Goal: Transaction & Acquisition: Purchase product/service

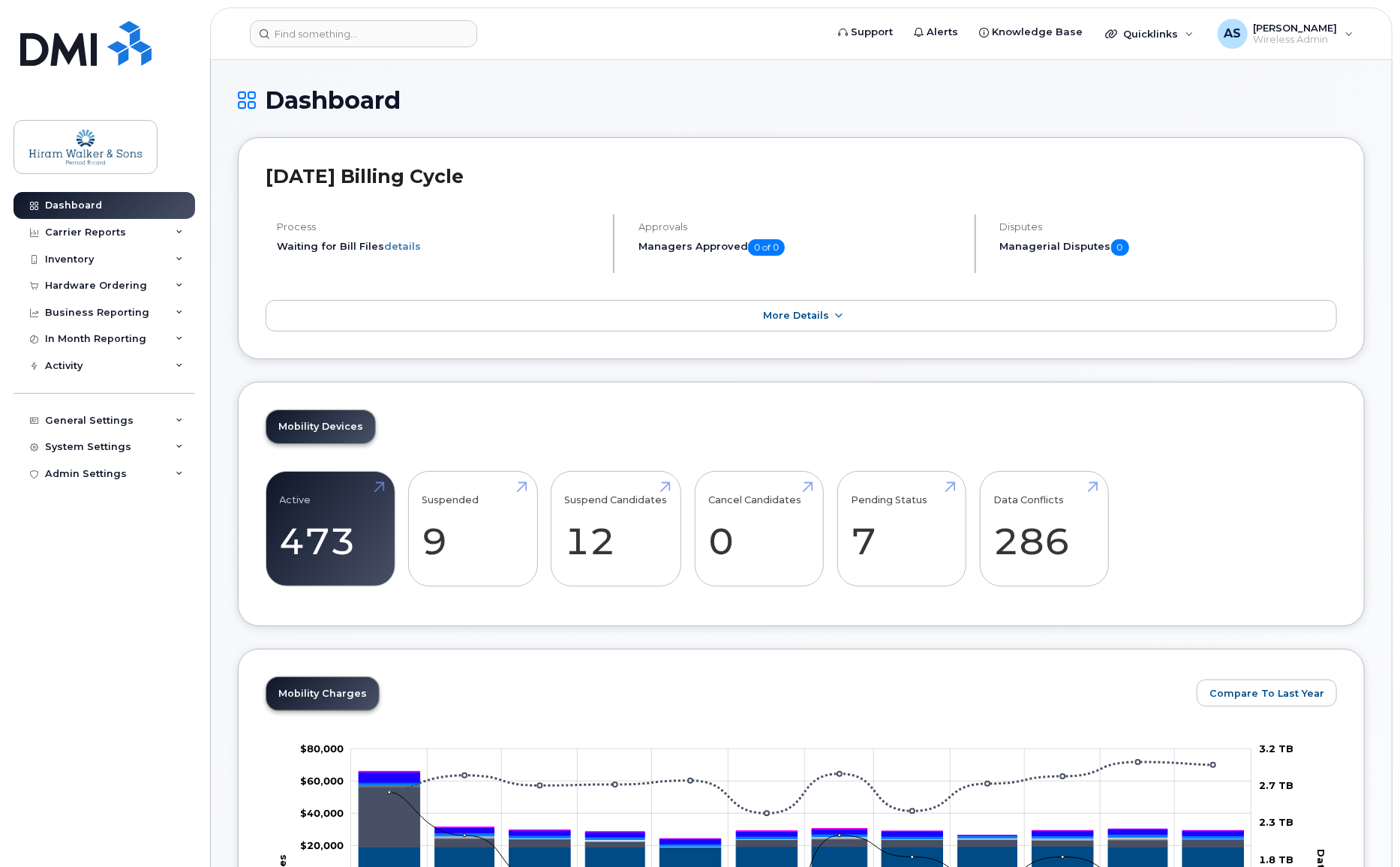
click at [179, 282] on icon at bounding box center [179, 286] width 7 height 7
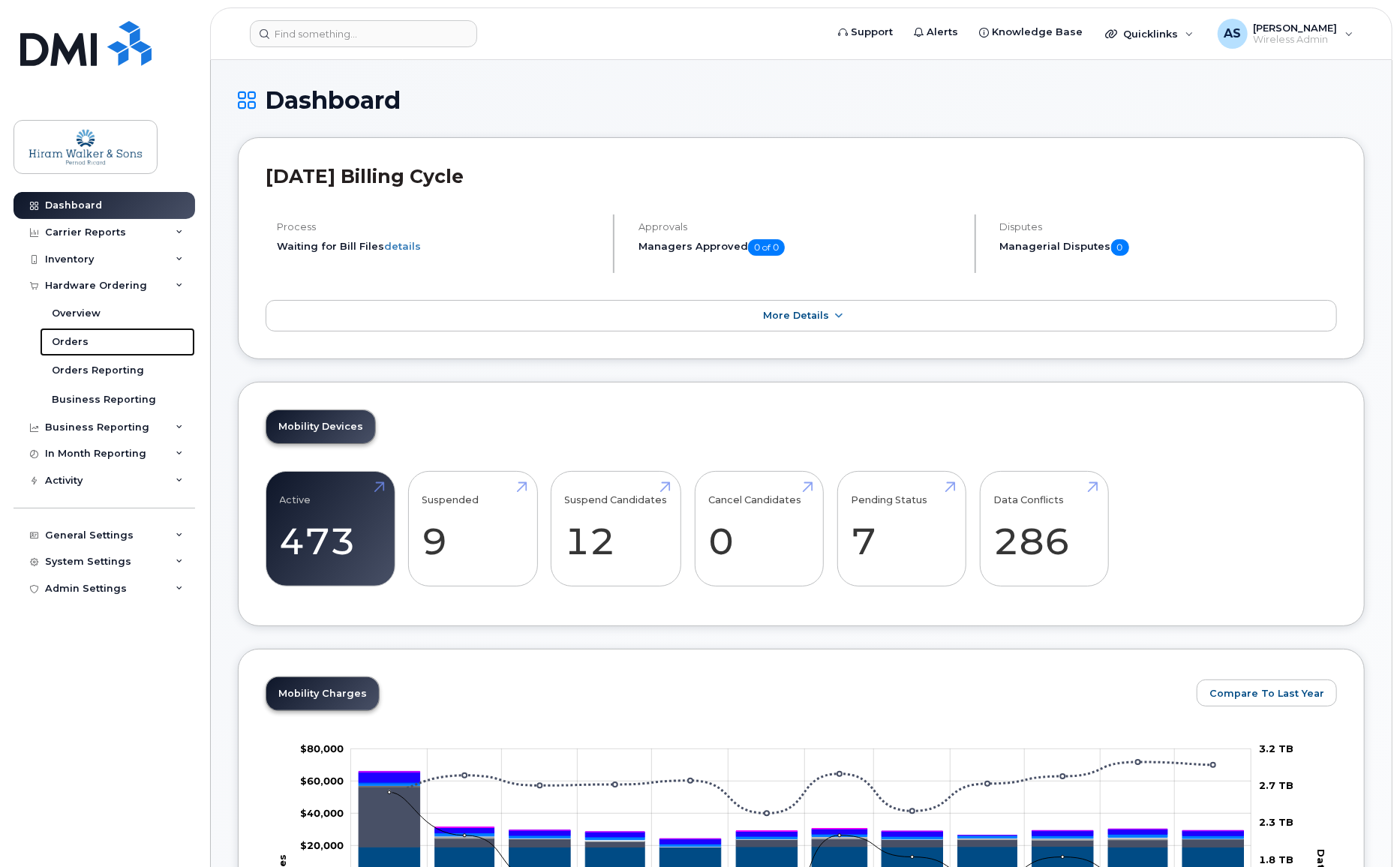
click at [100, 337] on link "Orders" at bounding box center [118, 342] width 155 height 29
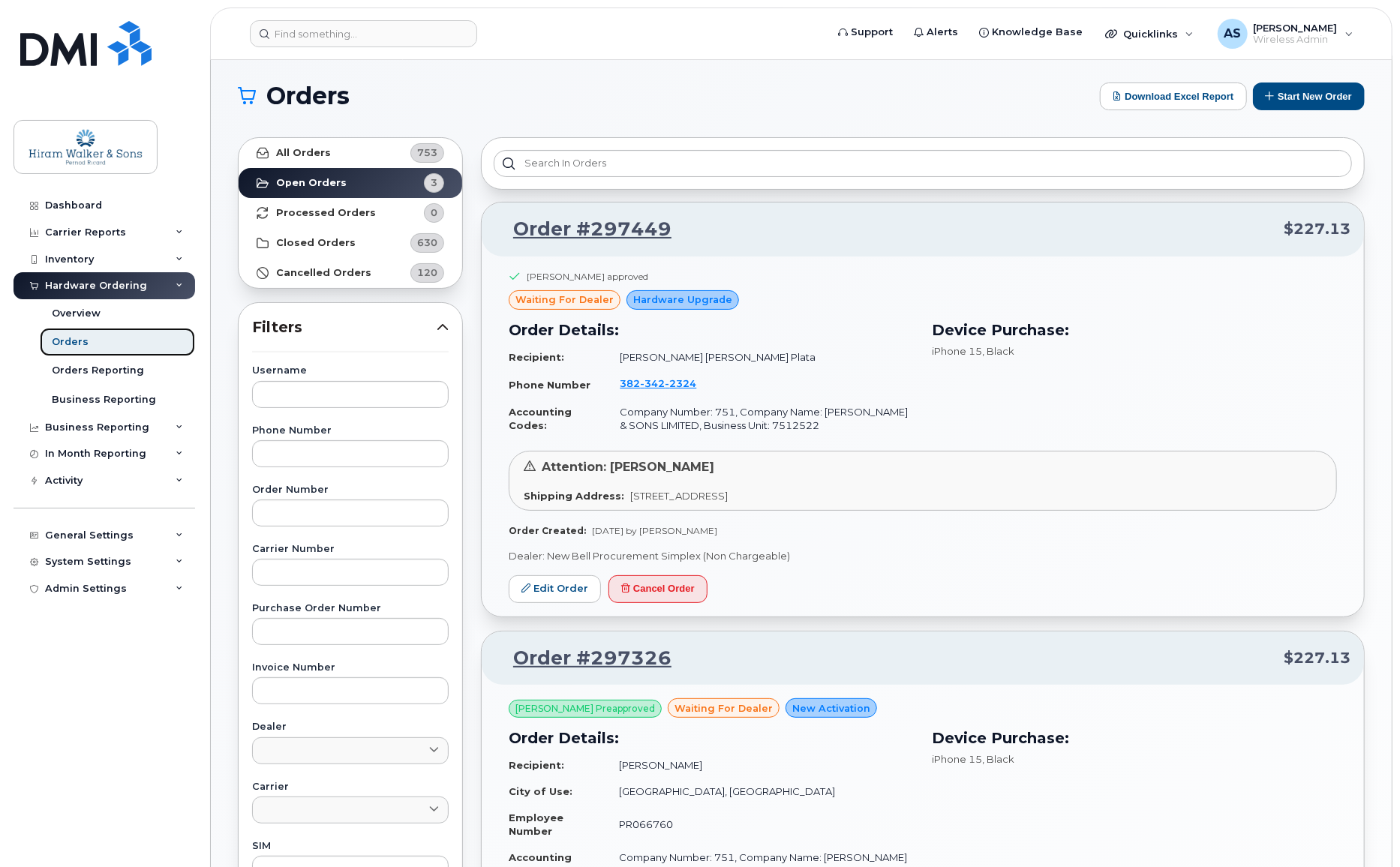
scroll to position [4, 0]
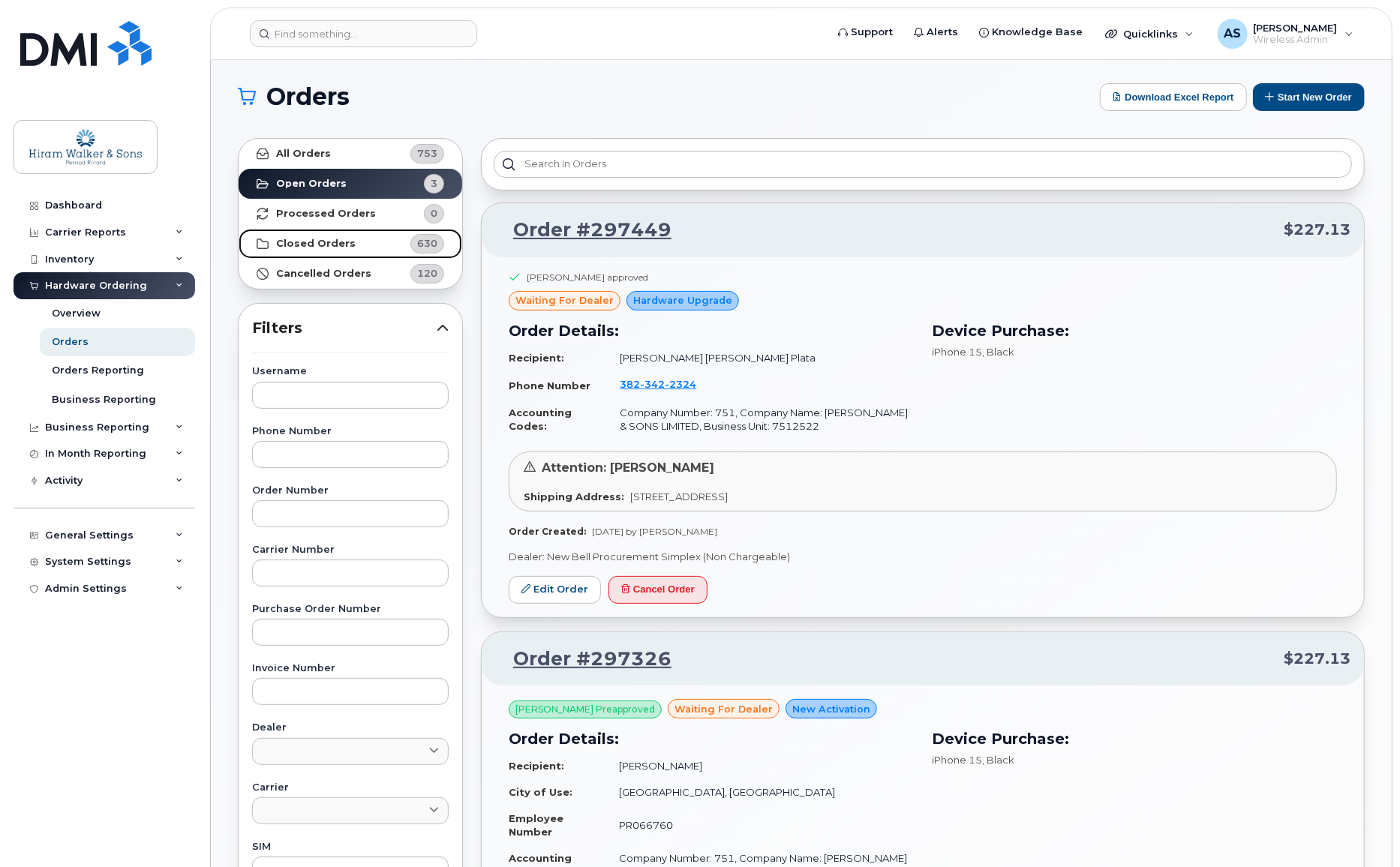
click at [356, 241] on link "Closed Orders 630" at bounding box center [350, 244] width 223 height 30
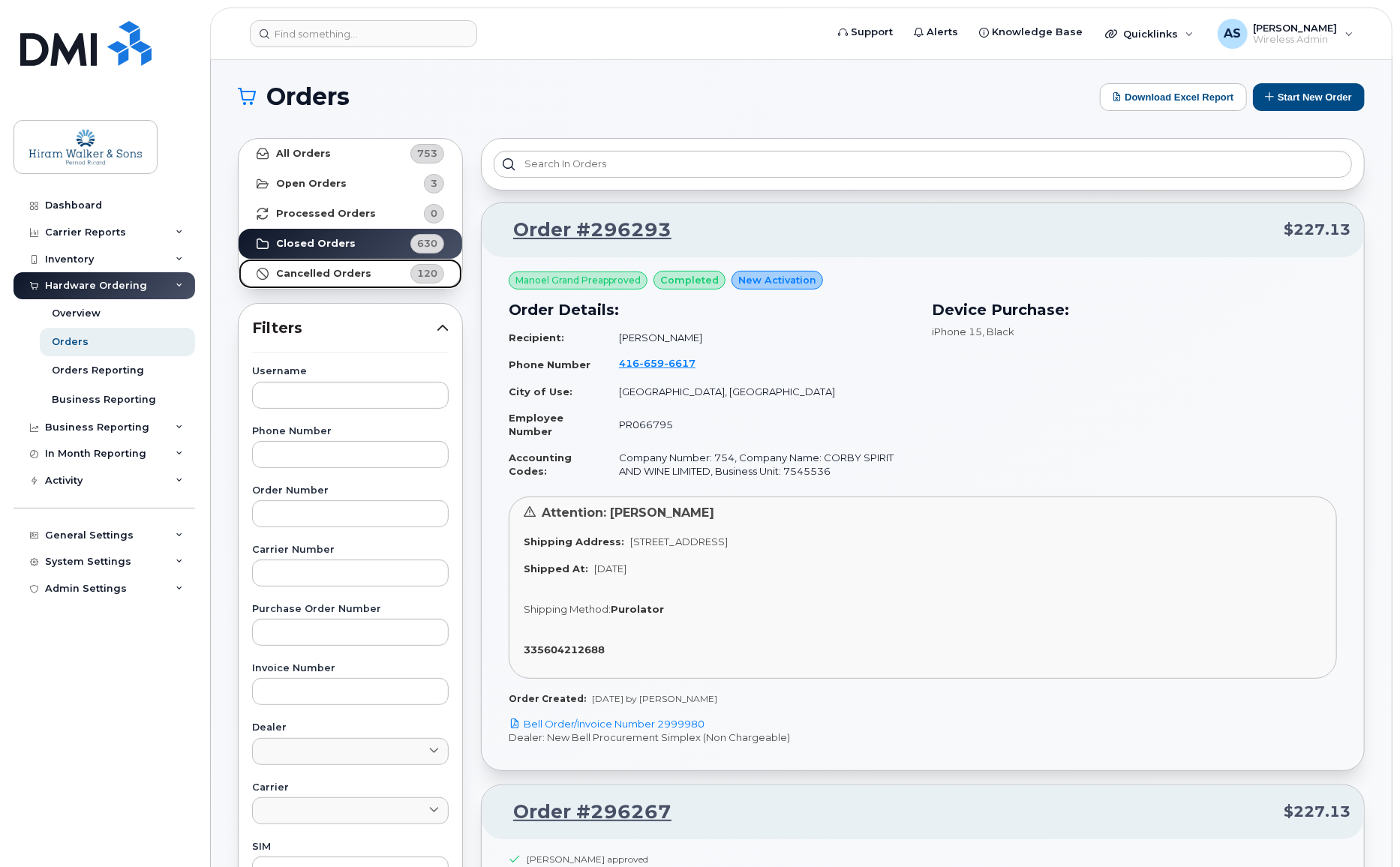
click at [359, 272] on strong "Cancelled Orders" at bounding box center [323, 273] width 96 height 12
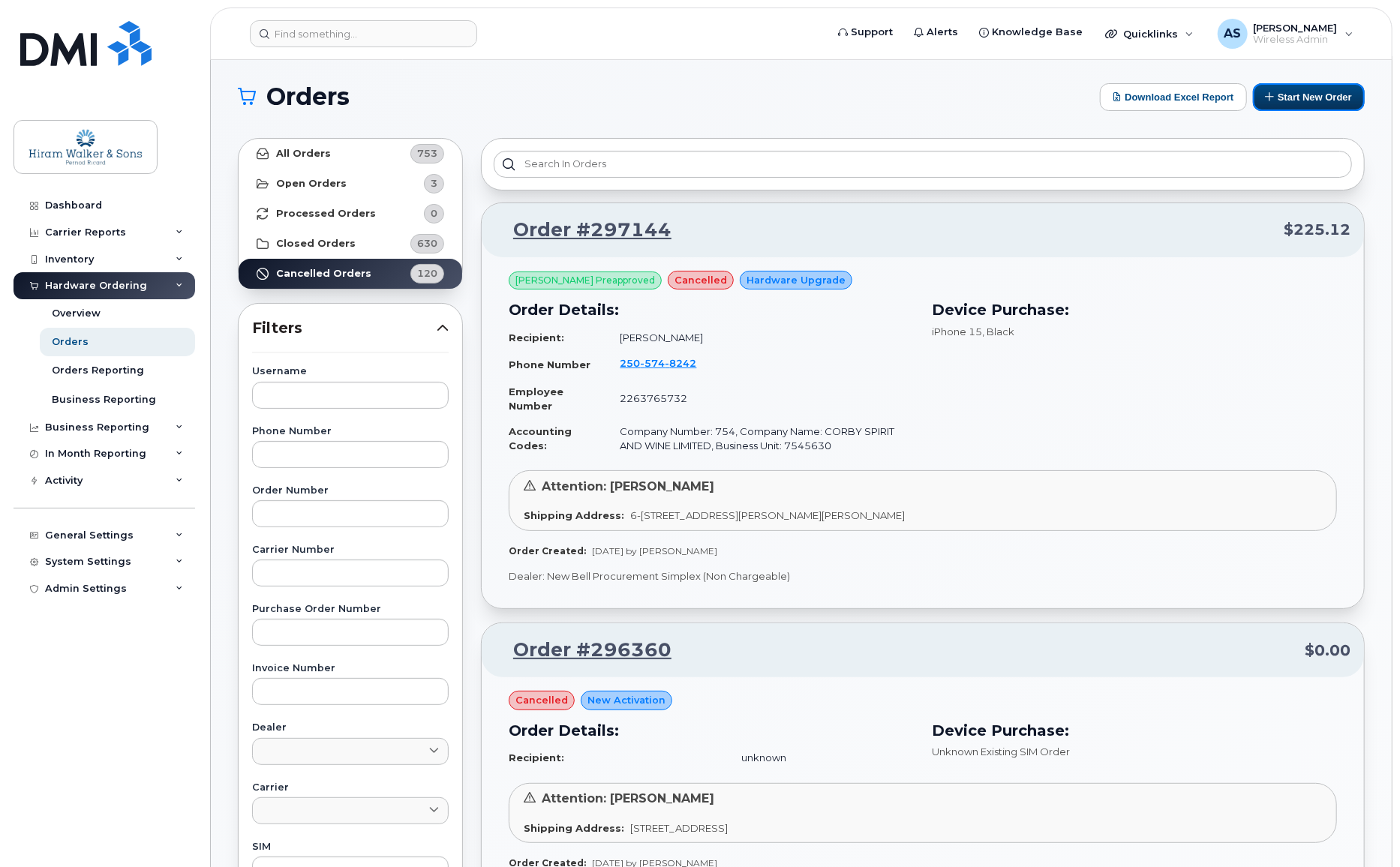
drag, startPoint x: 1297, startPoint y: 95, endPoint x: 946, endPoint y: 329, distance: 421.8
click at [1297, 95] on button "Start New Order" at bounding box center [1308, 96] width 112 height 28
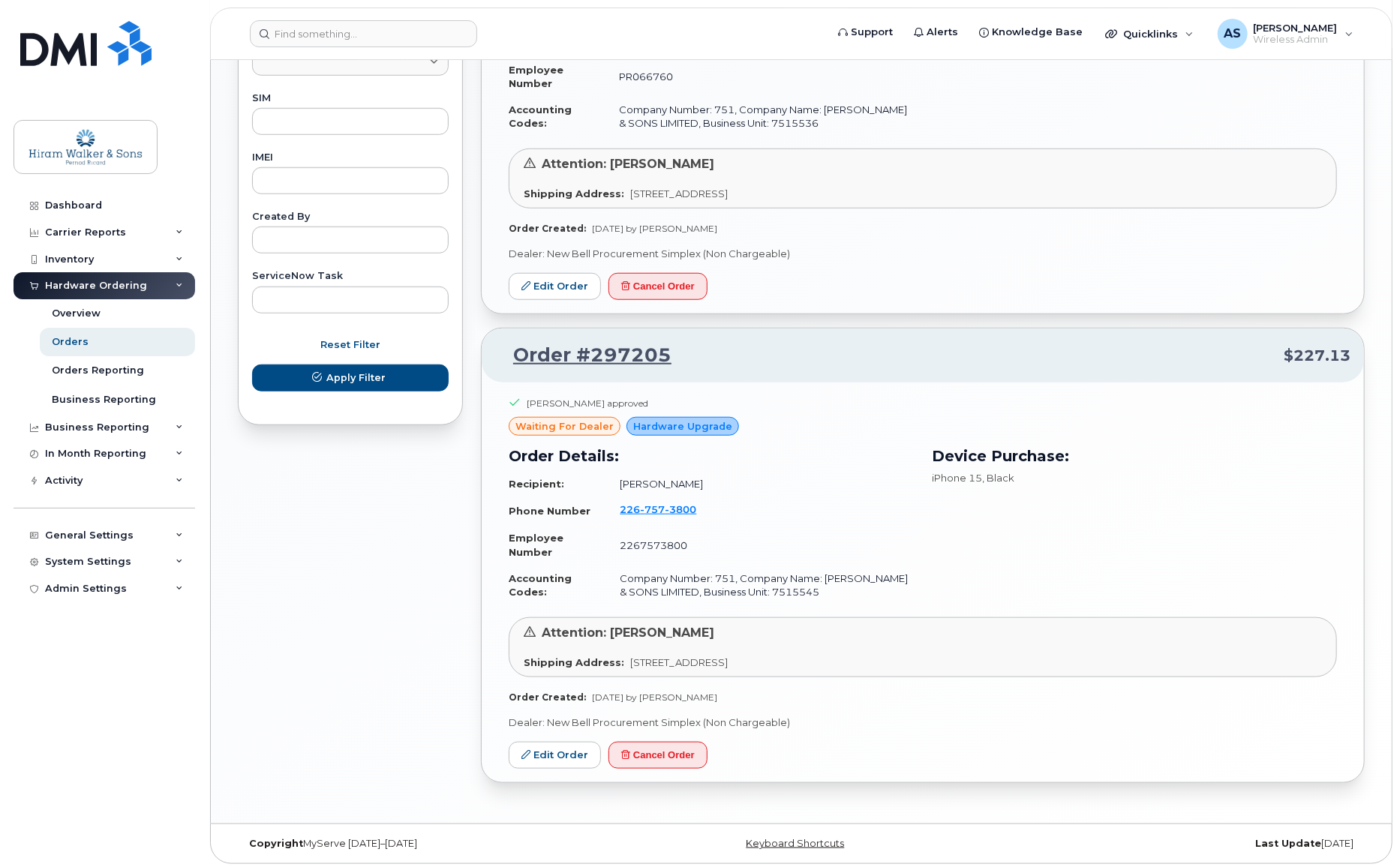
scroll to position [754, 0]
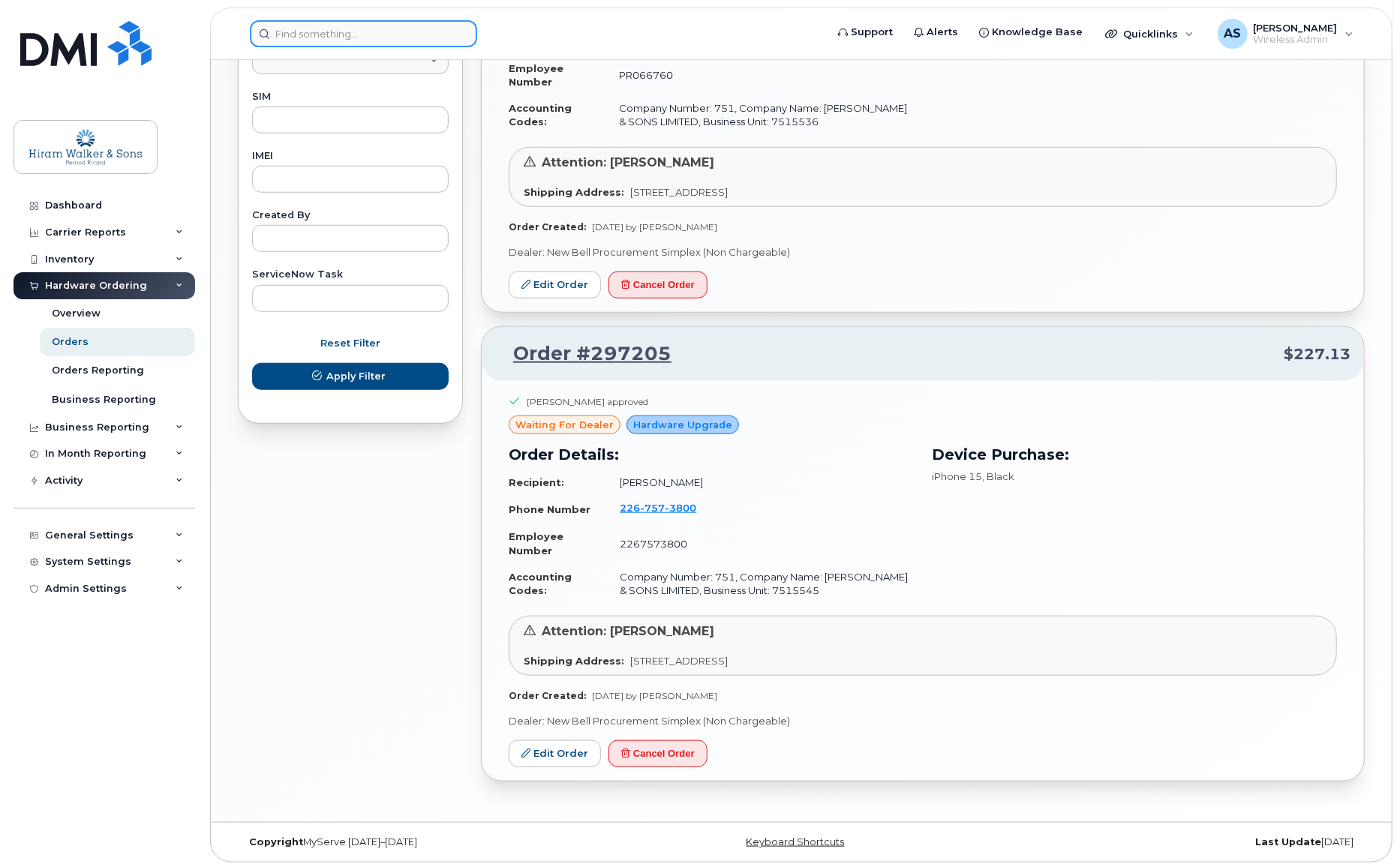
click at [362, 38] on input at bounding box center [363, 34] width 228 height 27
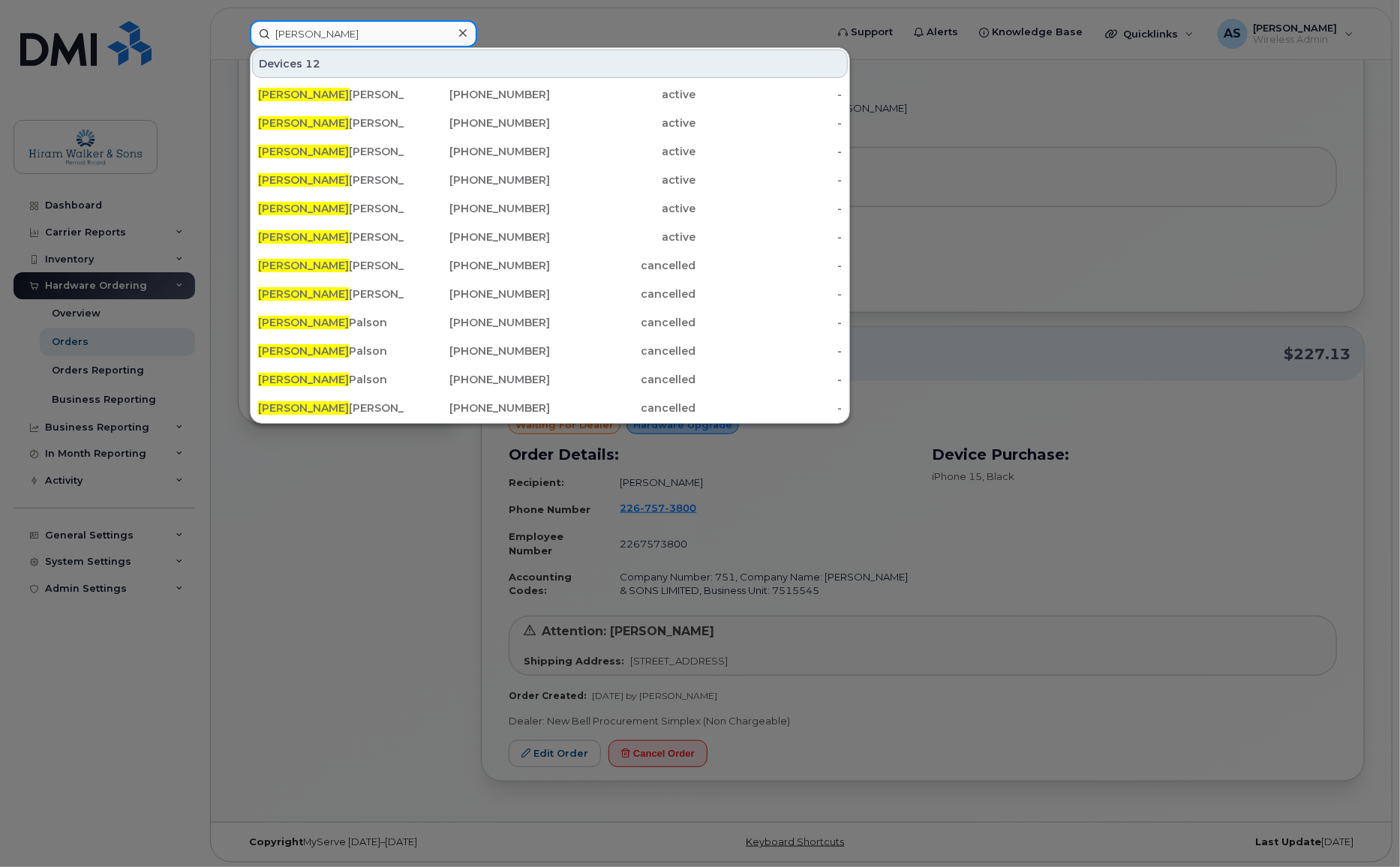
type input "[PERSON_NAME]"
click at [321, 182] on div "Jeff rey Pratt" at bounding box center [331, 179] width 146 height 15
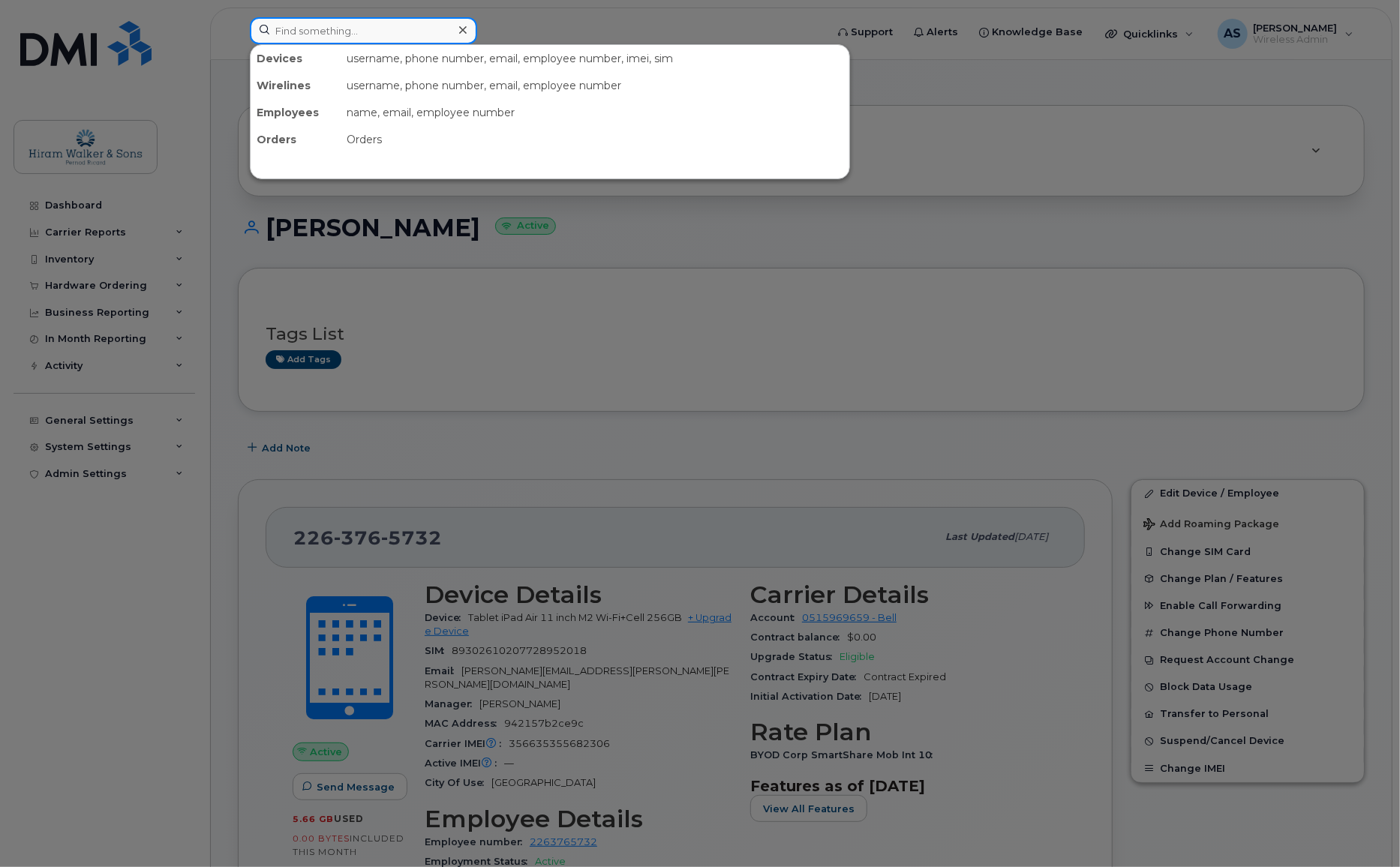
click at [346, 36] on input at bounding box center [363, 30] width 228 height 27
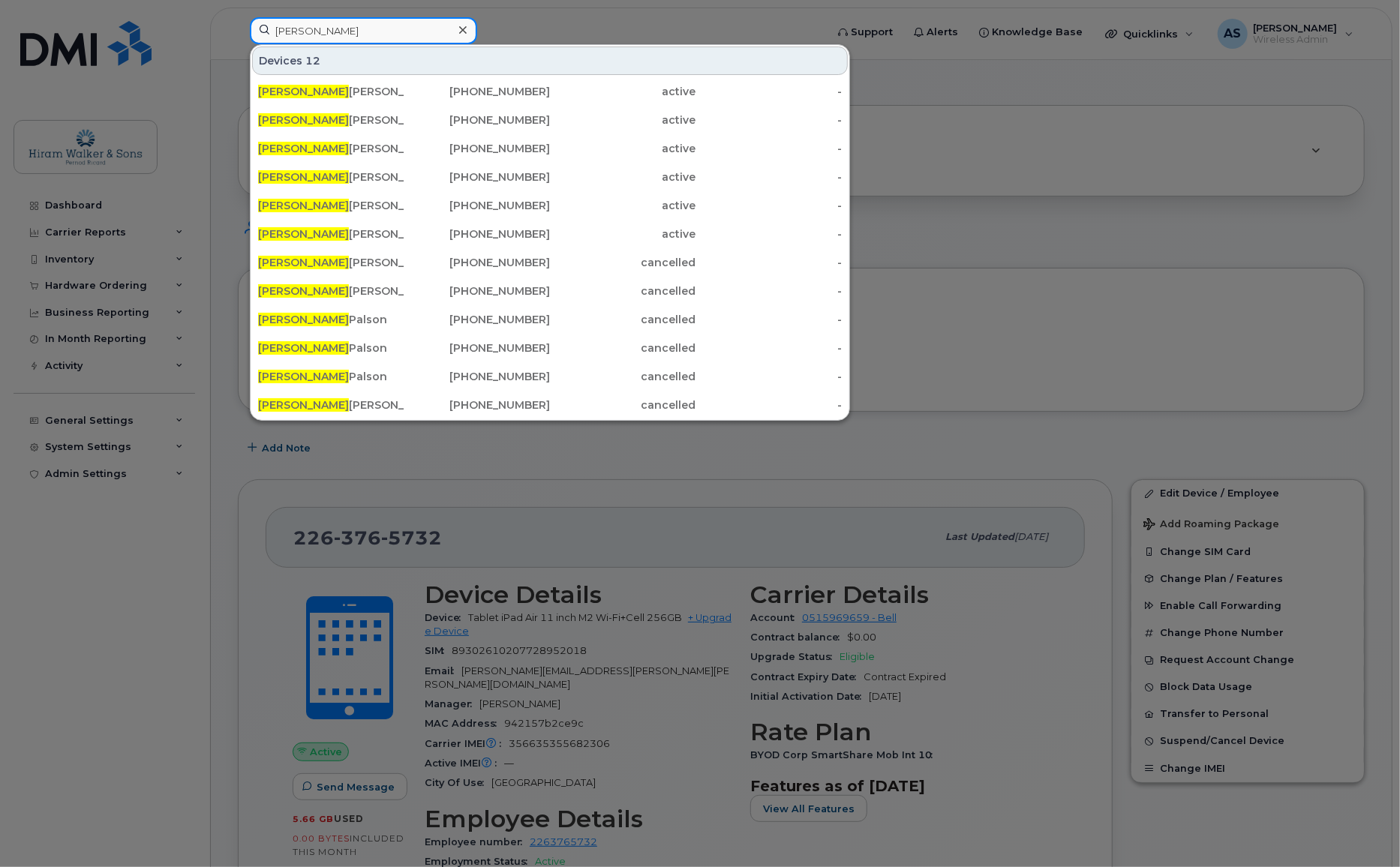
type input "[PERSON_NAME]"
click at [317, 199] on div "Jeff rey Pratt" at bounding box center [331, 205] width 146 height 15
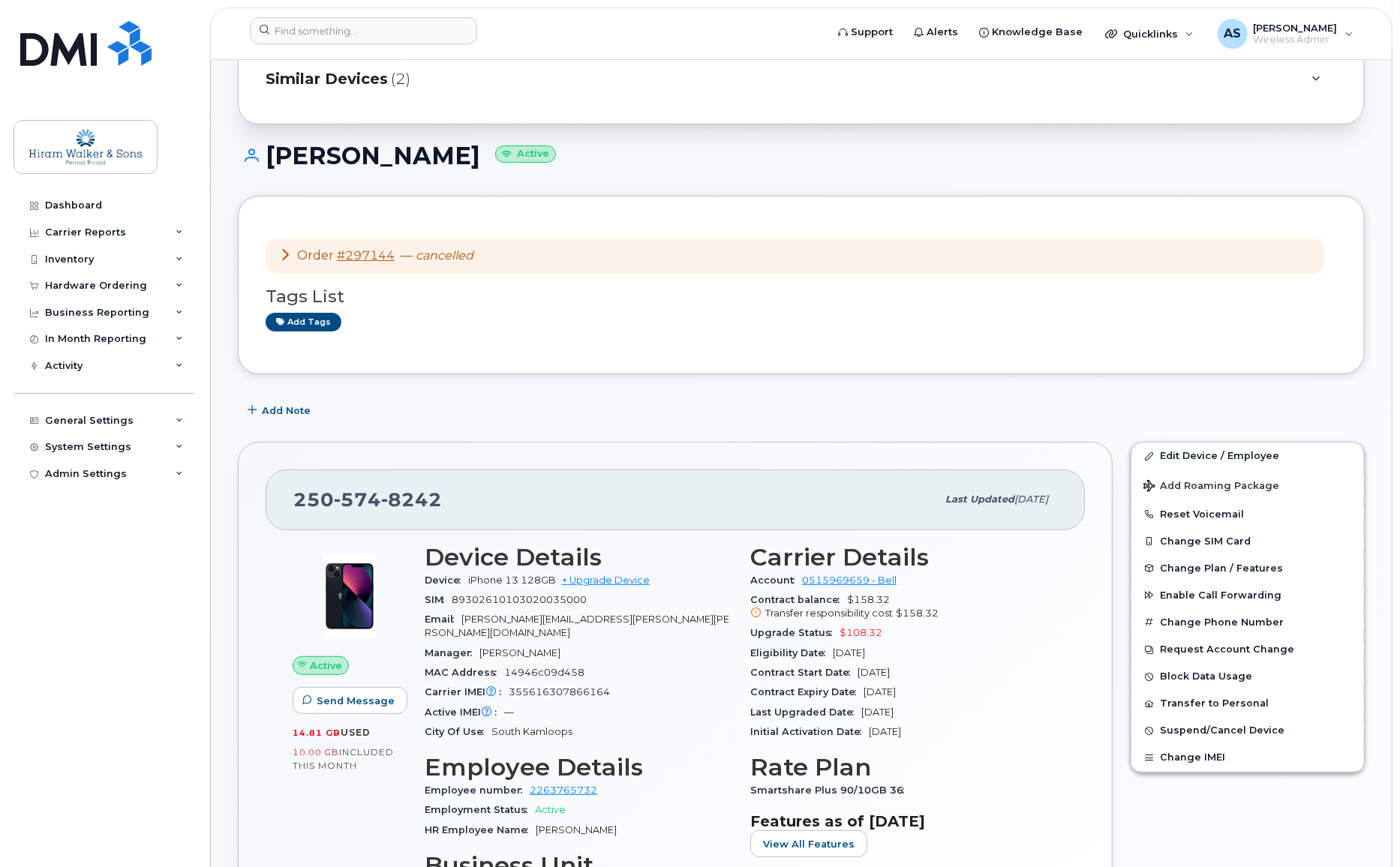
scroll to position [204, 0]
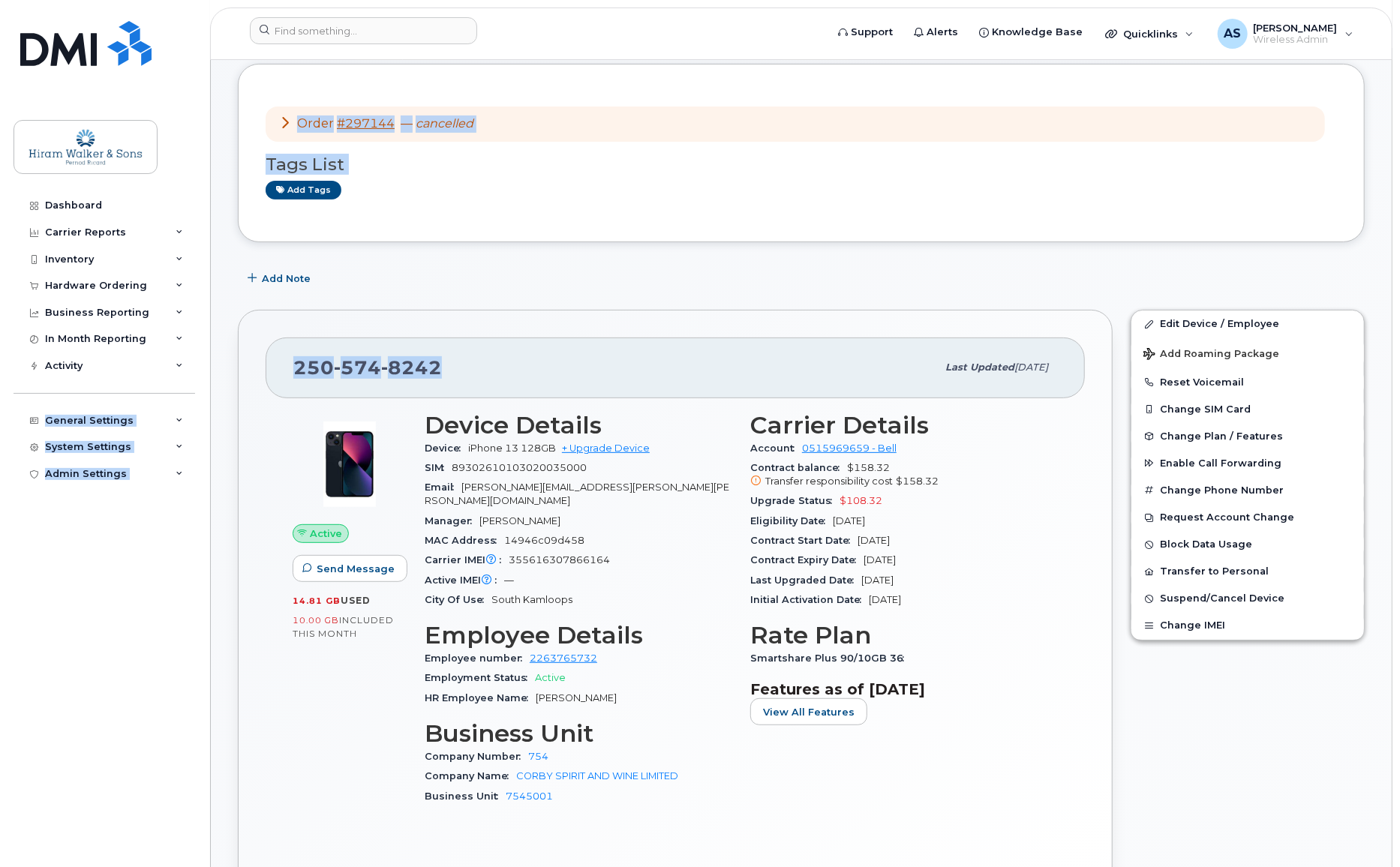
drag, startPoint x: 467, startPoint y: 365, endPoint x: 136, endPoint y: 367, distance: 331.0
drag, startPoint x: 590, startPoint y: 338, endPoint x: 374, endPoint y: 395, distance: 223.4
click at [589, 338] on div "250 574 8242 Last updated Jul 11, 2025" at bounding box center [674, 367] width 819 height 60
click at [512, 358] on div "250 574 8242" at bounding box center [615, 367] width 643 height 31
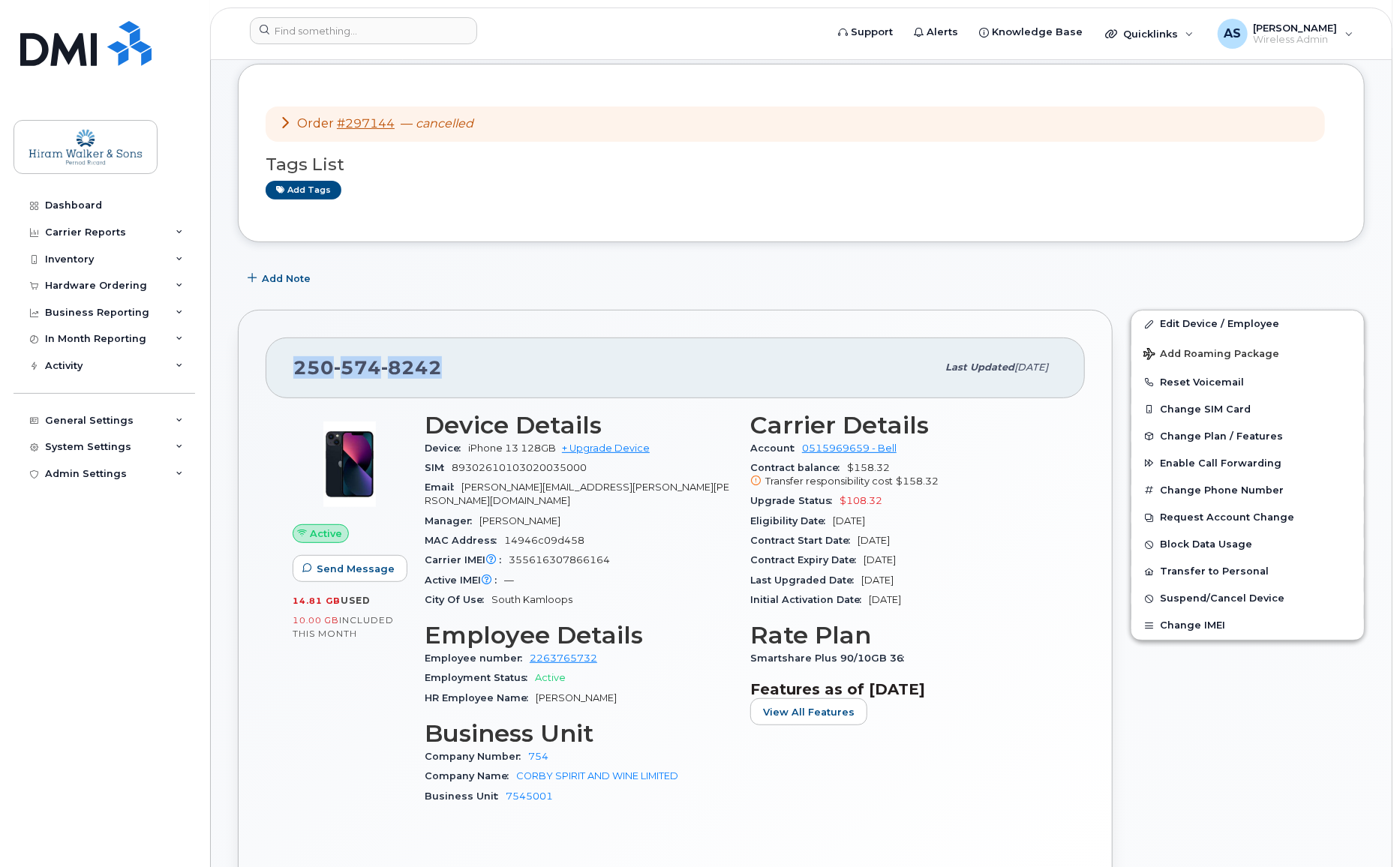
drag, startPoint x: 462, startPoint y: 364, endPoint x: 265, endPoint y: 373, distance: 197.2
click at [265, 373] on div "250 574 8242 Last updated Jul 11, 2025" at bounding box center [674, 367] width 819 height 60
copy span "[PHONE_NUMBER]"
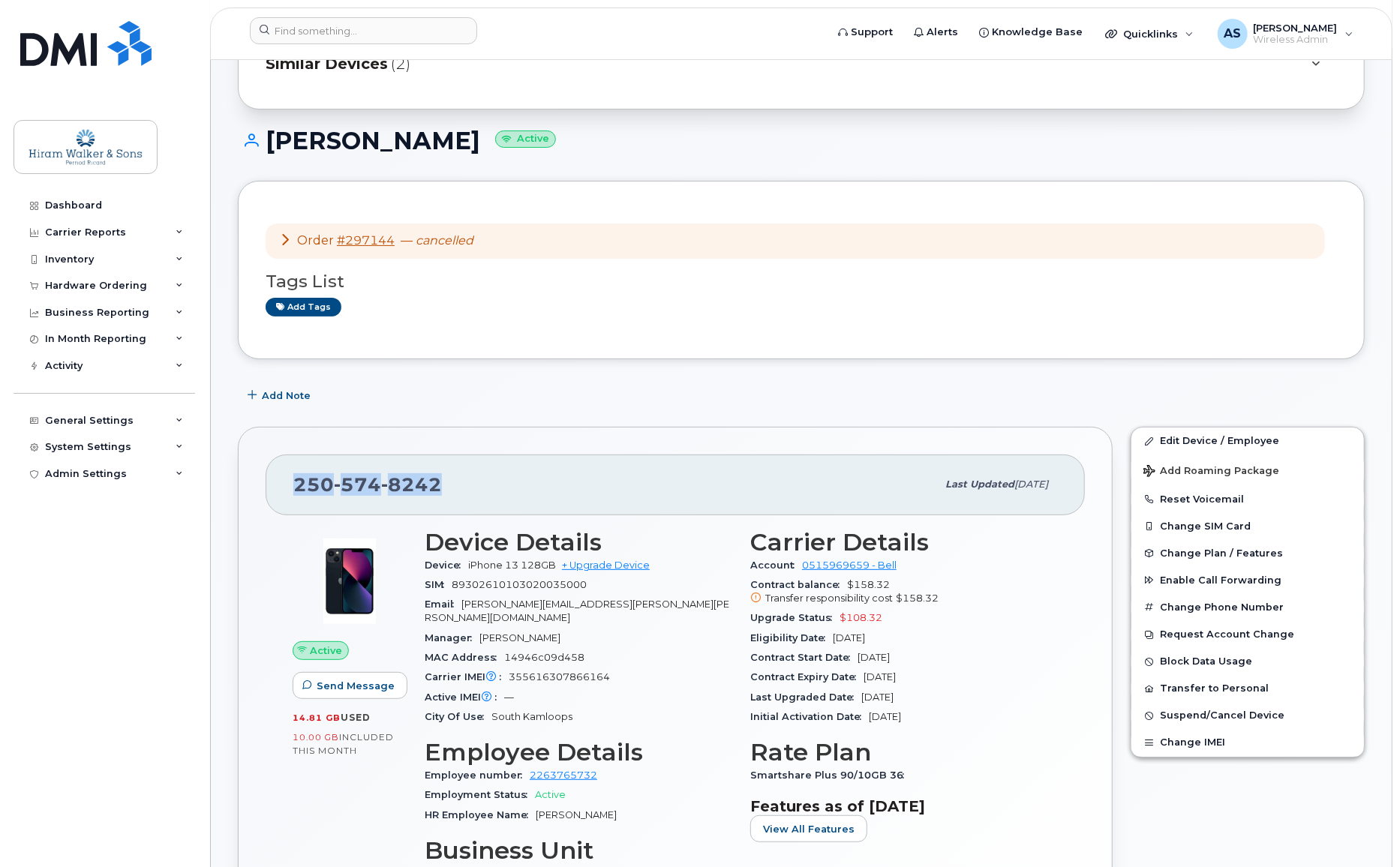
scroll to position [0, 0]
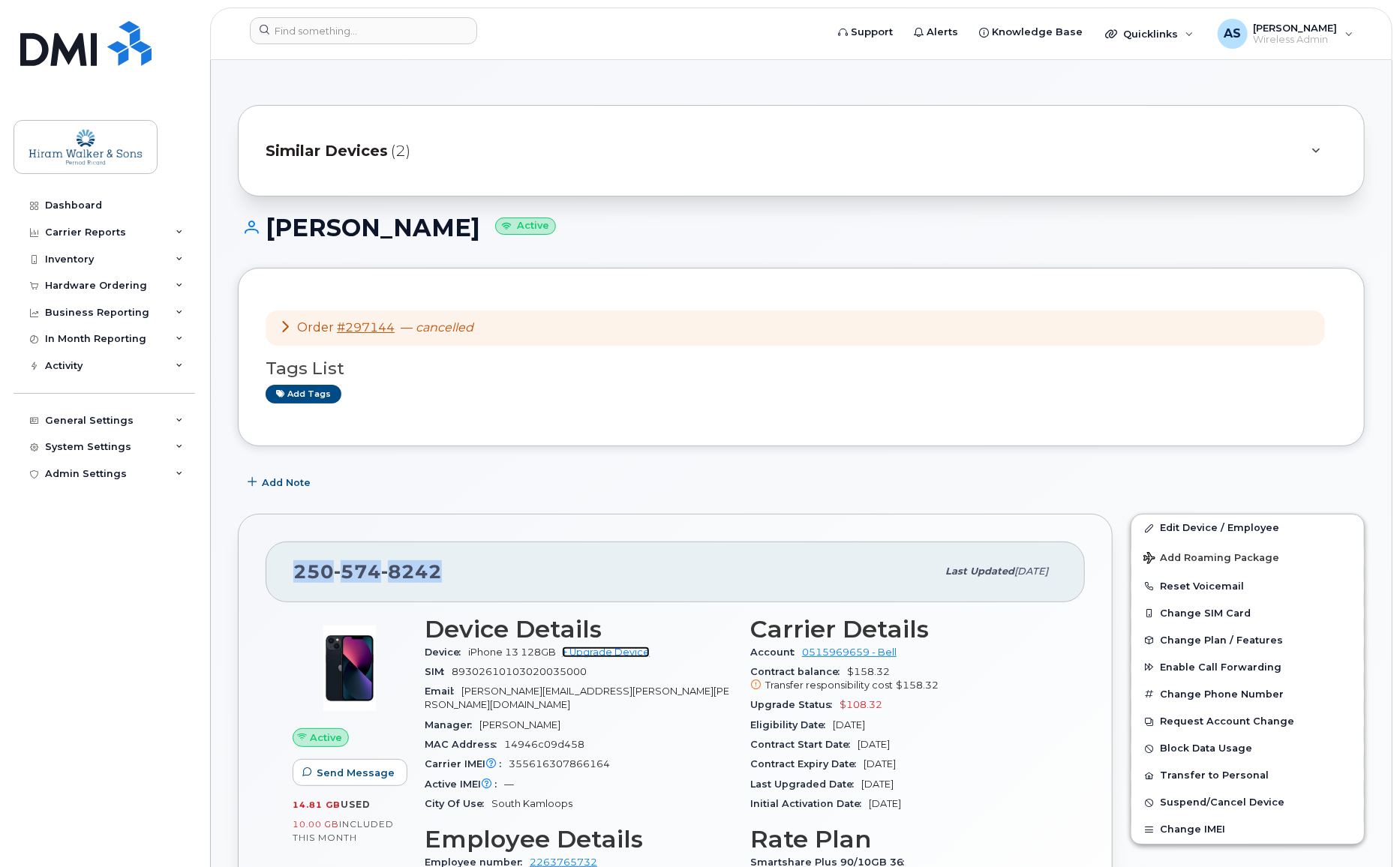
click at [629, 652] on link "+ Upgrade Device" at bounding box center [605, 652] width 88 height 12
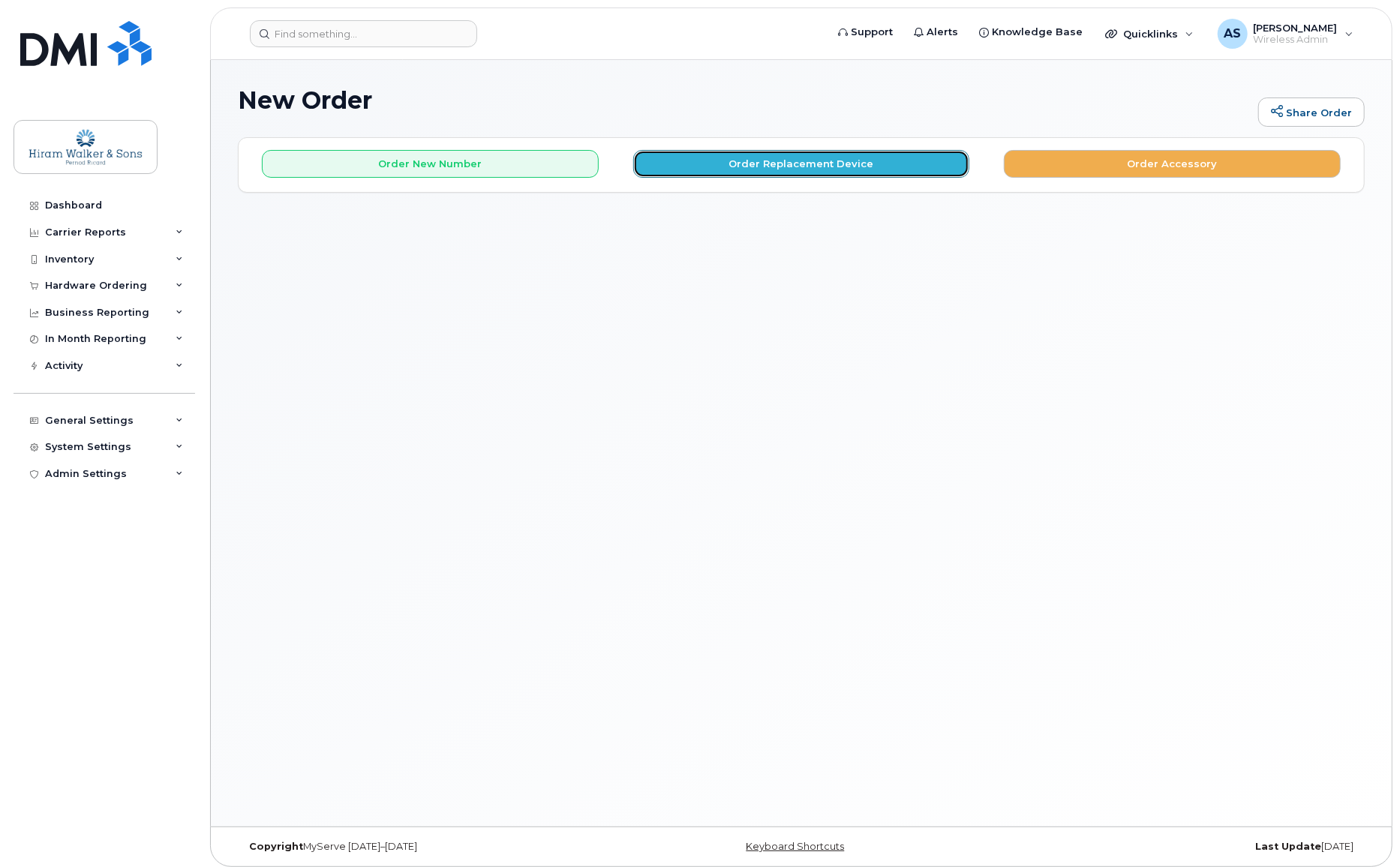
click at [810, 161] on button "Order Replacement Device" at bounding box center [801, 163] width 337 height 28
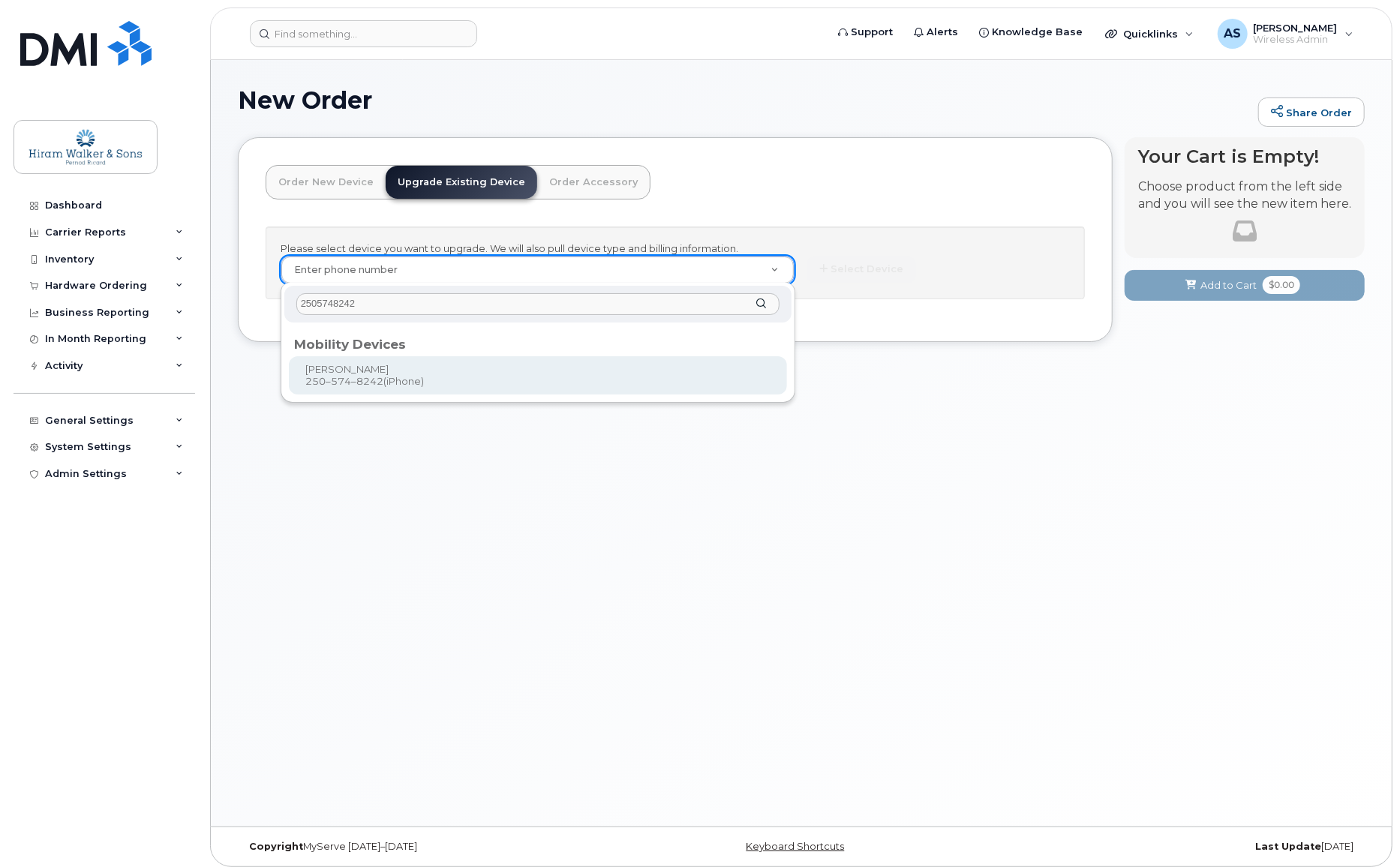
type input "2505748242"
type input "457657"
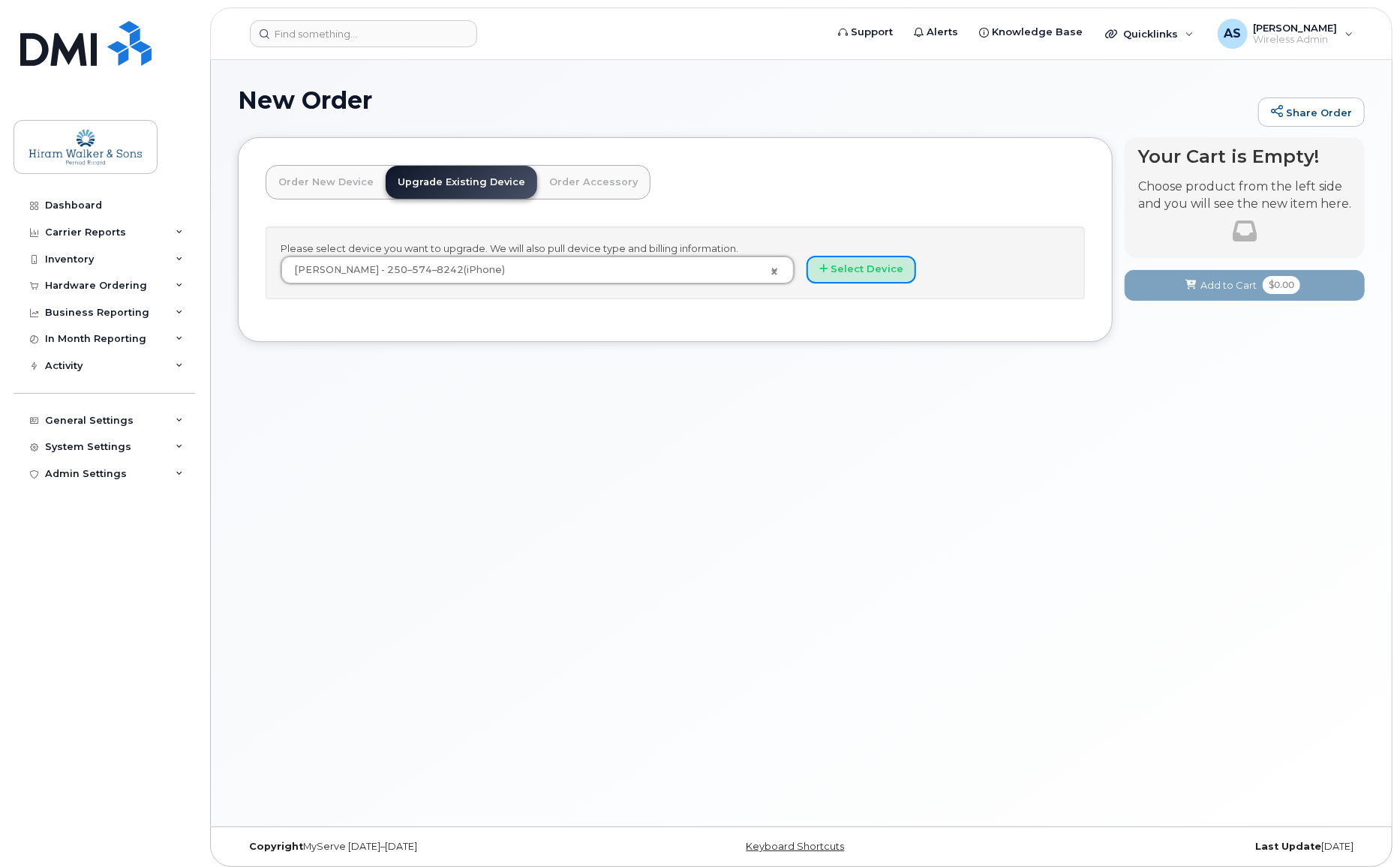
click at [833, 271] on button "Select Device" at bounding box center [861, 270] width 110 height 28
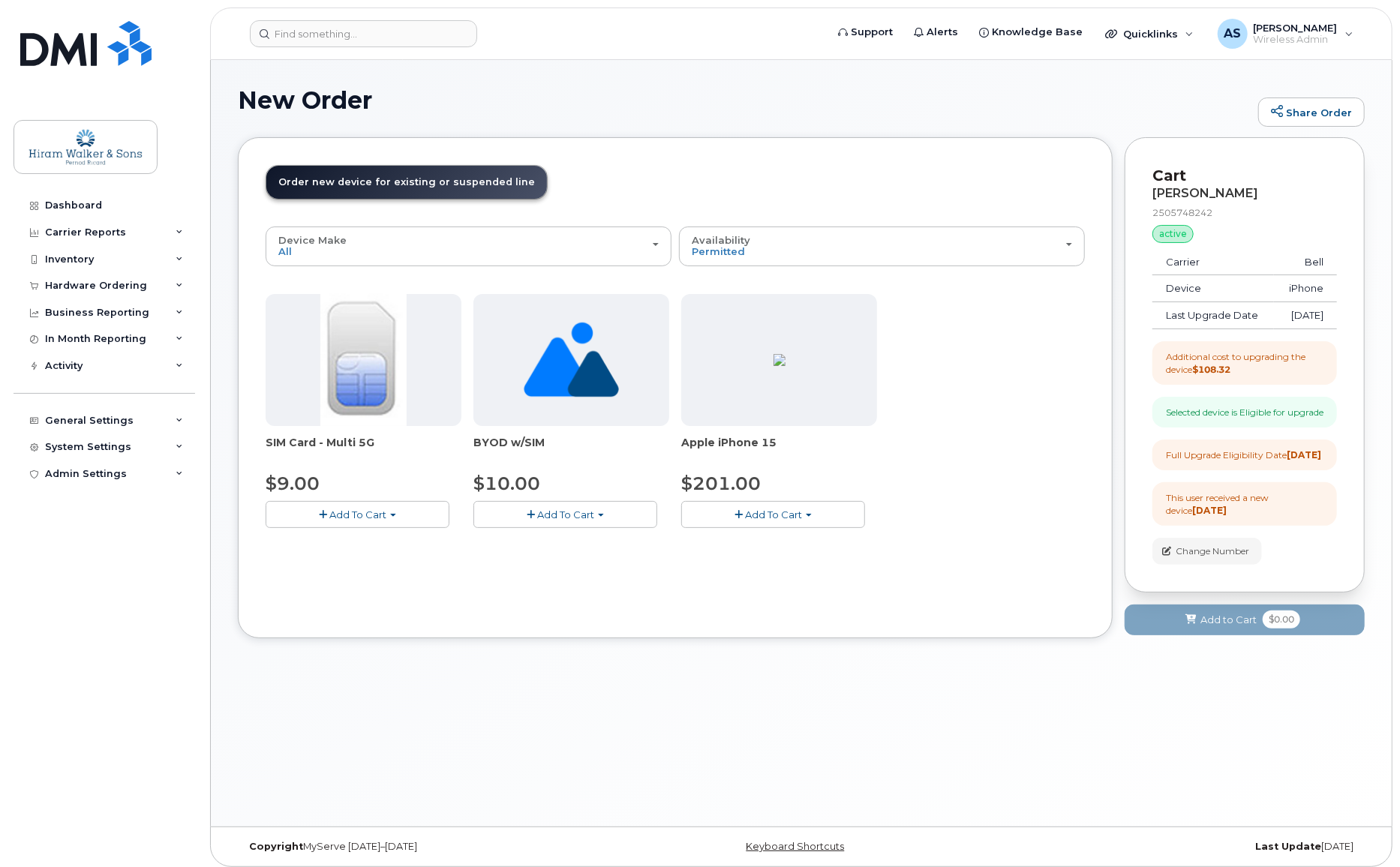
click at [771, 515] on span "Add To Cart" at bounding box center [773, 514] width 57 height 12
click at [832, 557] on link "$201.00 - 3-year upgrade (128GB model)" at bounding box center [803, 561] width 236 height 19
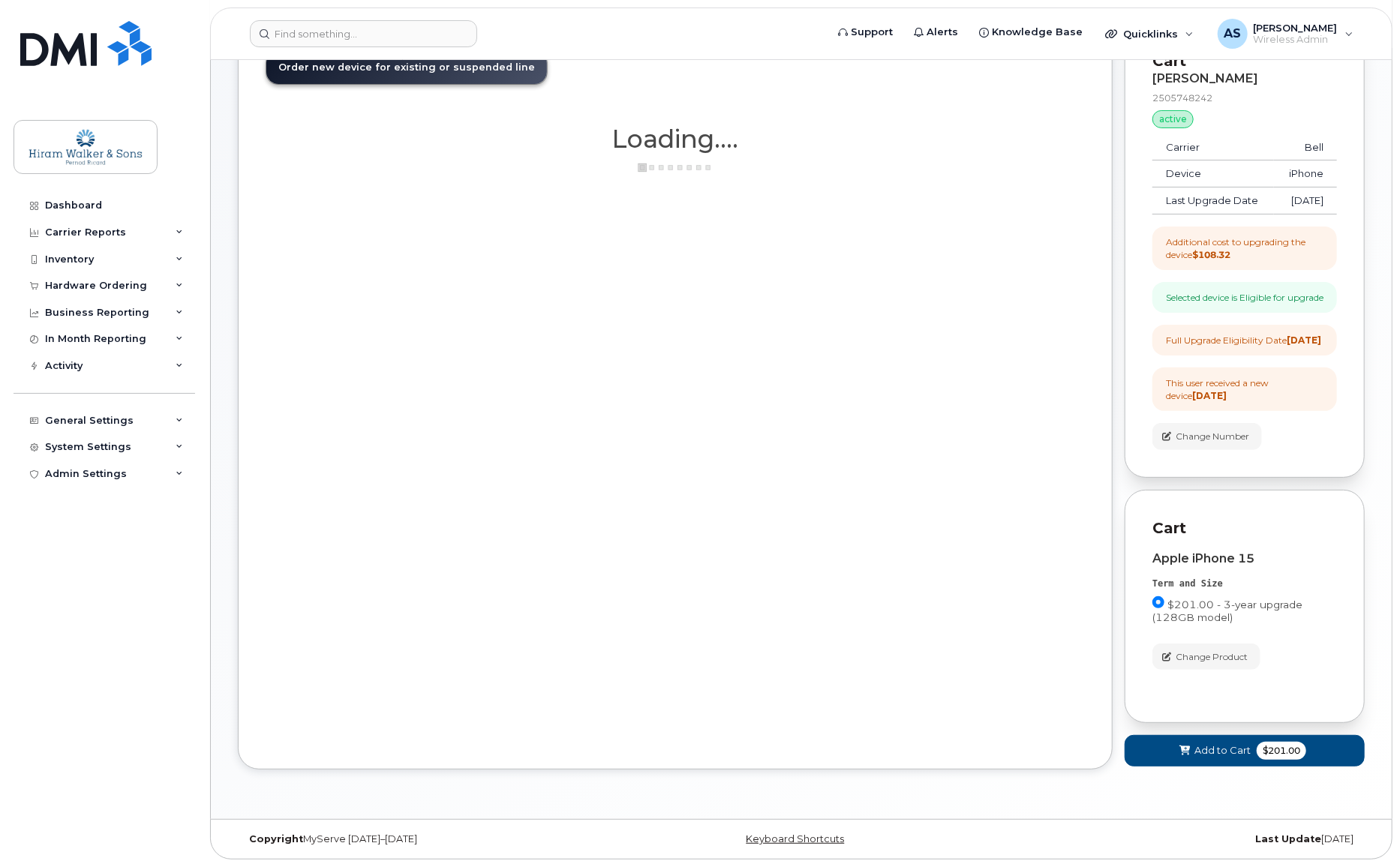
scroll to position [153, 0]
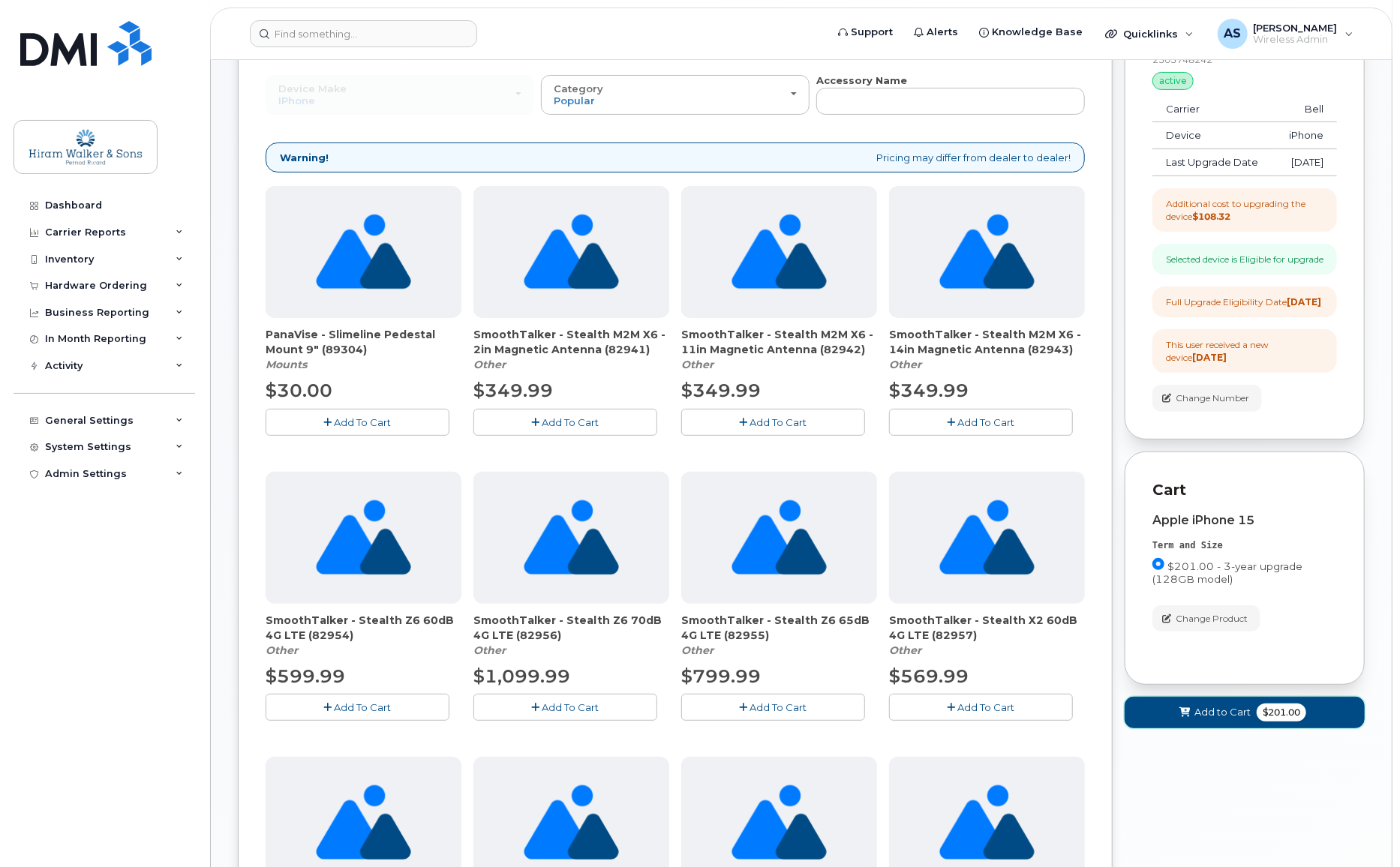
click at [1232, 720] on span "Add to Cart" at bounding box center [1222, 713] width 56 height 14
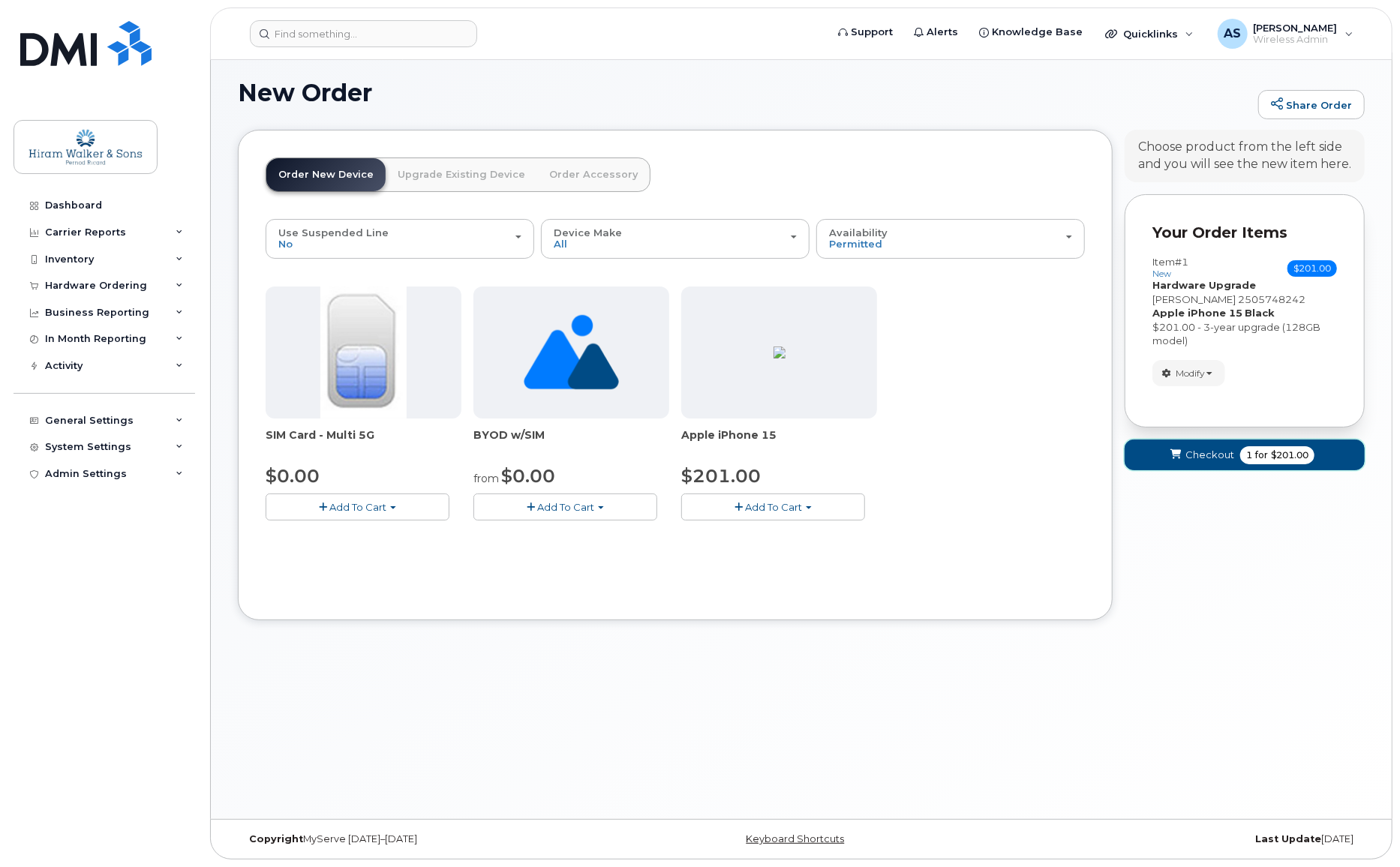
click at [1189, 461] on span "Checkout" at bounding box center [1210, 455] width 49 height 14
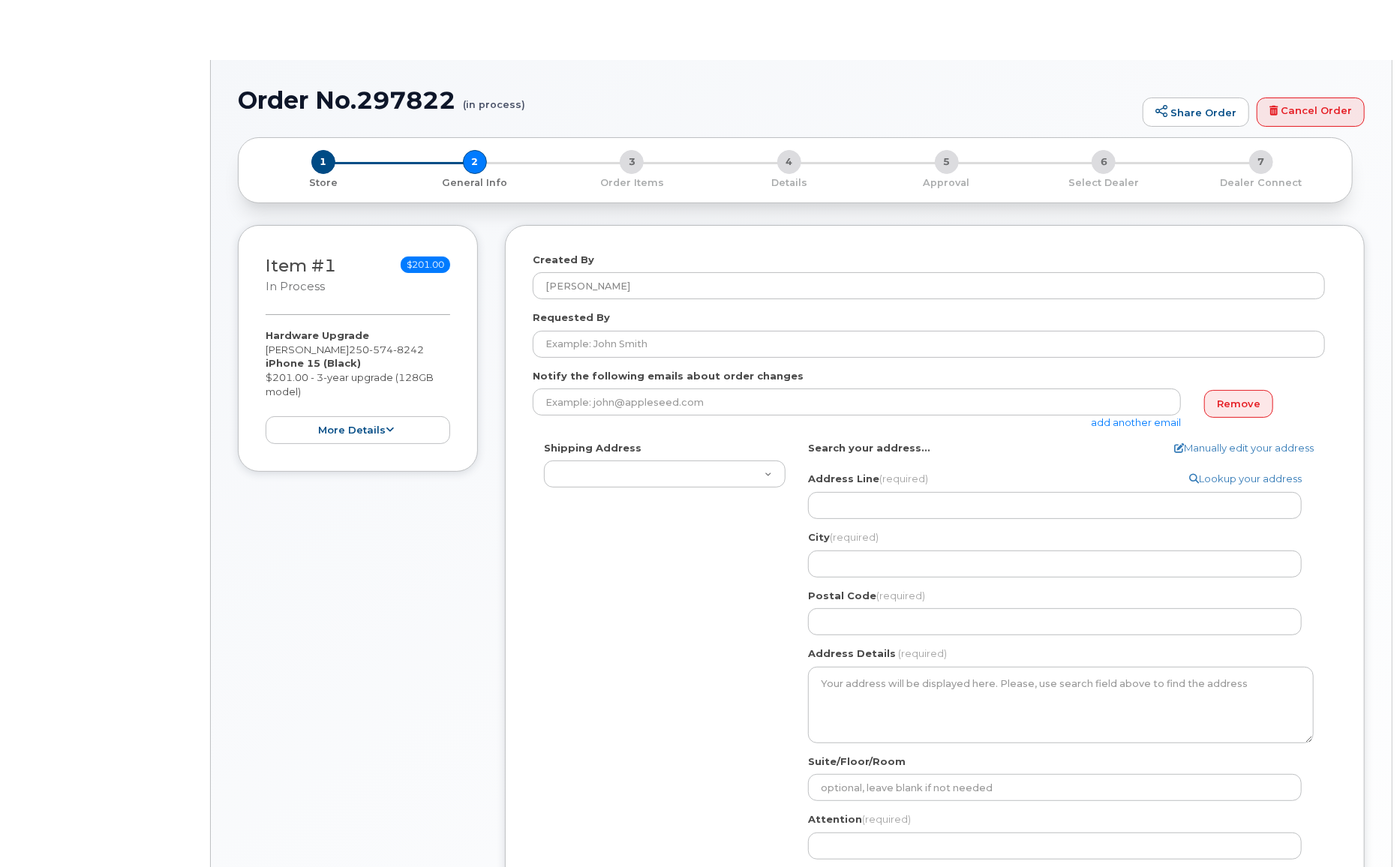
type textarea "[STREET_ADDRESS]"
type input "[PERSON_NAME]"
select select
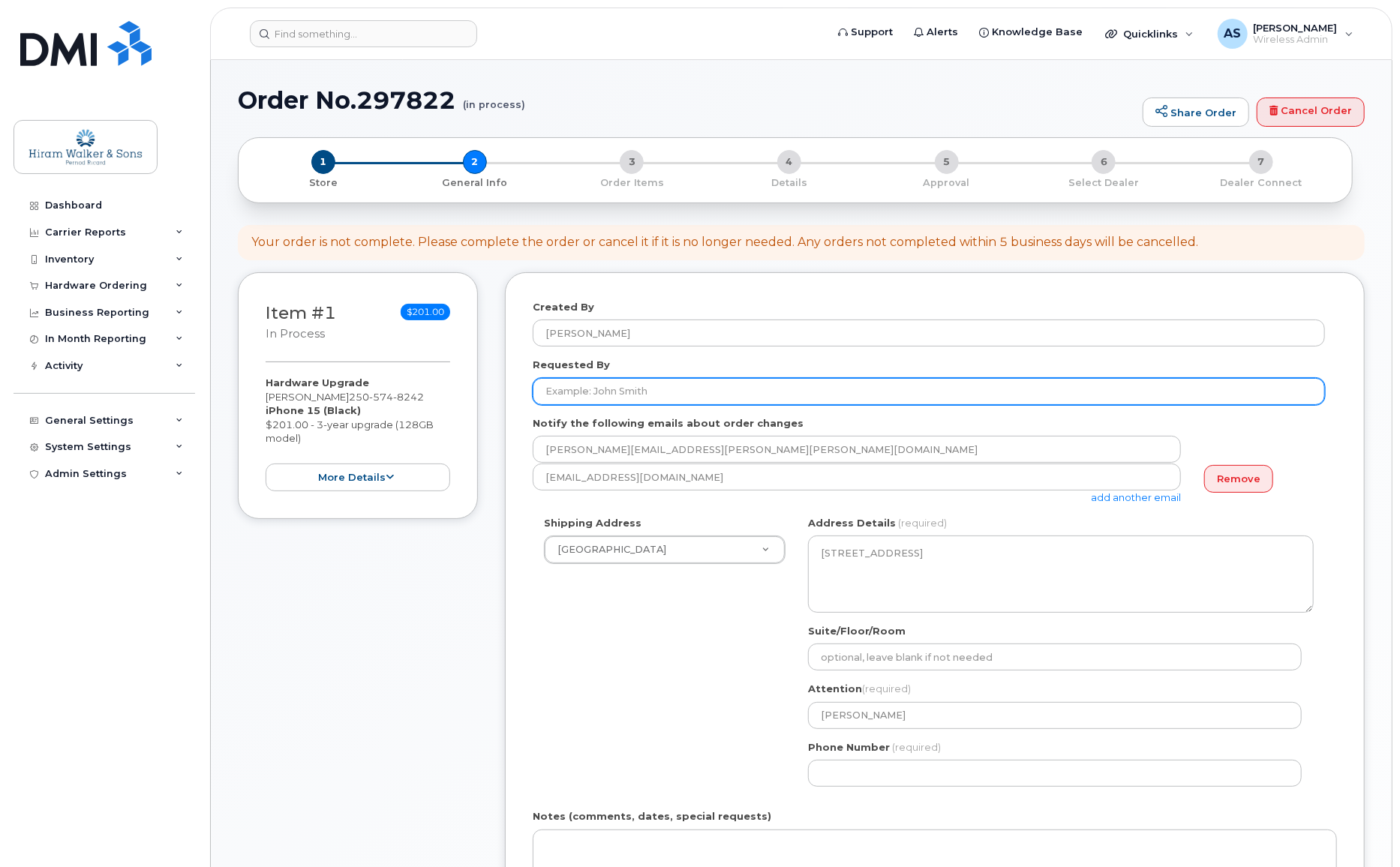
click at [623, 397] on input "Requested By" at bounding box center [929, 391] width 792 height 27
type input "[PERSON_NAME]"
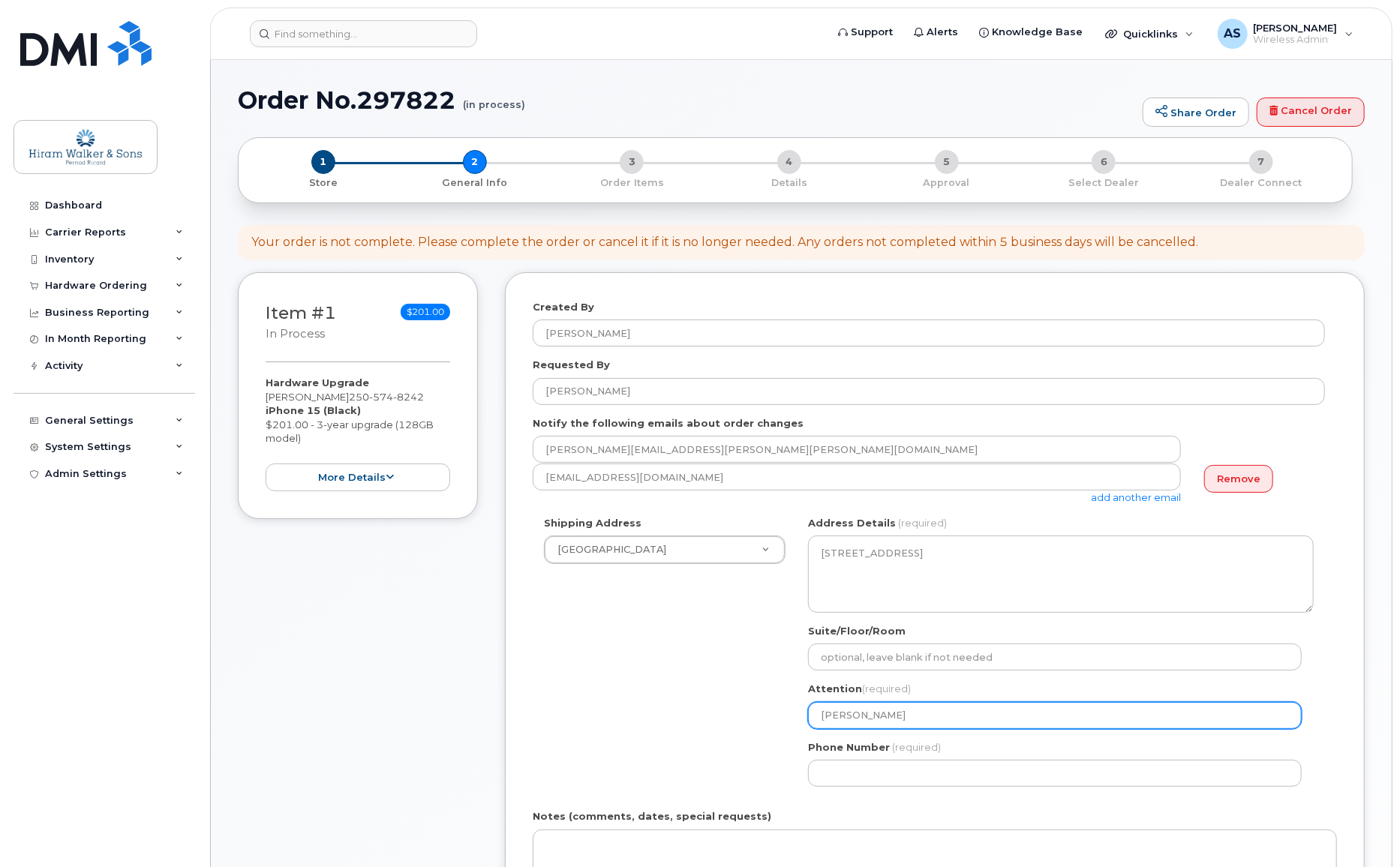
click at [680, 720] on div "Shipping Address Windsor New Address Calgary Cowansville (Ungava) Halifax Regin…" at bounding box center [929, 657] width 792 height 282
select select
type input "J"
select select
type input "Je"
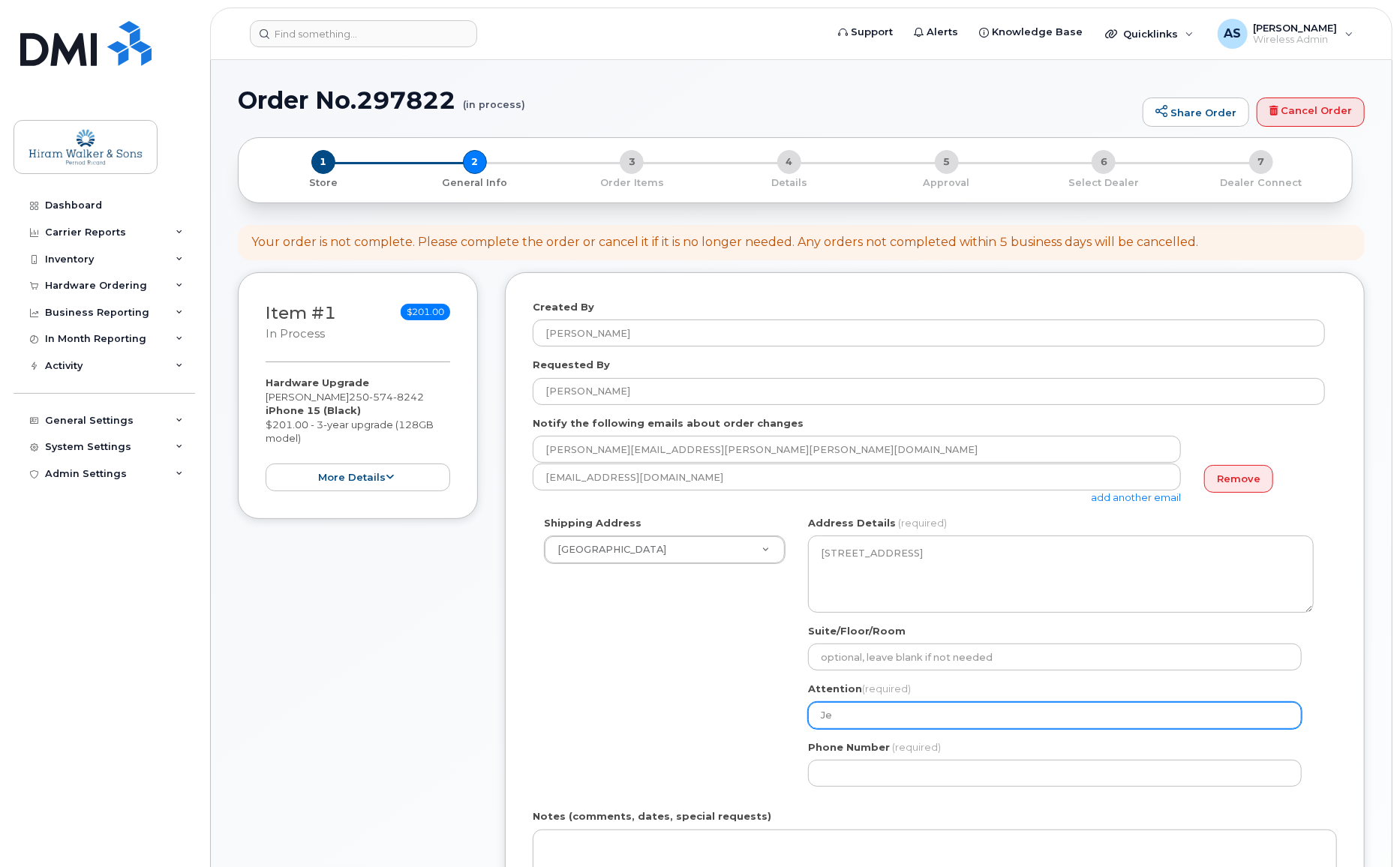
select select
type input "Jef"
select select
type input "Jeff"
select select
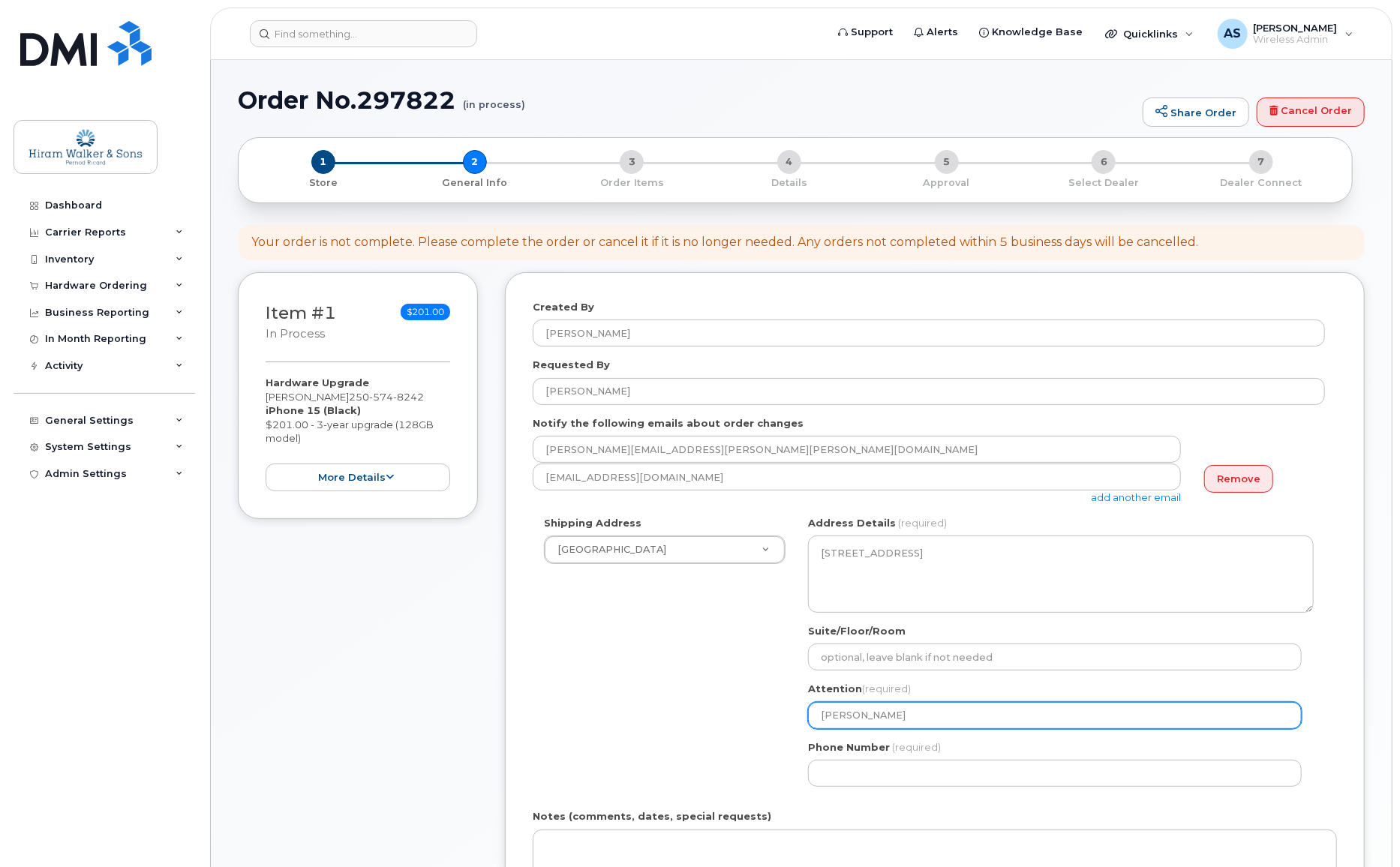
type input "Jeff P"
select select
type input "Jeff Pr"
select select
type input "Jeff Pra"
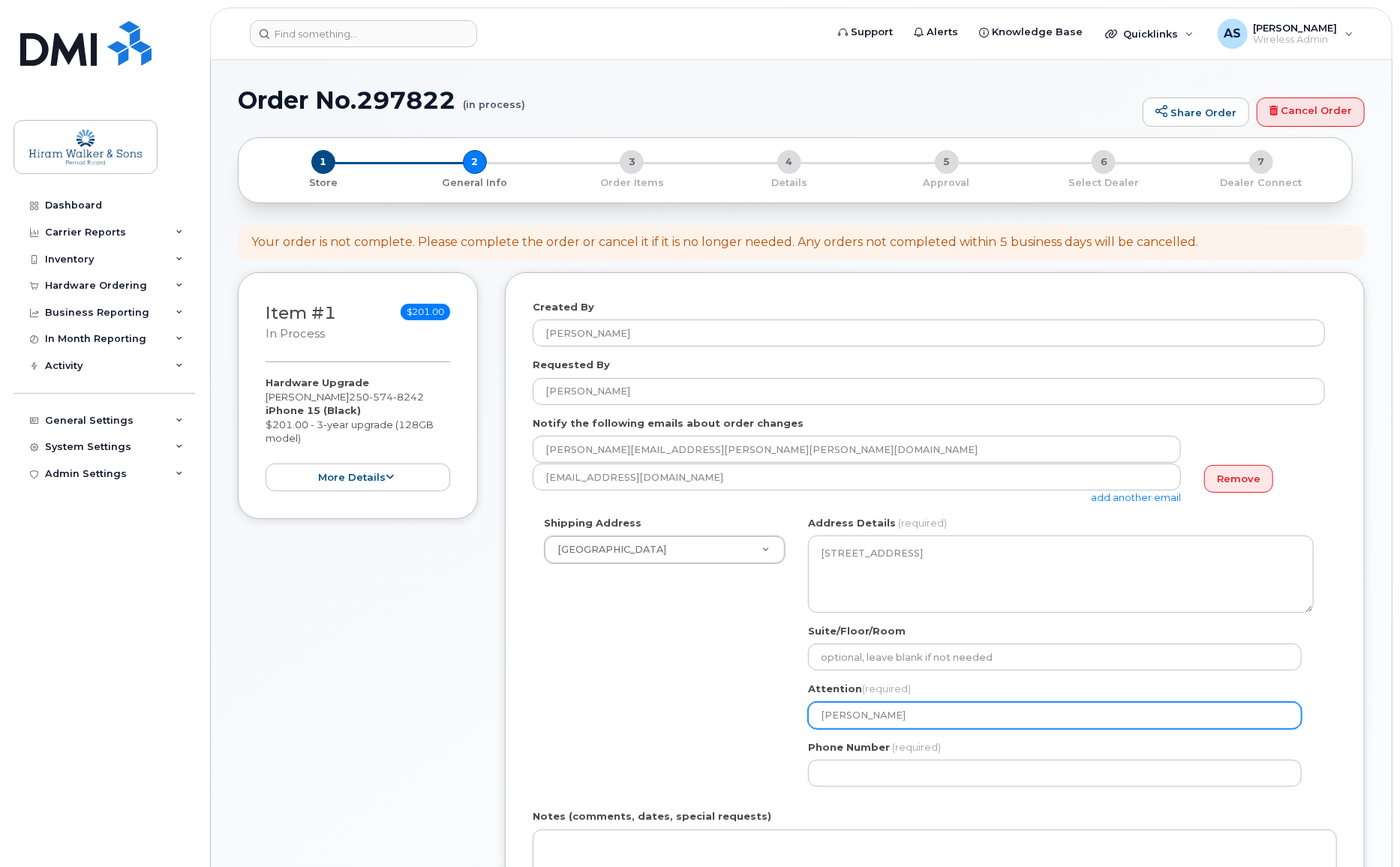
select select
type input "Jeff Prat"
select select
type input "[PERSON_NAME]"
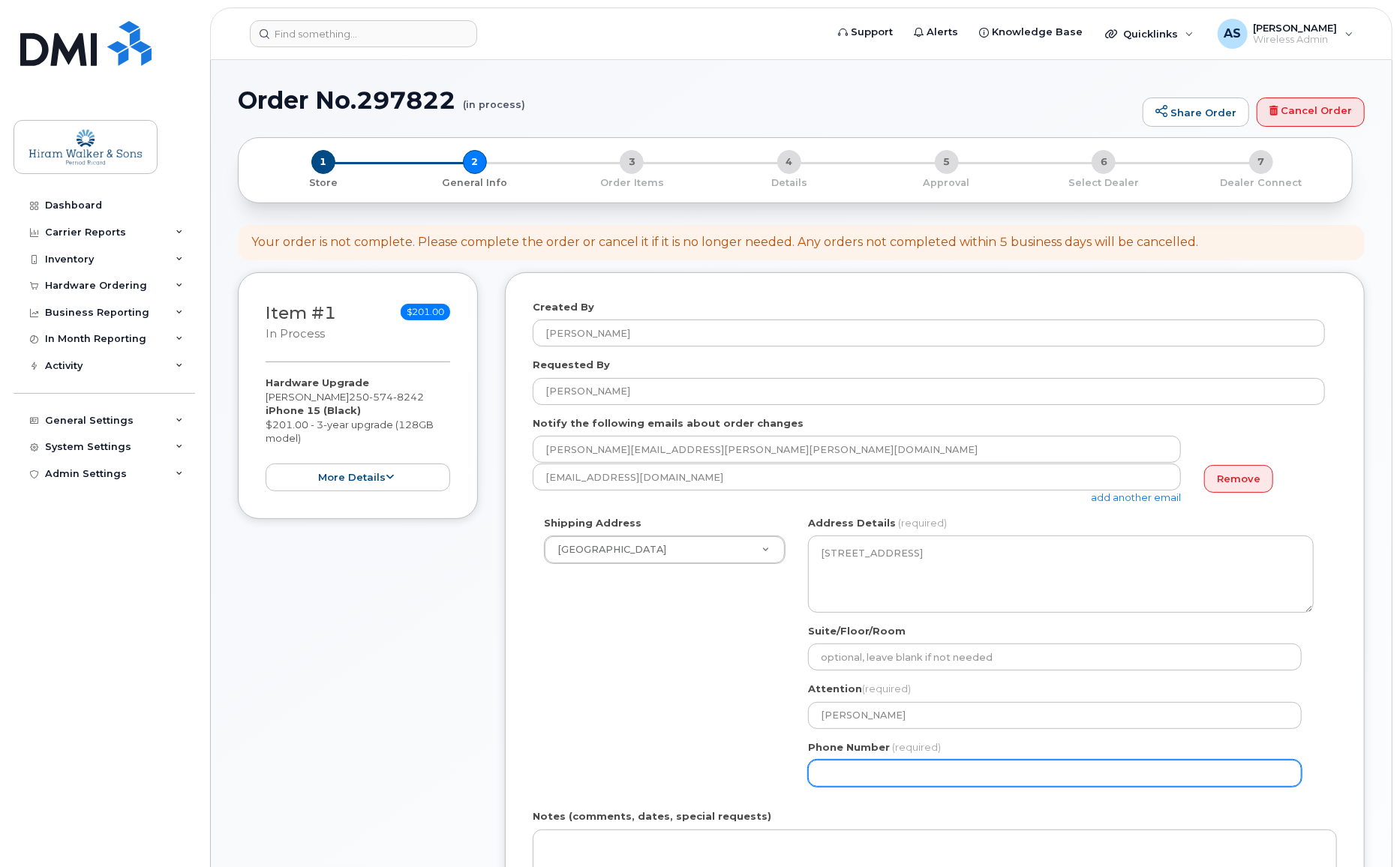
click at [958, 772] on input "Phone Number" at bounding box center [1054, 773] width 494 height 27
paste input "2505748242"
select select
type input "2505748242"
click at [674, 716] on div "Shipping Address Windsor New Address Calgary Cowansville (Ungava) Halifax Regin…" at bounding box center [929, 657] width 792 height 282
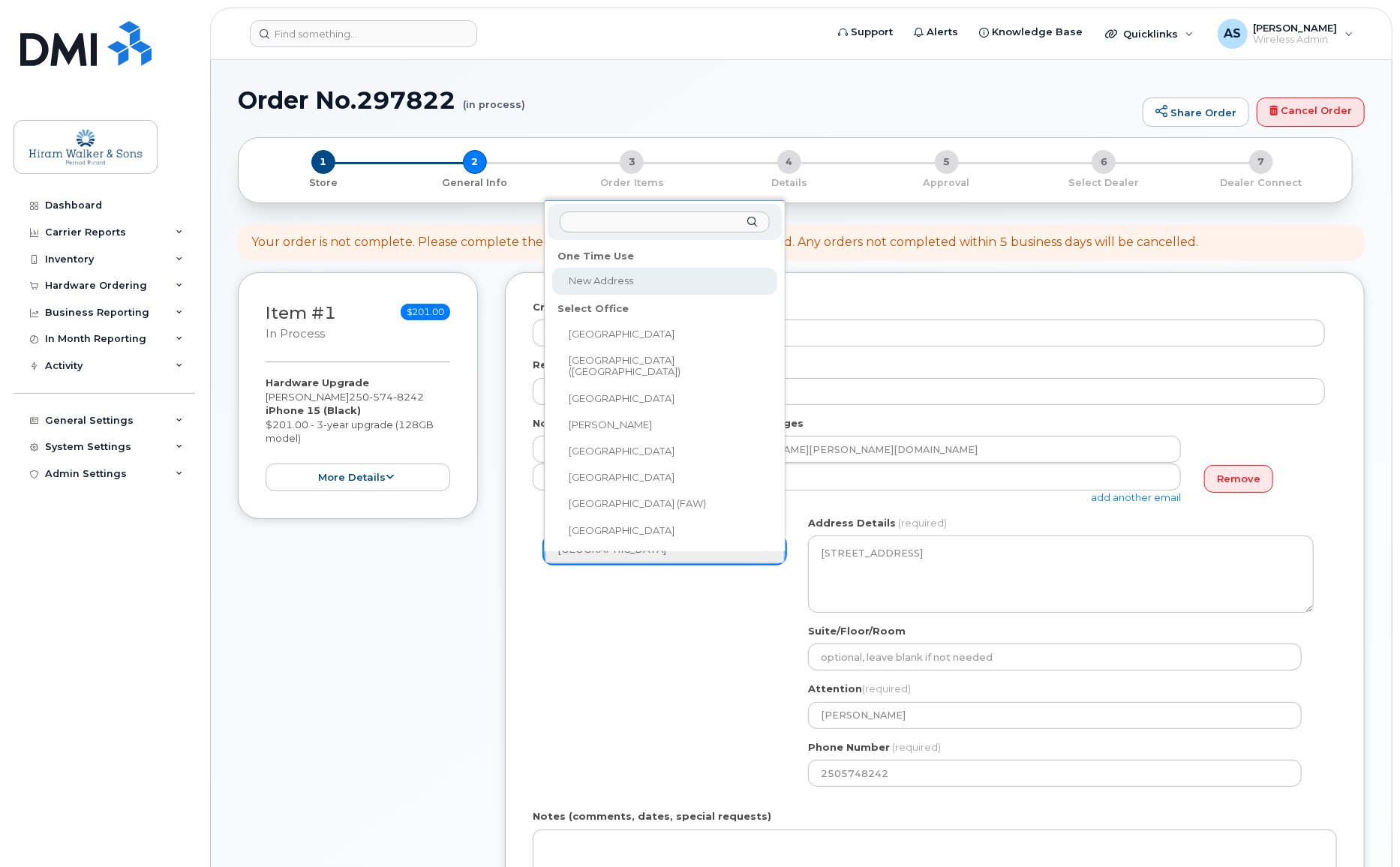
select select
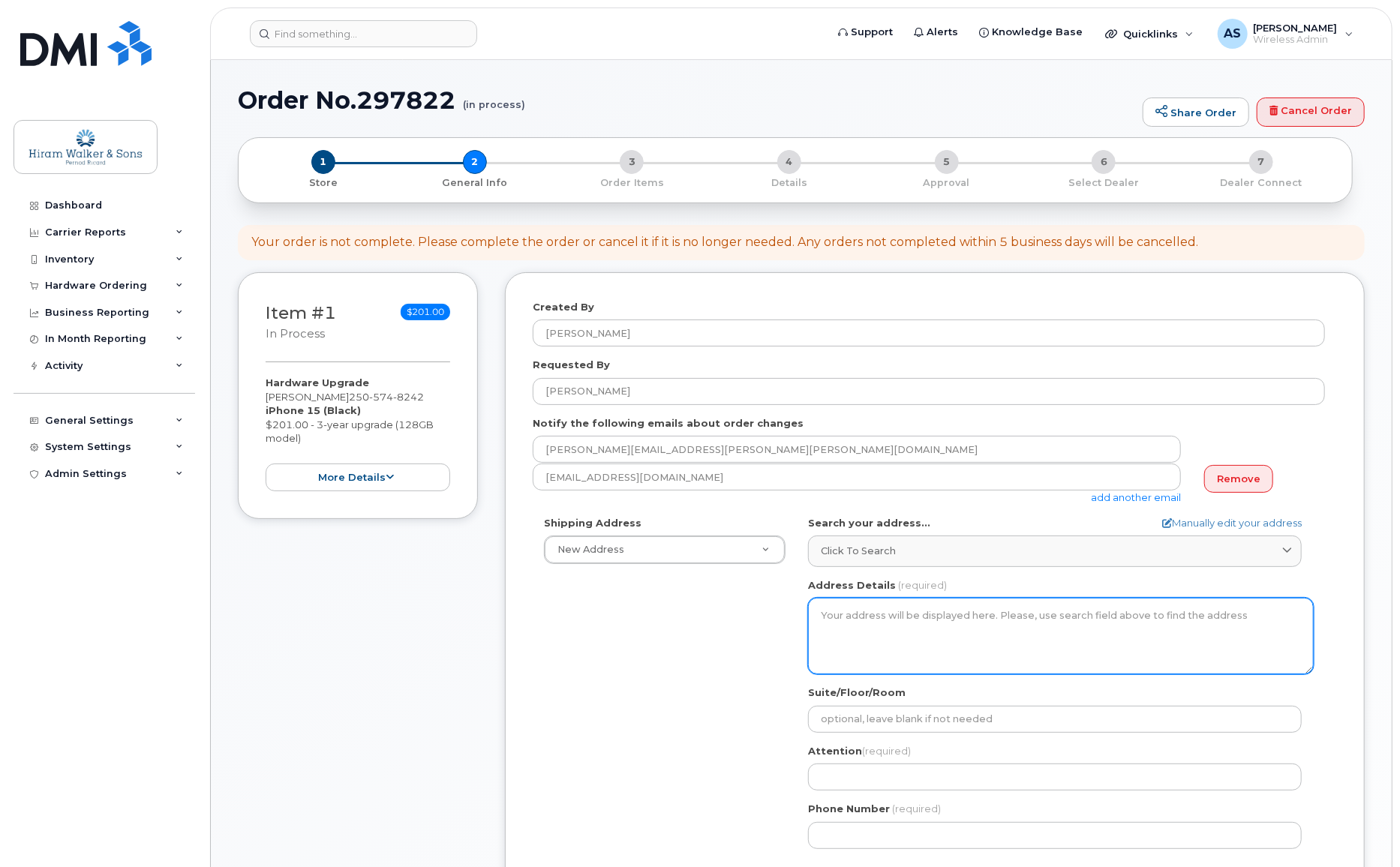
click at [883, 624] on textarea "Address Details" at bounding box center [1061, 637] width 505 height 77
click at [885, 621] on textarea "Address Details" at bounding box center [1061, 637] width 505 height 77
click at [887, 608] on textarea "Address Details" at bounding box center [1061, 637] width 505 height 77
click at [889, 546] on span "Click to search" at bounding box center [858, 551] width 75 height 14
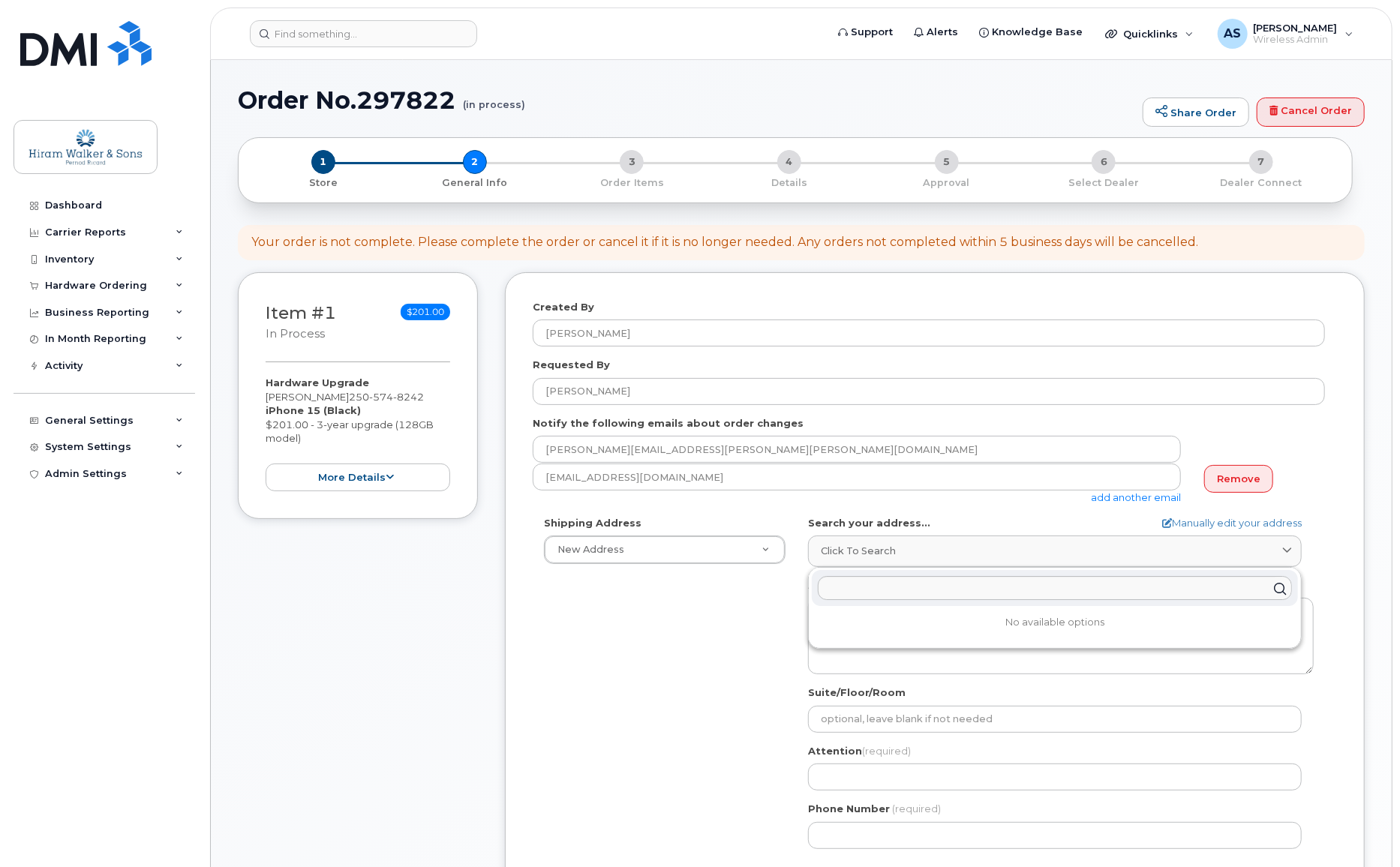
click at [741, 624] on div "Shipping Address New Address New Address Calgary Cowansville (Ungava) Halifax R…" at bounding box center [929, 688] width 792 height 345
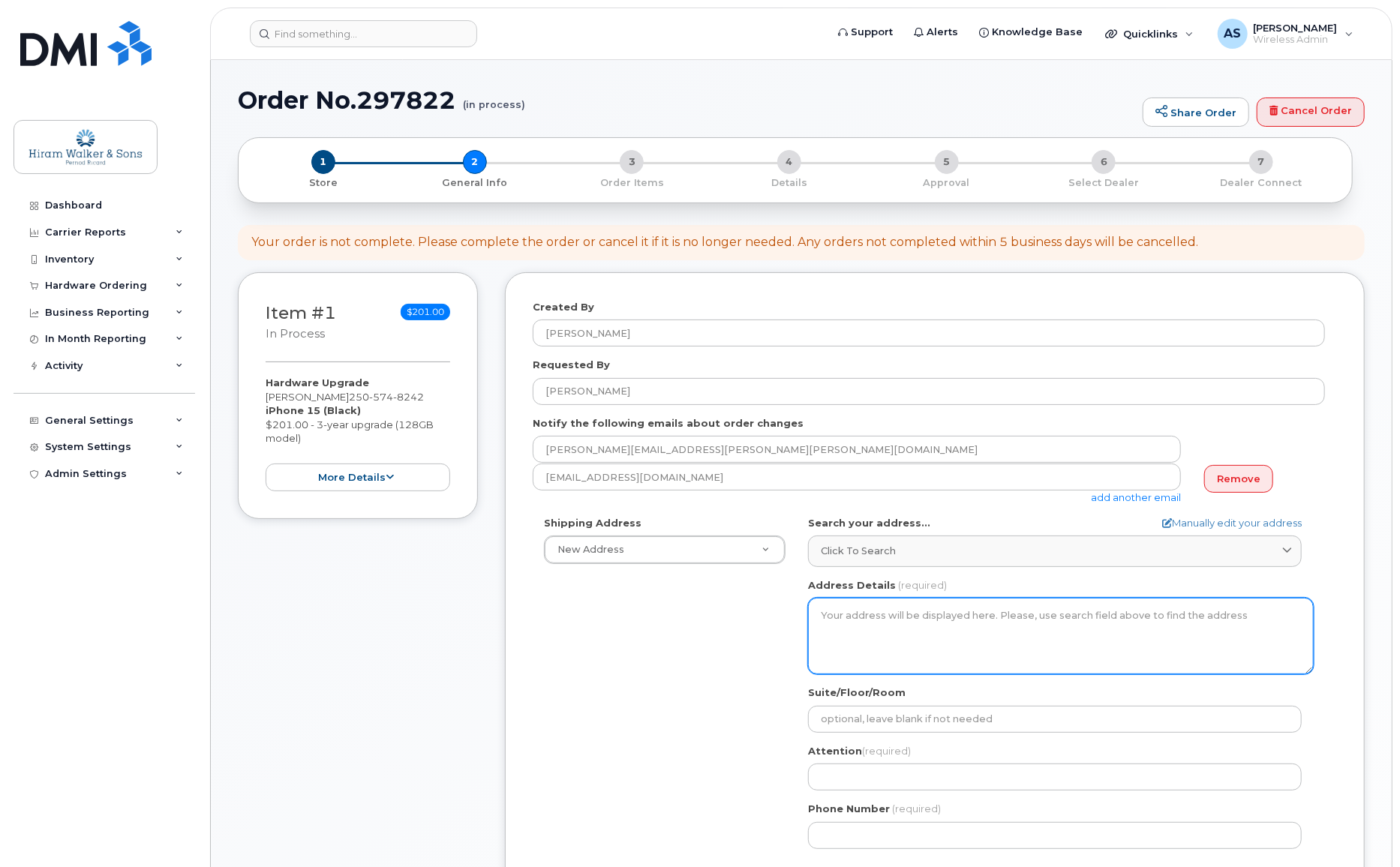
click at [864, 617] on textarea "Address Details" at bounding box center [1061, 637] width 505 height 77
click at [870, 575] on div "AB Search your address... Manually edit your address Click to search No availab…" at bounding box center [1060, 688] width 528 height 345
click at [885, 547] on span "Click to search" at bounding box center [858, 551] width 75 height 14
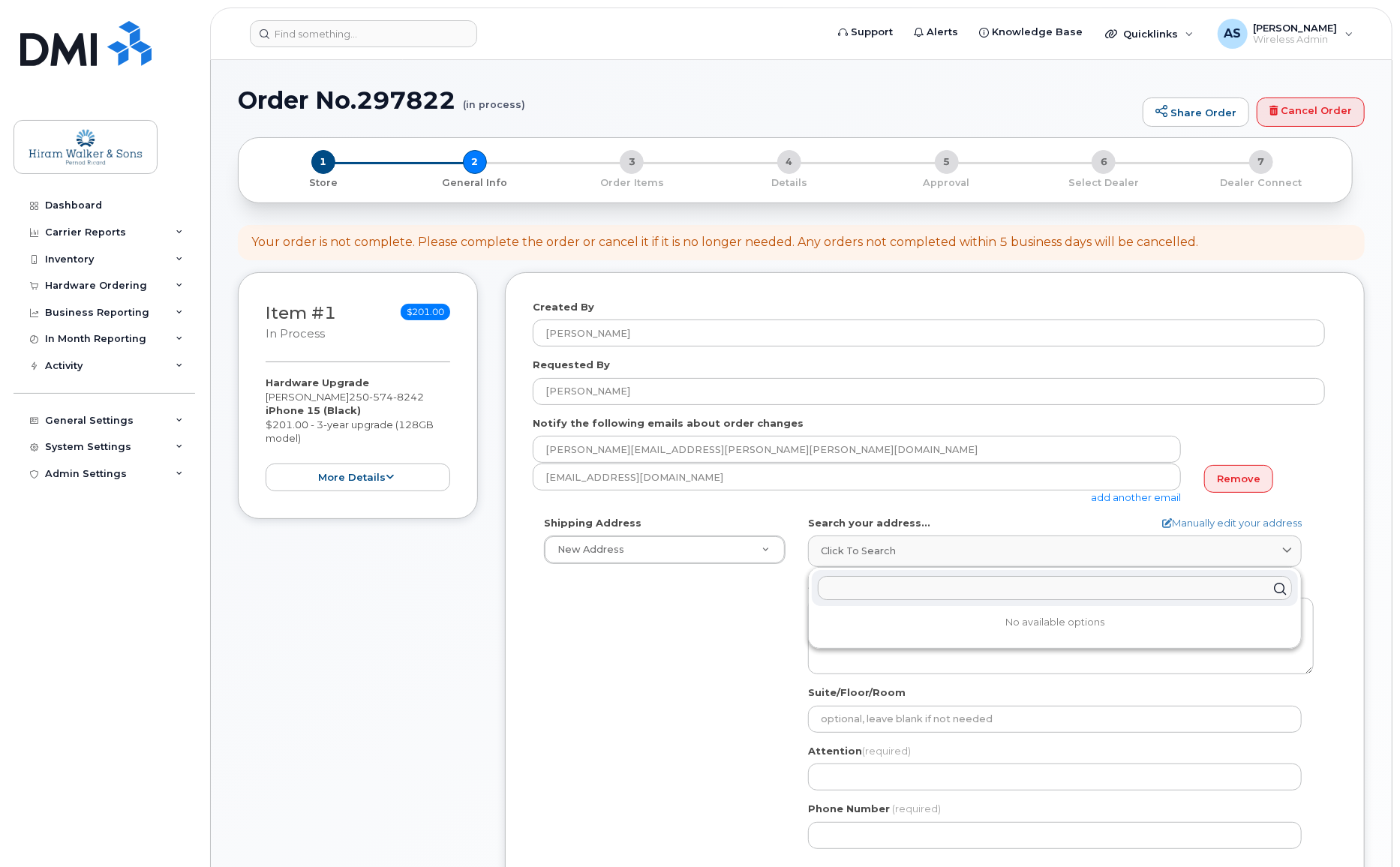
click at [1043, 594] on input "text" at bounding box center [1054, 588] width 474 height 24
paste input "D-108 - 1226 McGill Road Kamloops, BC V2C 6N6"
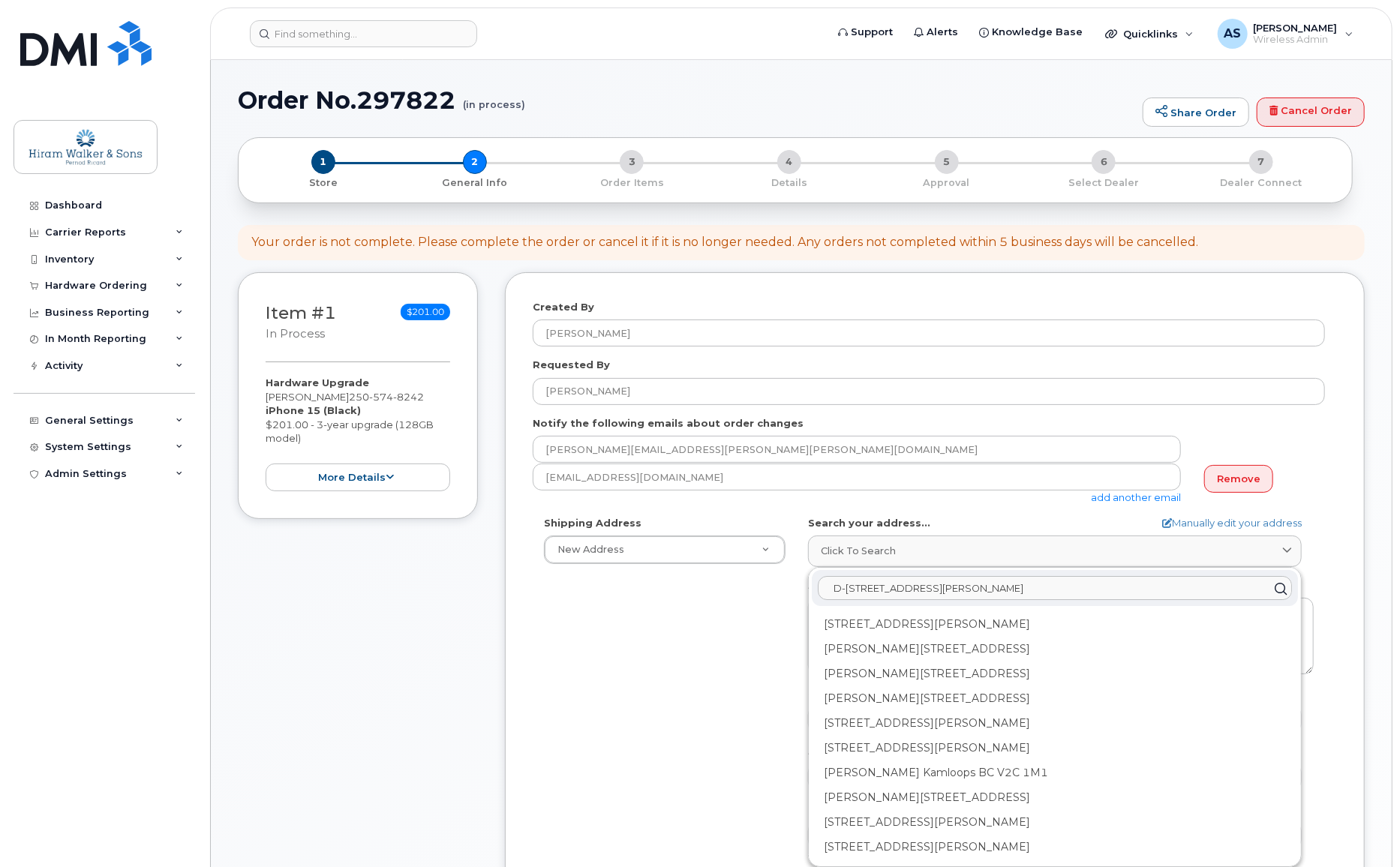
drag, startPoint x: 1118, startPoint y: 585, endPoint x: 875, endPoint y: 588, distance: 243.0
click at [875, 588] on input "D-108 - 1226 McGill Road Kamloops, BC V2C 6N6" at bounding box center [1054, 588] width 474 height 24
click at [876, 593] on input "D-108 - 1226 McGill Road Kamloops, BC V2C 6N6" at bounding box center [1054, 588] width 474 height 24
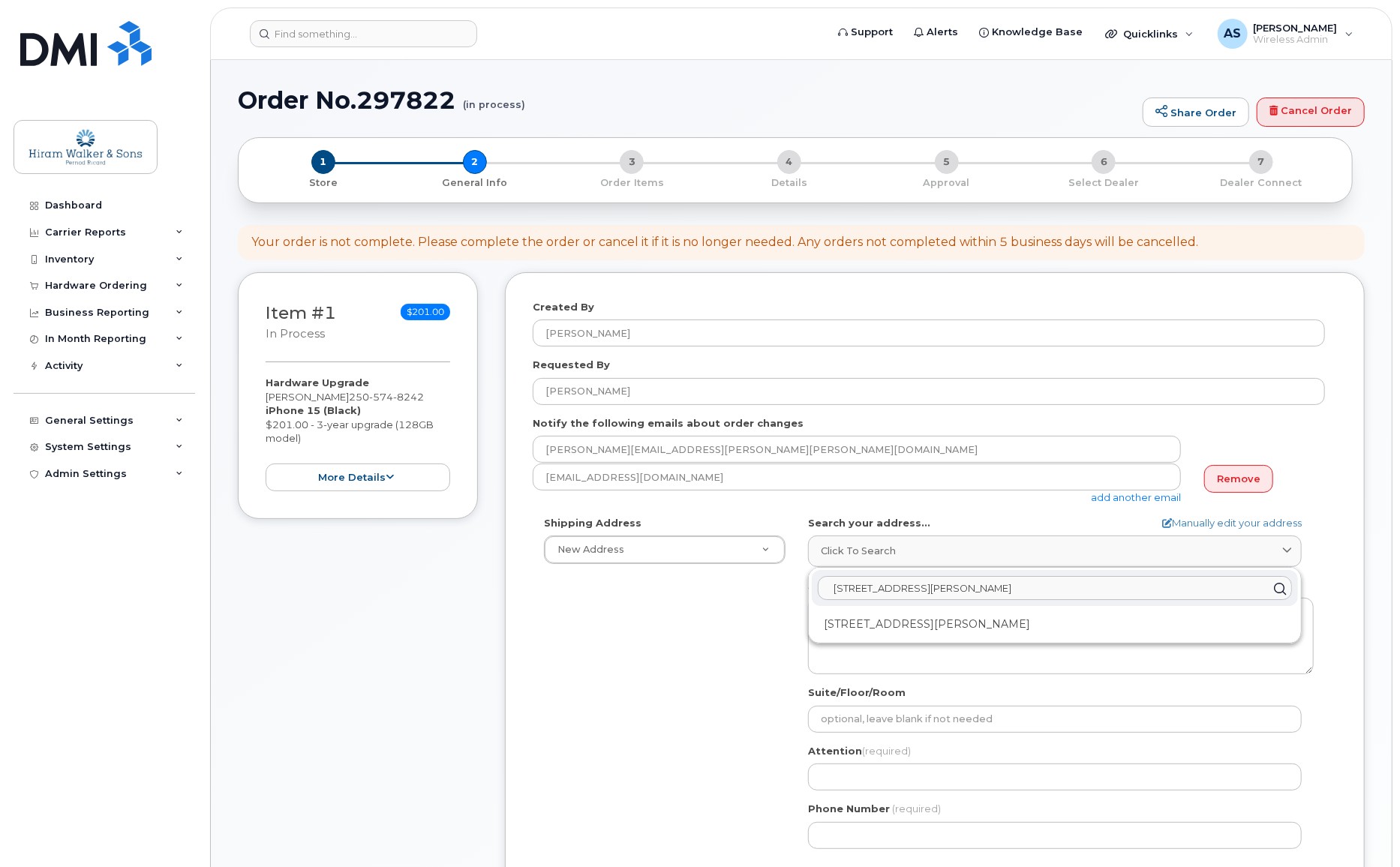
type input "1226 McGill Road Kamloops, BC V2C 6N6"
click at [930, 617] on div "1226 McGill Rd Kamloops BC V2C 6N6" at bounding box center [1054, 625] width 486 height 25
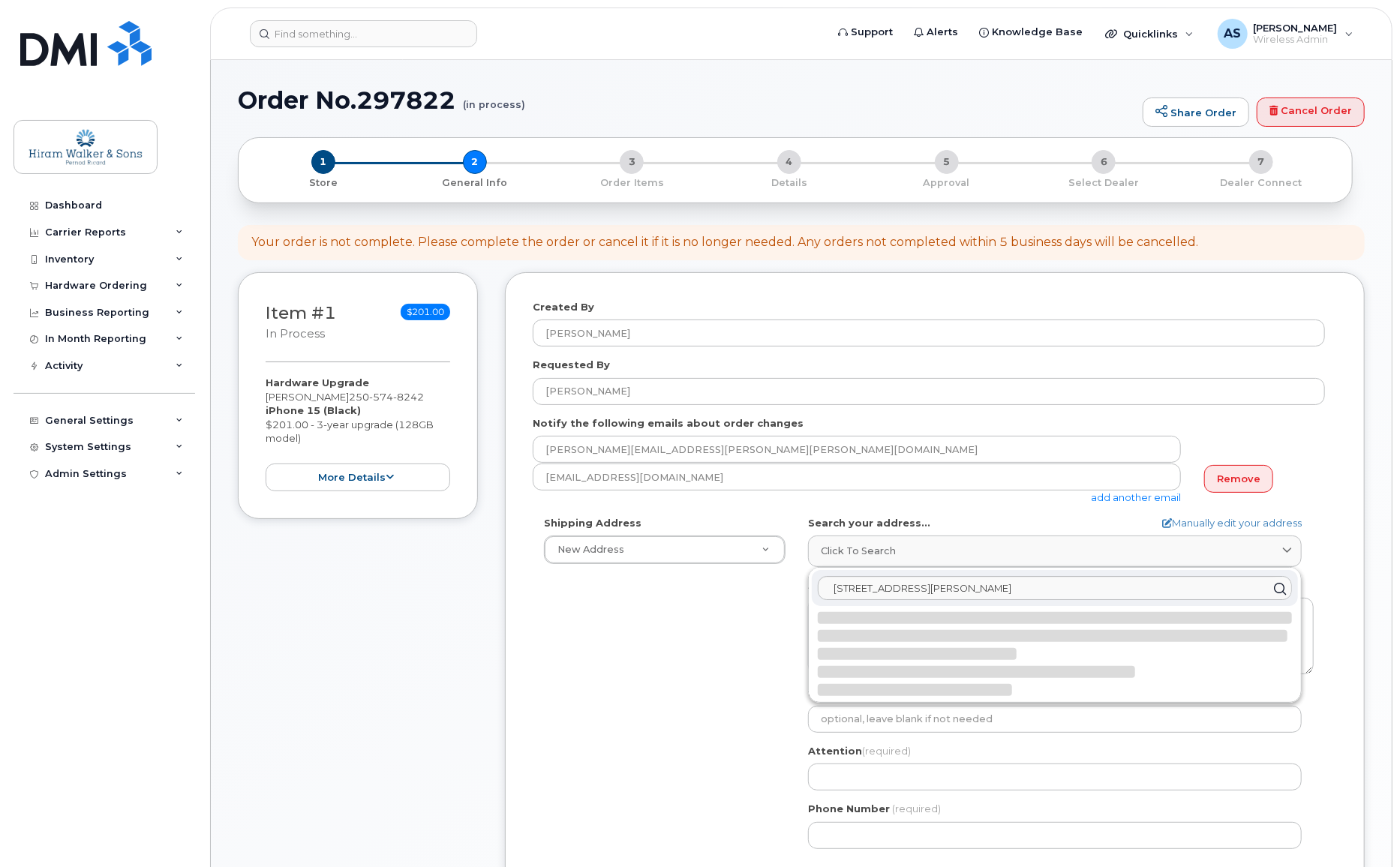
select select
type textarea "1226 McGill Rd KAMLOOPS BC V2C 6N6 CANADA"
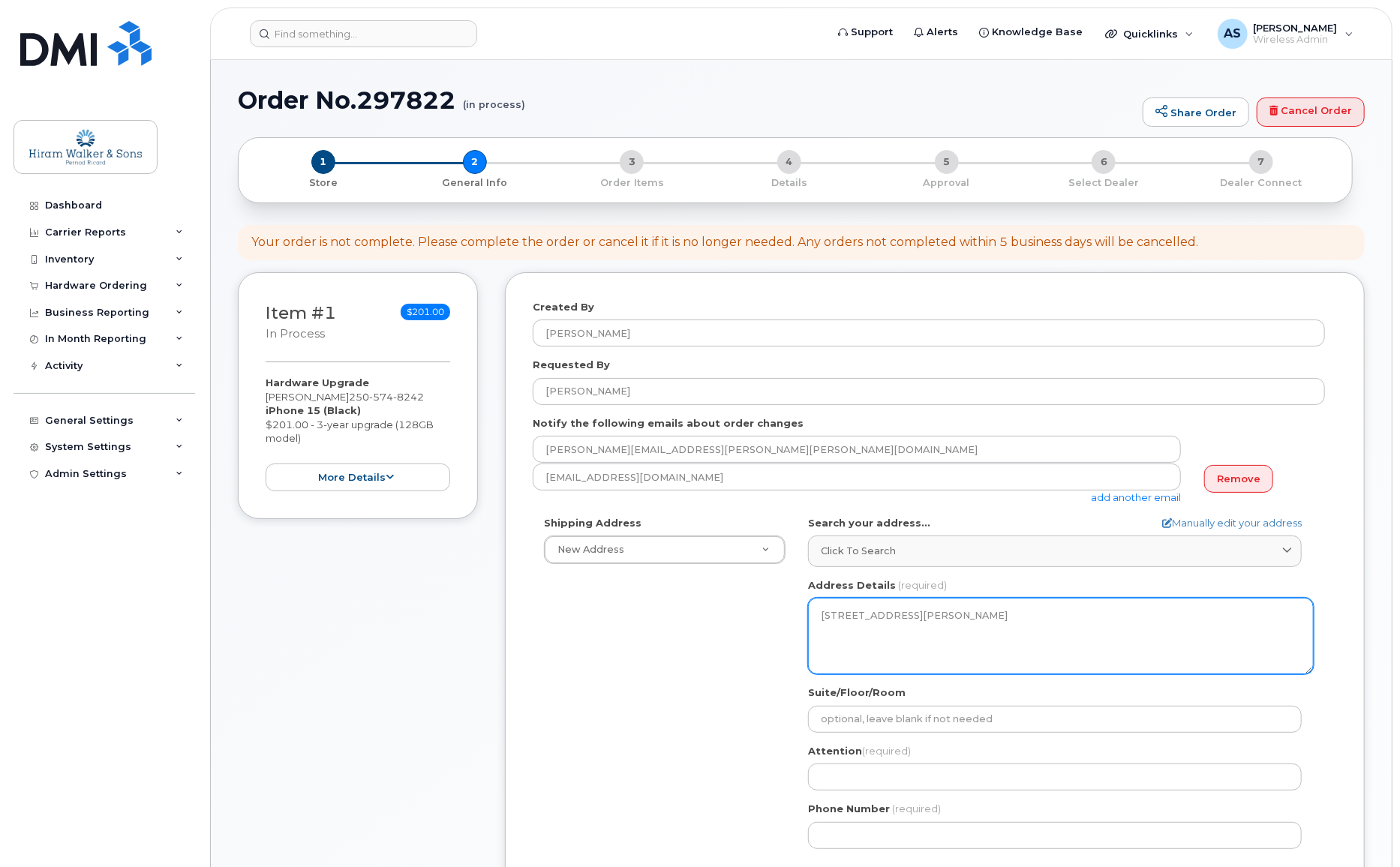
click at [822, 613] on textarea "1226 McGill Rd KAMLOOPS BC V2C 6N6 CANADA" at bounding box center [1061, 637] width 505 height 77
click at [842, 617] on textarea "1226 McGill Rd KAMLOOPS BC V2C 6N6 CANADA" at bounding box center [1061, 637] width 505 height 77
click at [894, 620] on textarea "1226 McGill Rd KAMLOOPS BC V2C 6N6 CANADA" at bounding box center [1061, 637] width 505 height 77
click at [909, 654] on textarea "1226 McGill Rd KAMLOOPS BC V2C 6N6 CANADA" at bounding box center [1061, 637] width 505 height 77
click at [938, 645] on textarea "1226 McGill Rd KAMLOOPS BC V2C 6N6 CANADA" at bounding box center [1061, 637] width 505 height 77
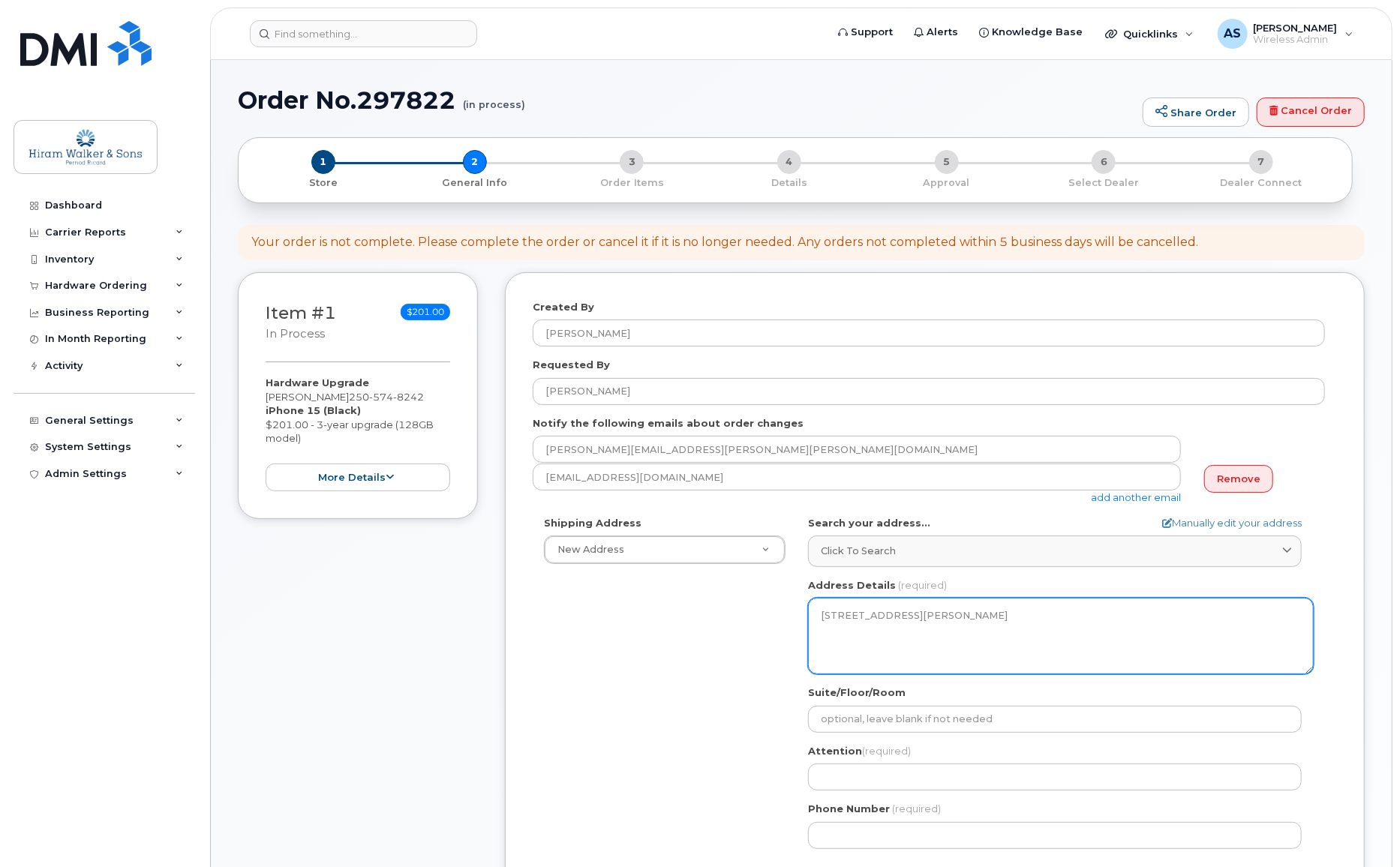
click at [938, 645] on textarea "1226 McGill Rd KAMLOOPS BC V2C 6N6 CANADA" at bounding box center [1061, 637] width 505 height 77
drag, startPoint x: 938, startPoint y: 645, endPoint x: 841, endPoint y: 614, distance: 101.8
click at [843, 614] on textarea "1226 McGill Rd KAMLOOPS BC V2C 6N6 CANADA" at bounding box center [1061, 637] width 505 height 77
click at [829, 614] on textarea "1226 McGill Rd KAMLOOPS BC V2C 6N6 CANADA" at bounding box center [1061, 637] width 505 height 77
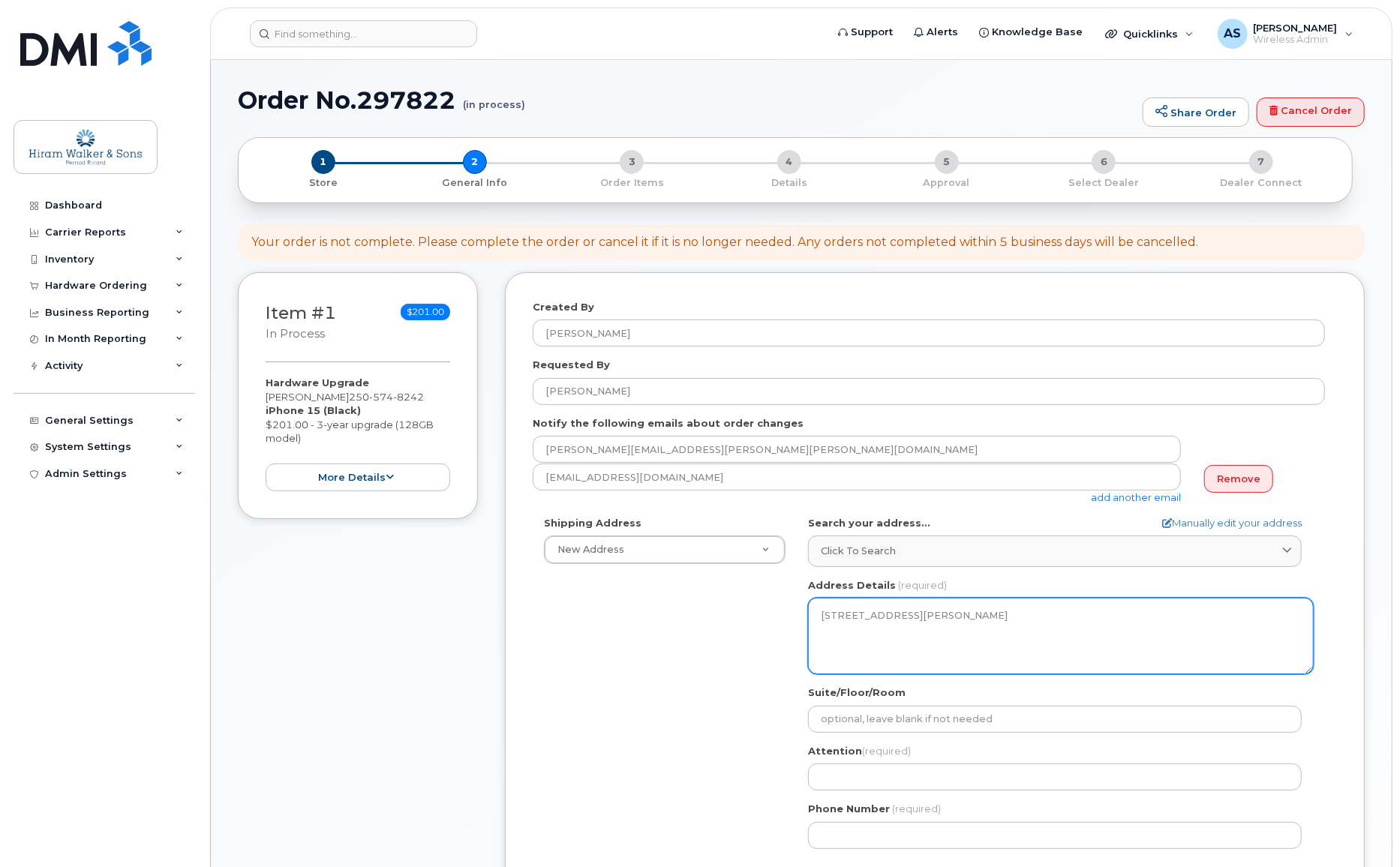
drag, startPoint x: 829, startPoint y: 614, endPoint x: 972, endPoint y: 625, distance: 143.4
click at [972, 625] on textarea "1226 McGill Rd KAMLOOPS BC V2C 6N6 CANADA" at bounding box center [1061, 637] width 505 height 77
click at [967, 651] on textarea "1226 McGill Rd KAMLOOPS BC V2C 6N6 CANADA" at bounding box center [1061, 637] width 505 height 77
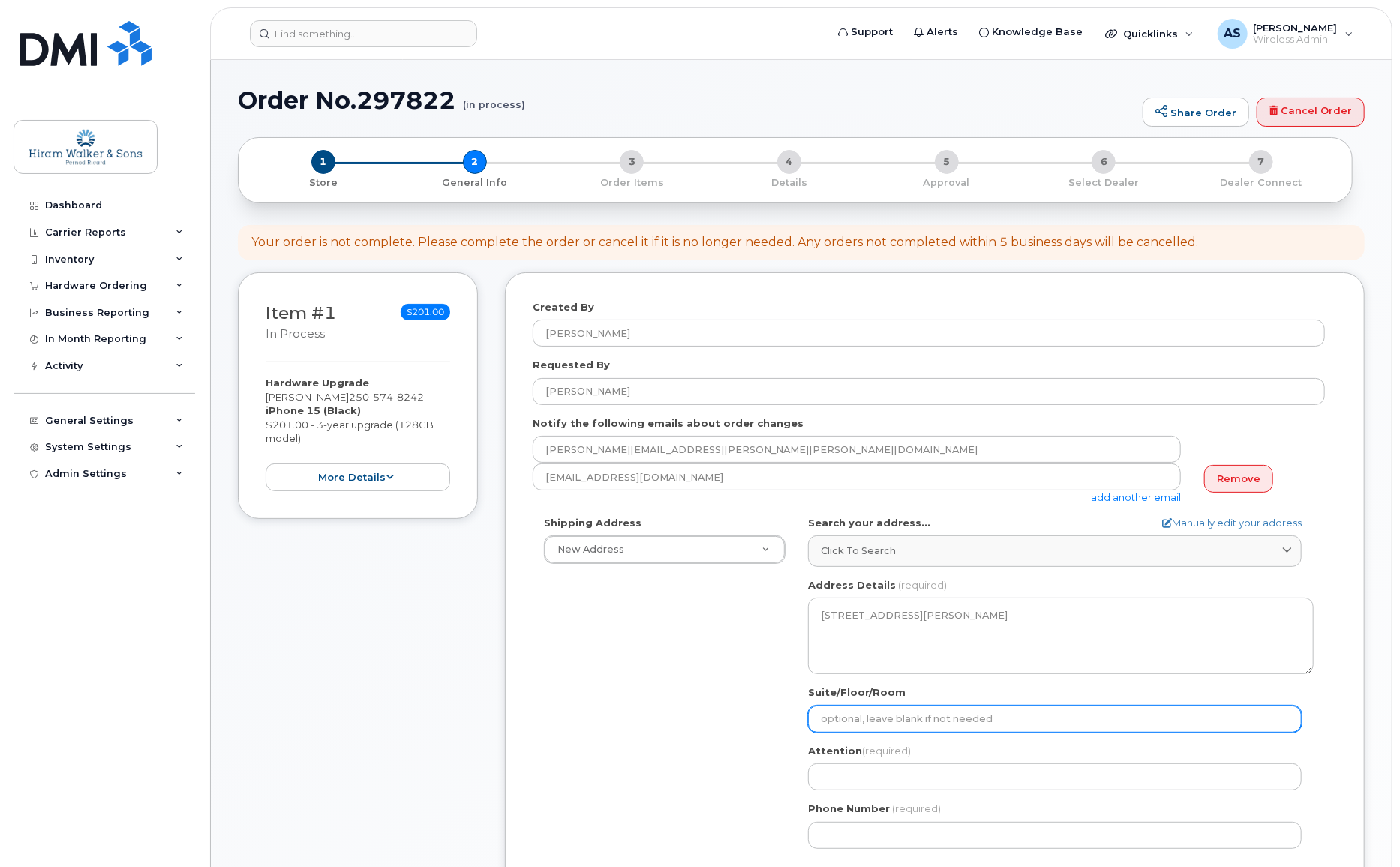
click at [889, 727] on input "Suite/Floor/Room" at bounding box center [1054, 720] width 494 height 27
click at [924, 717] on input "Suite/Floor/Room" at bounding box center [1054, 720] width 494 height 27
click at [916, 720] on input "Suite/Floor/Room" at bounding box center [1054, 720] width 494 height 27
select select
type input "D"
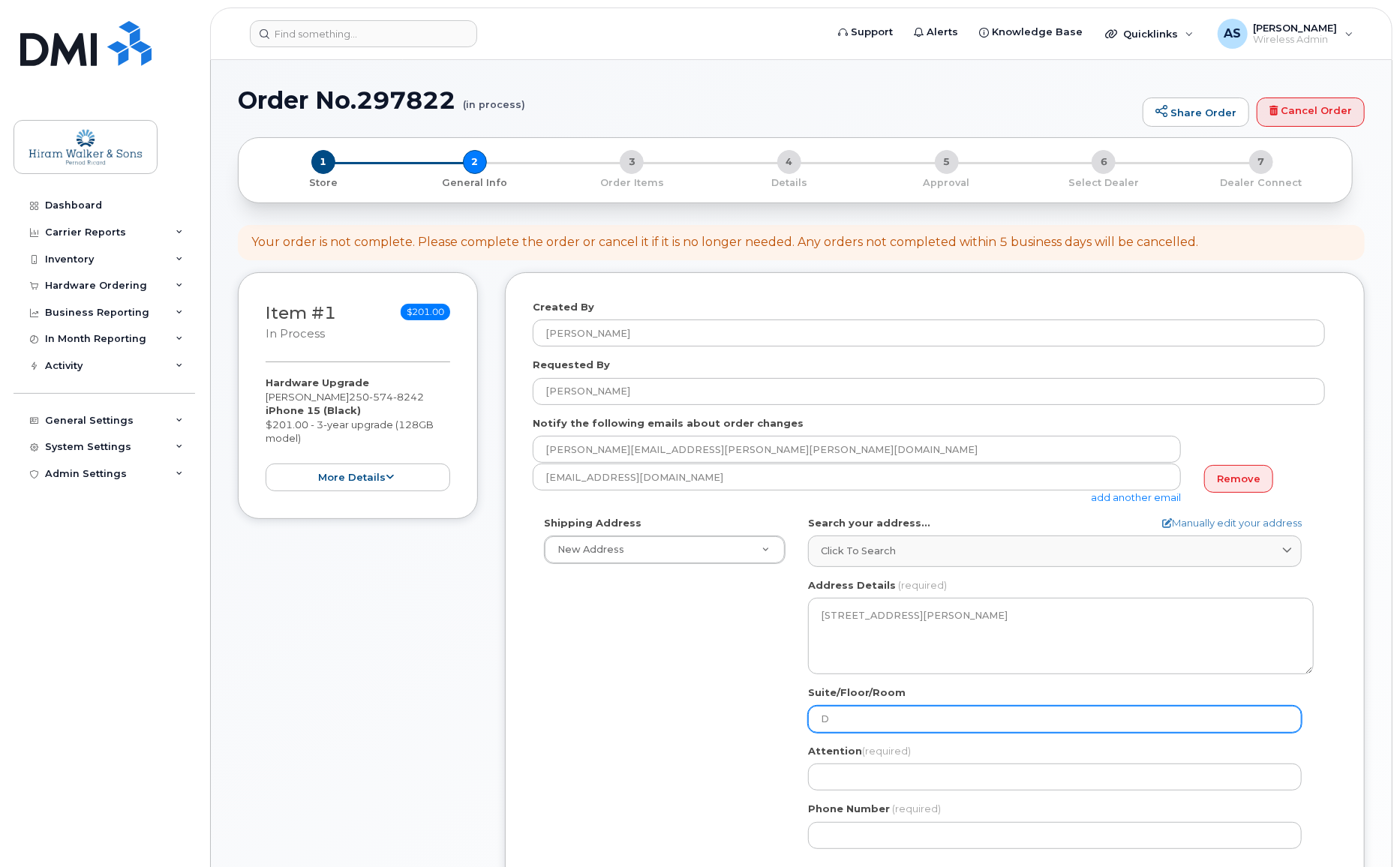
select select
type input "D -"
select select
type input "D - 1"
select select
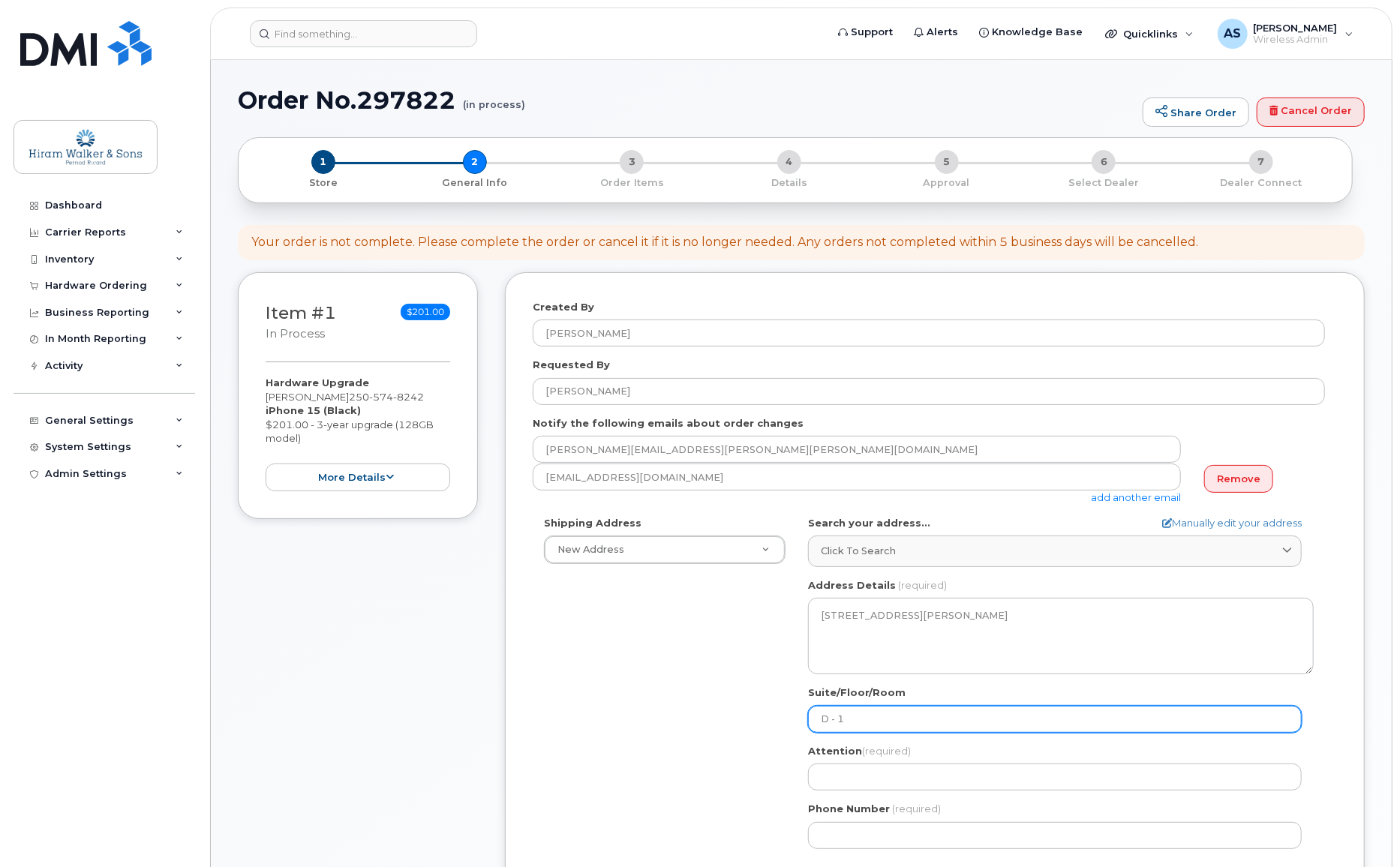
type input "D - 10"
select select
type input "D - 108"
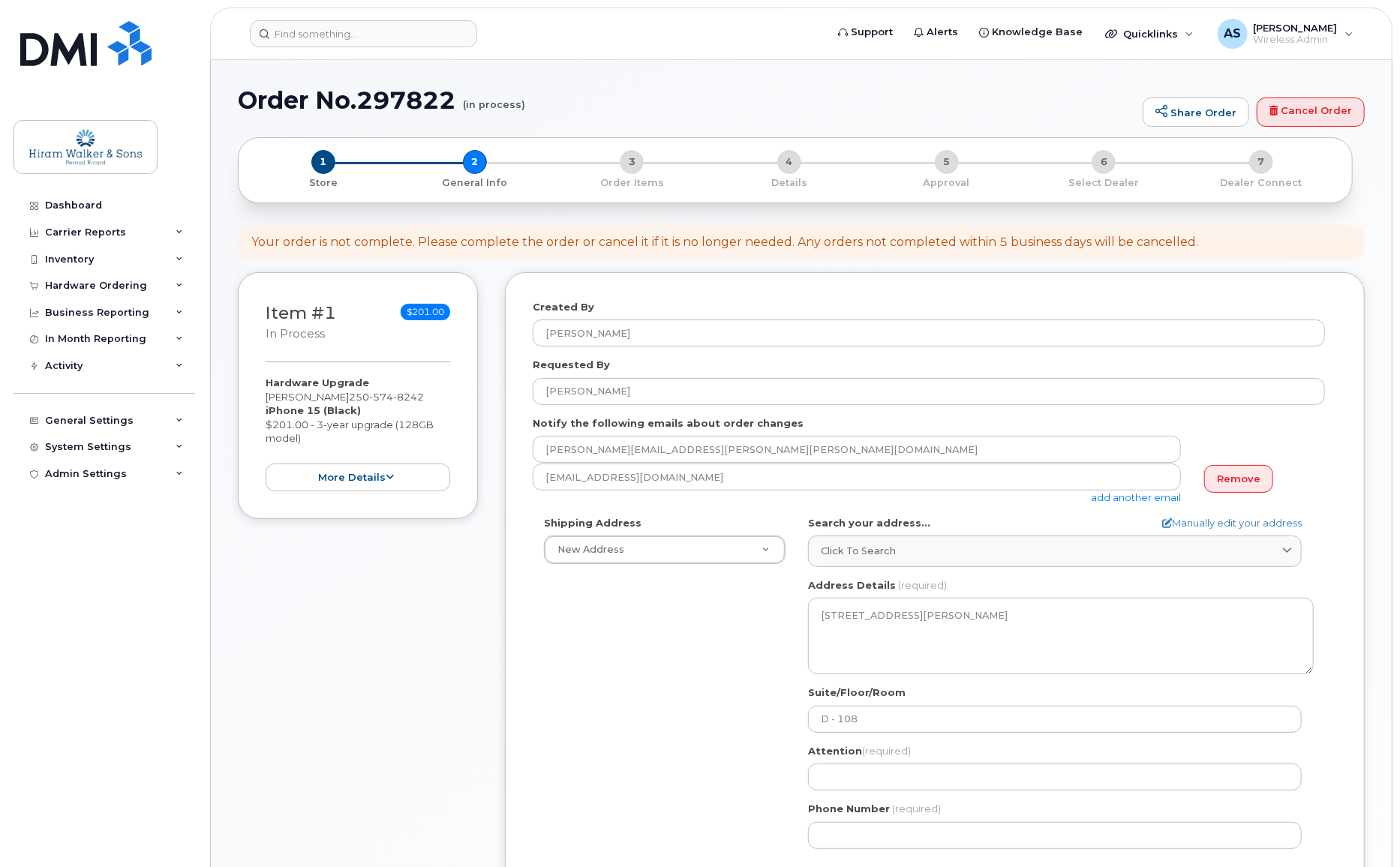
click at [762, 743] on div "Shipping Address New Address New Address Calgary Cowansville (Ungava) Halifax R…" at bounding box center [929, 688] width 792 height 345
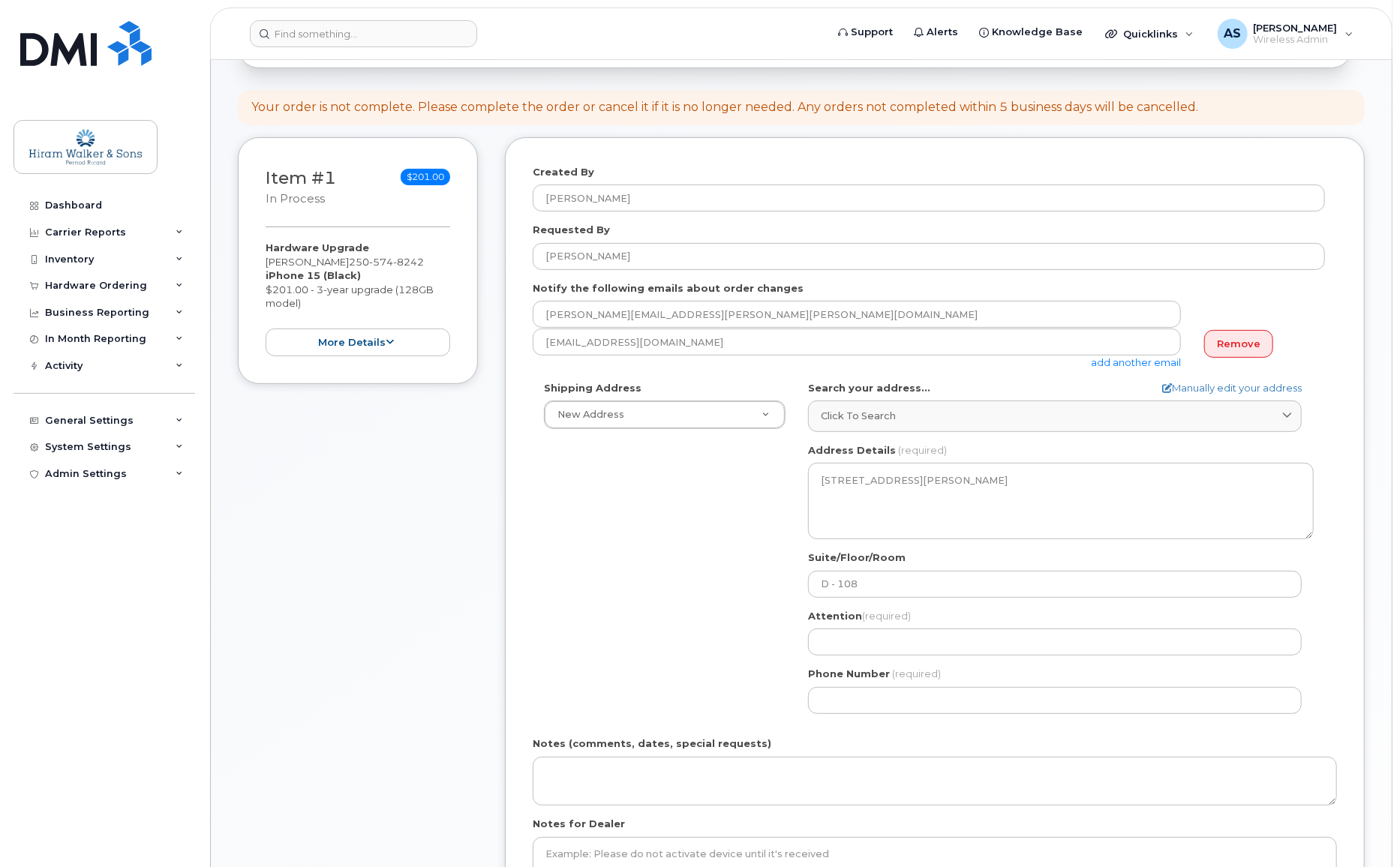
scroll to position [136, 0]
click at [875, 633] on input "Attention (required)" at bounding box center [1054, 641] width 494 height 27
select select
type input "J"
select select
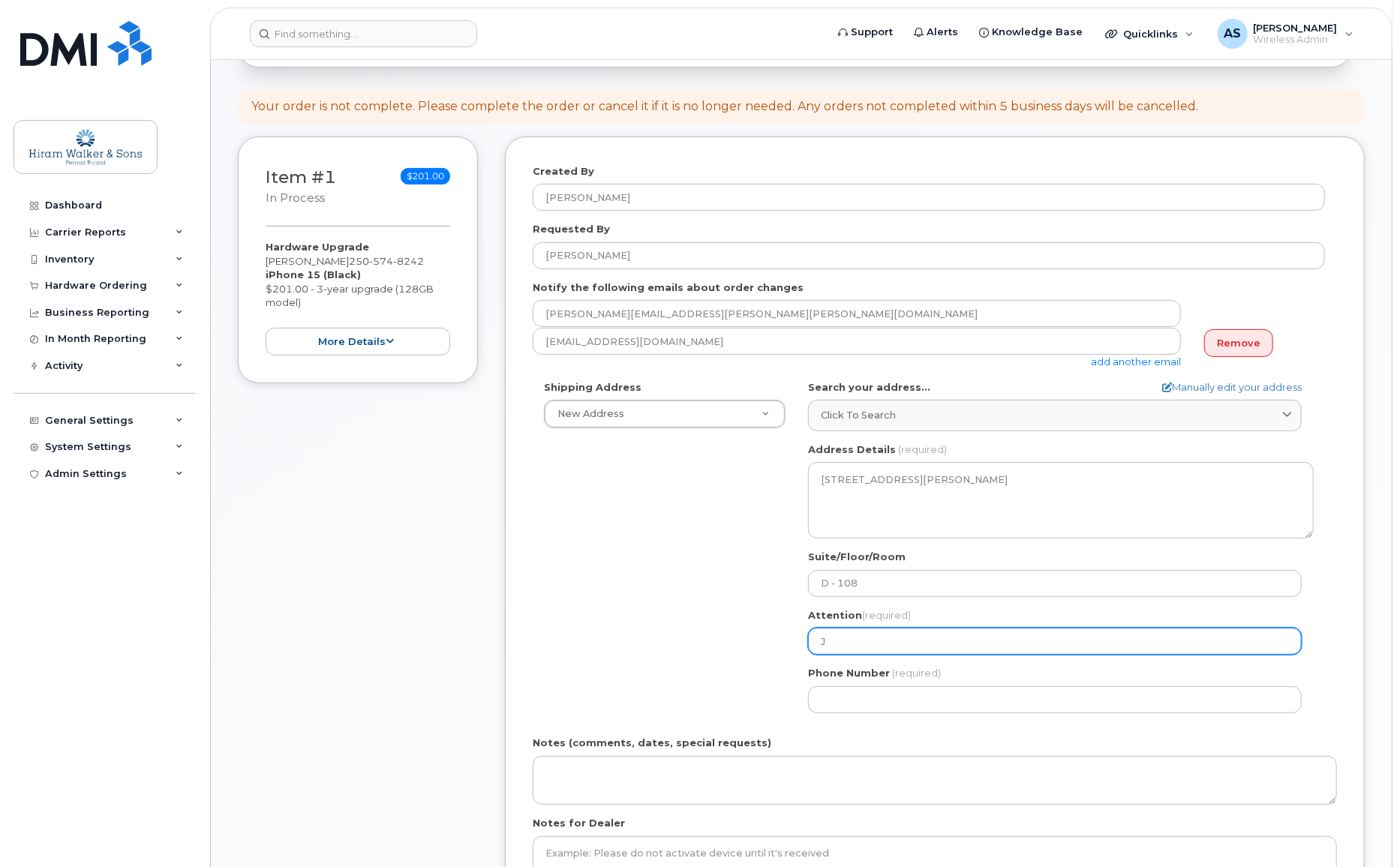
type input "Je"
select select
type input "Jef"
select select
type input "Jeff"
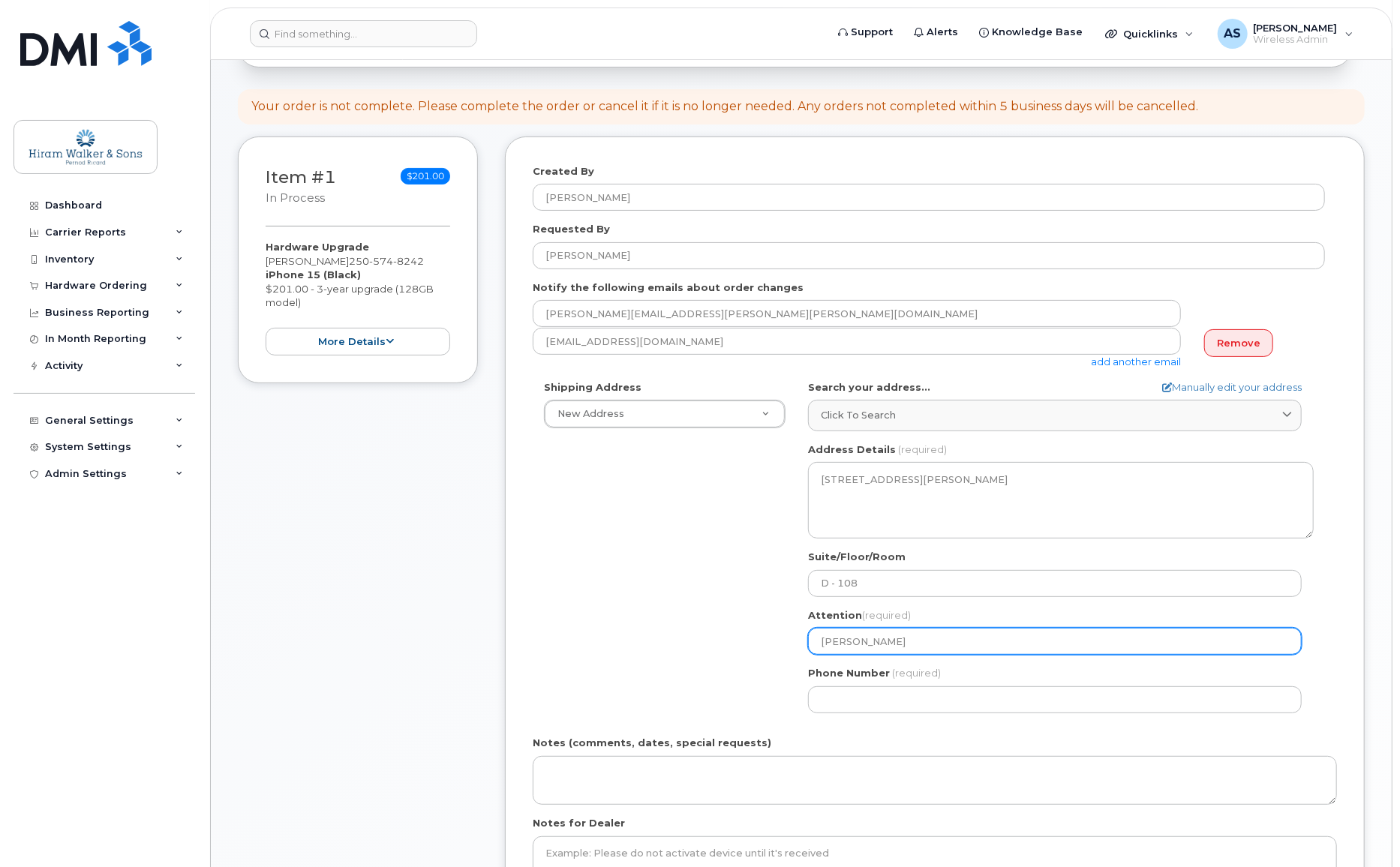
select select
type input "Jeff P"
select select
type input "Jeff Pr"
select select
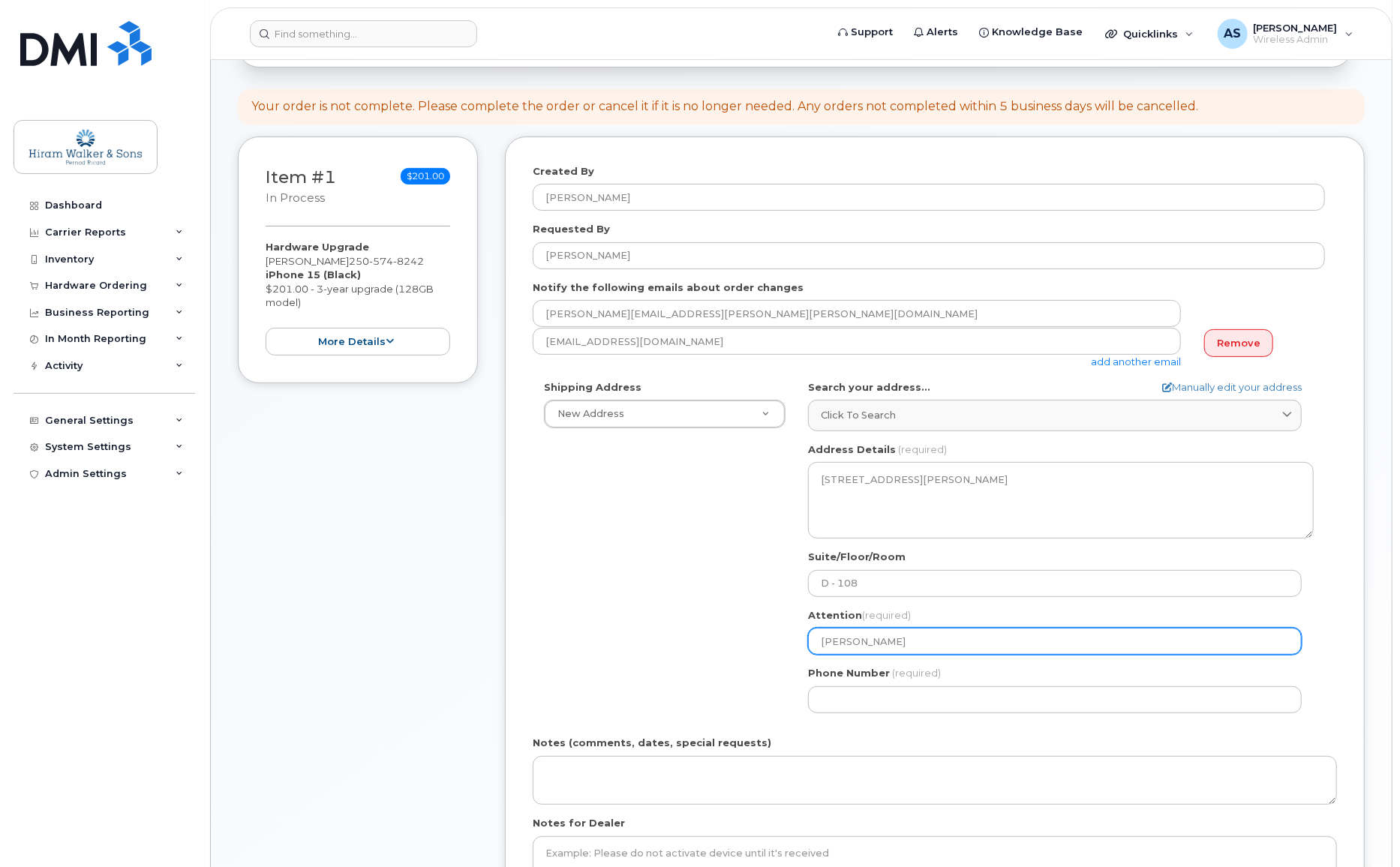
type input "Jeff Pra"
select select
type input "Jeff Prat"
select select
type input "[PERSON_NAME]"
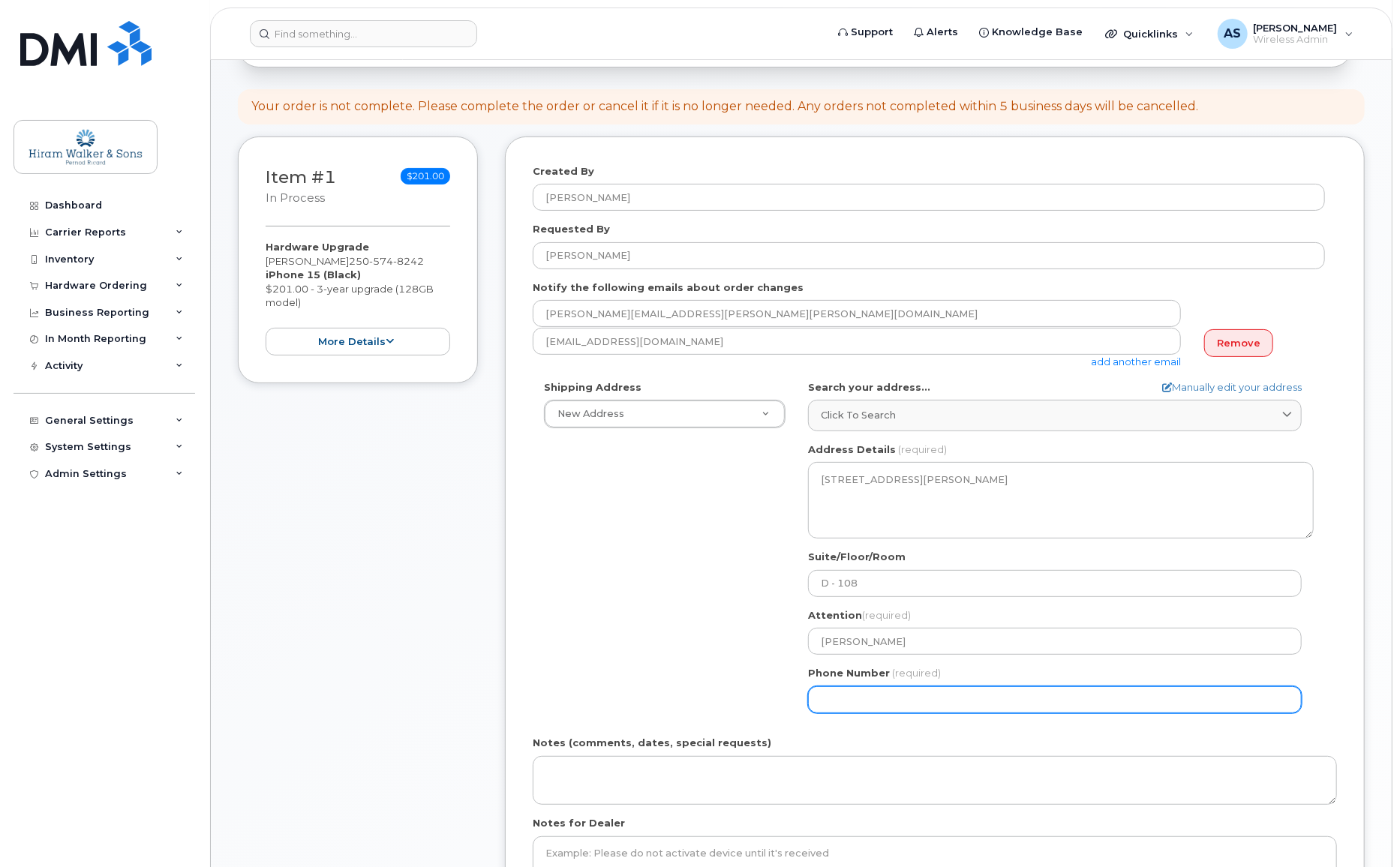
click at [867, 696] on input "Phone Number" at bounding box center [1054, 700] width 494 height 27
drag, startPoint x: 938, startPoint y: 693, endPoint x: 729, endPoint y: 699, distance: 209.1
click at [729, 699] on div "Shipping Address New Address New Address Calgary Cowansville (Ungava) Halifax R…" at bounding box center [929, 553] width 792 height 345
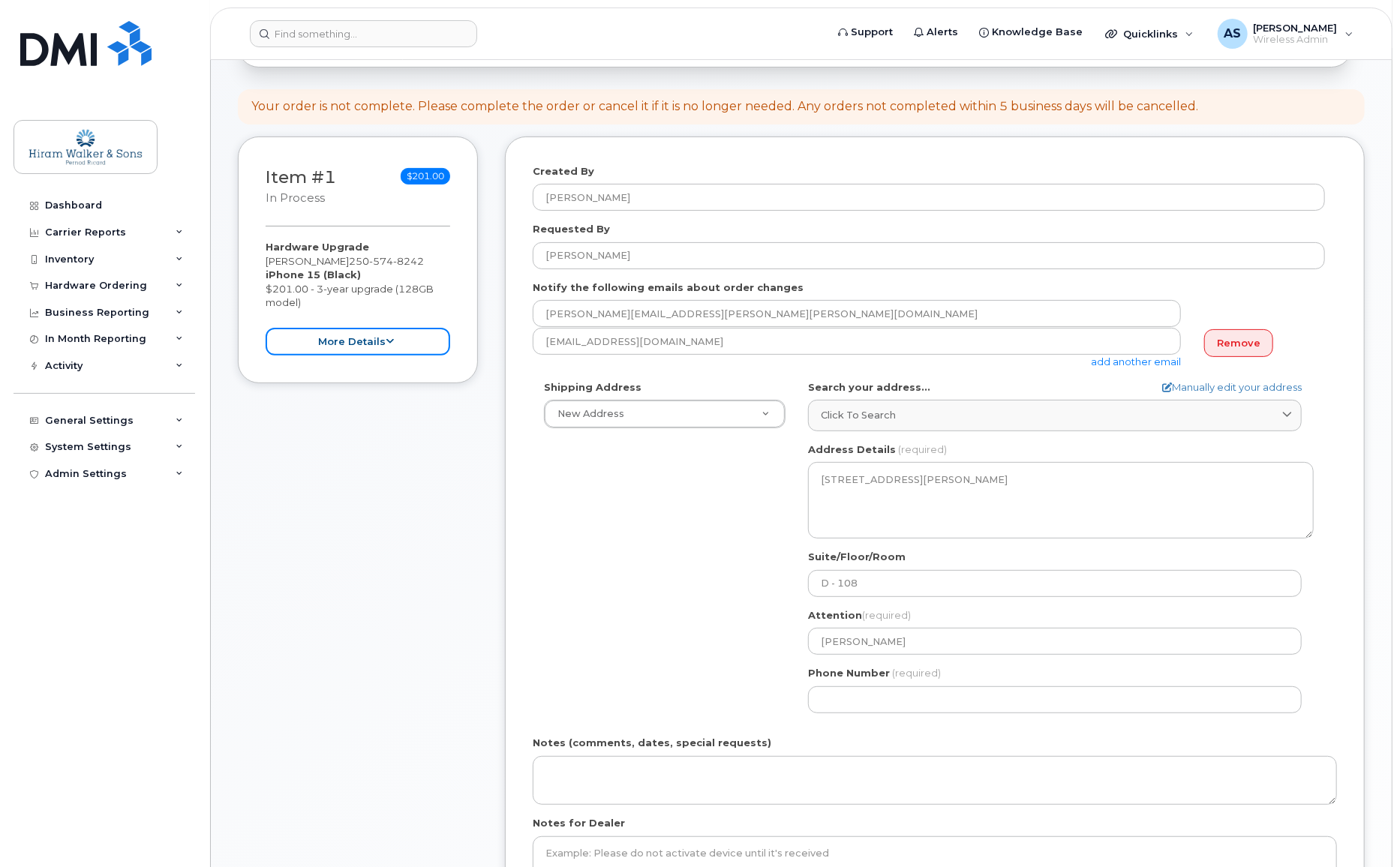
click at [374, 339] on button "more details" at bounding box center [357, 341] width 185 height 28
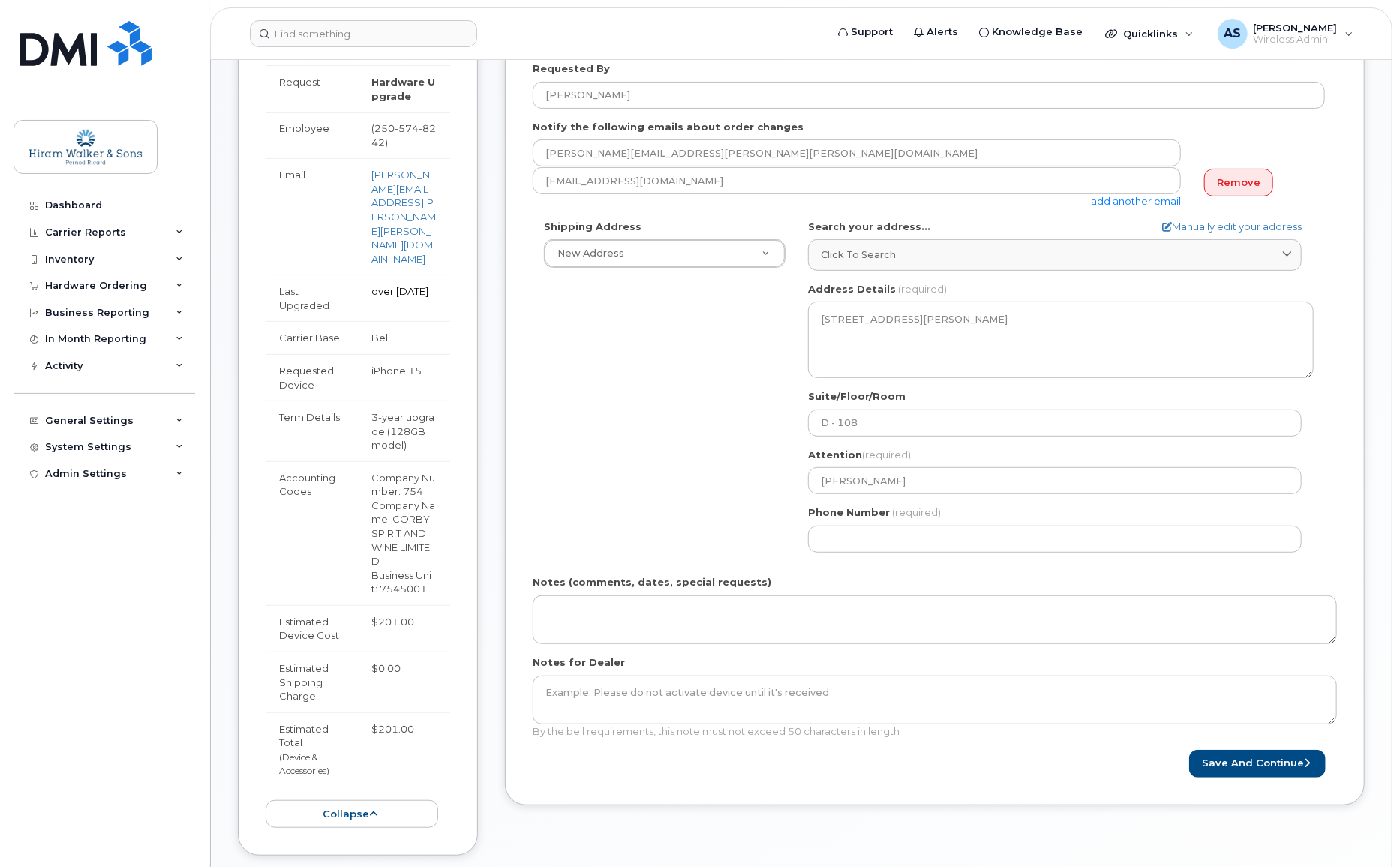
scroll to position [272, 0]
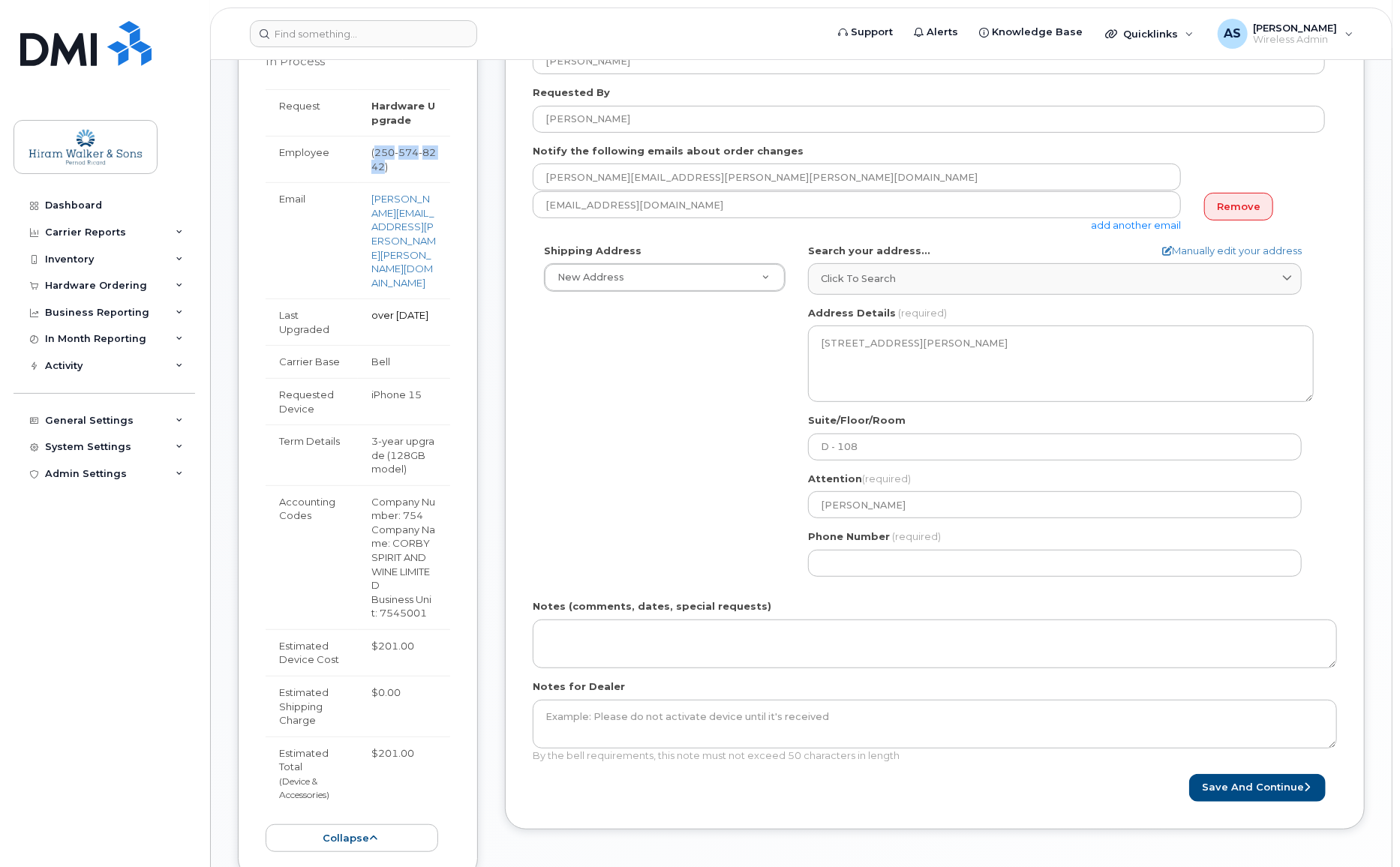
drag, startPoint x: 396, startPoint y: 164, endPoint x: 383, endPoint y: 153, distance: 17.0
click at [383, 153] on span "250 574 8242" at bounding box center [404, 159] width 64 height 26
copy span "250 574 8242"
click at [897, 555] on input "Phone Number" at bounding box center [1054, 563] width 494 height 27
paste input "2505748242"
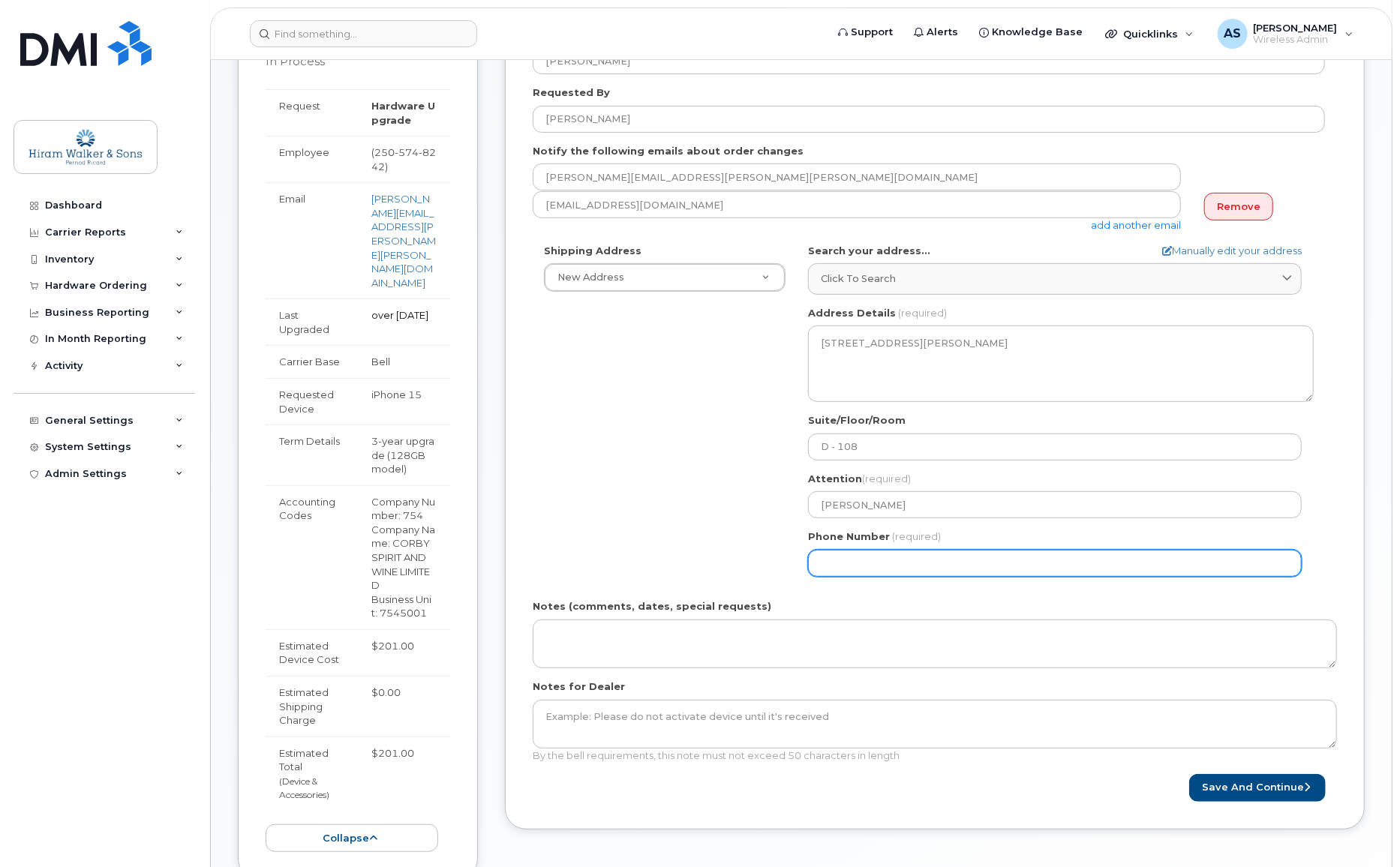
select select
type input "2505748242"
click at [629, 478] on div "Shipping Address New Address New Address Calgary Cowansville (Ungava) Halifax R…" at bounding box center [929, 416] width 792 height 345
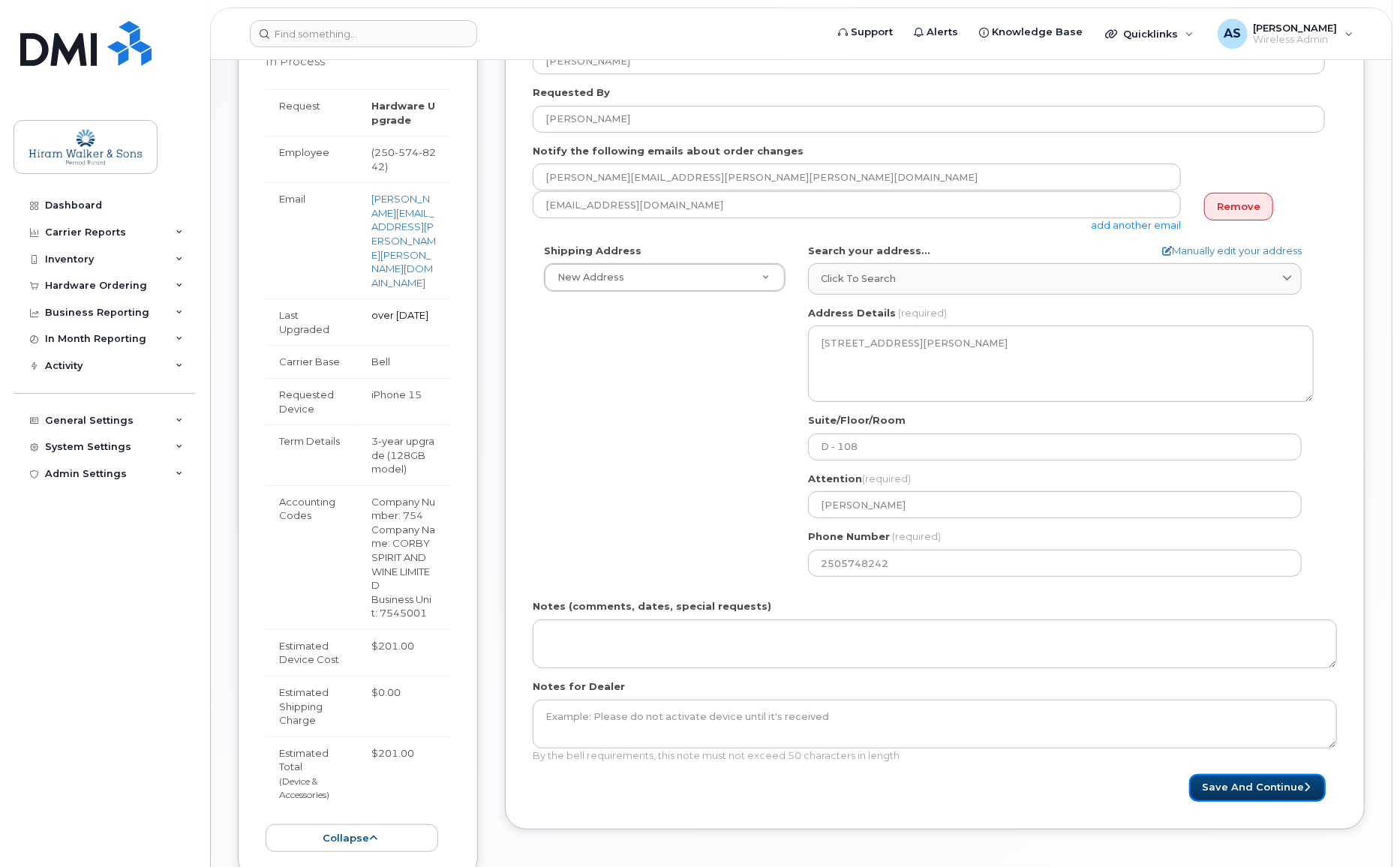
click at [1276, 784] on button "Save and Continue" at bounding box center [1257, 788] width 137 height 28
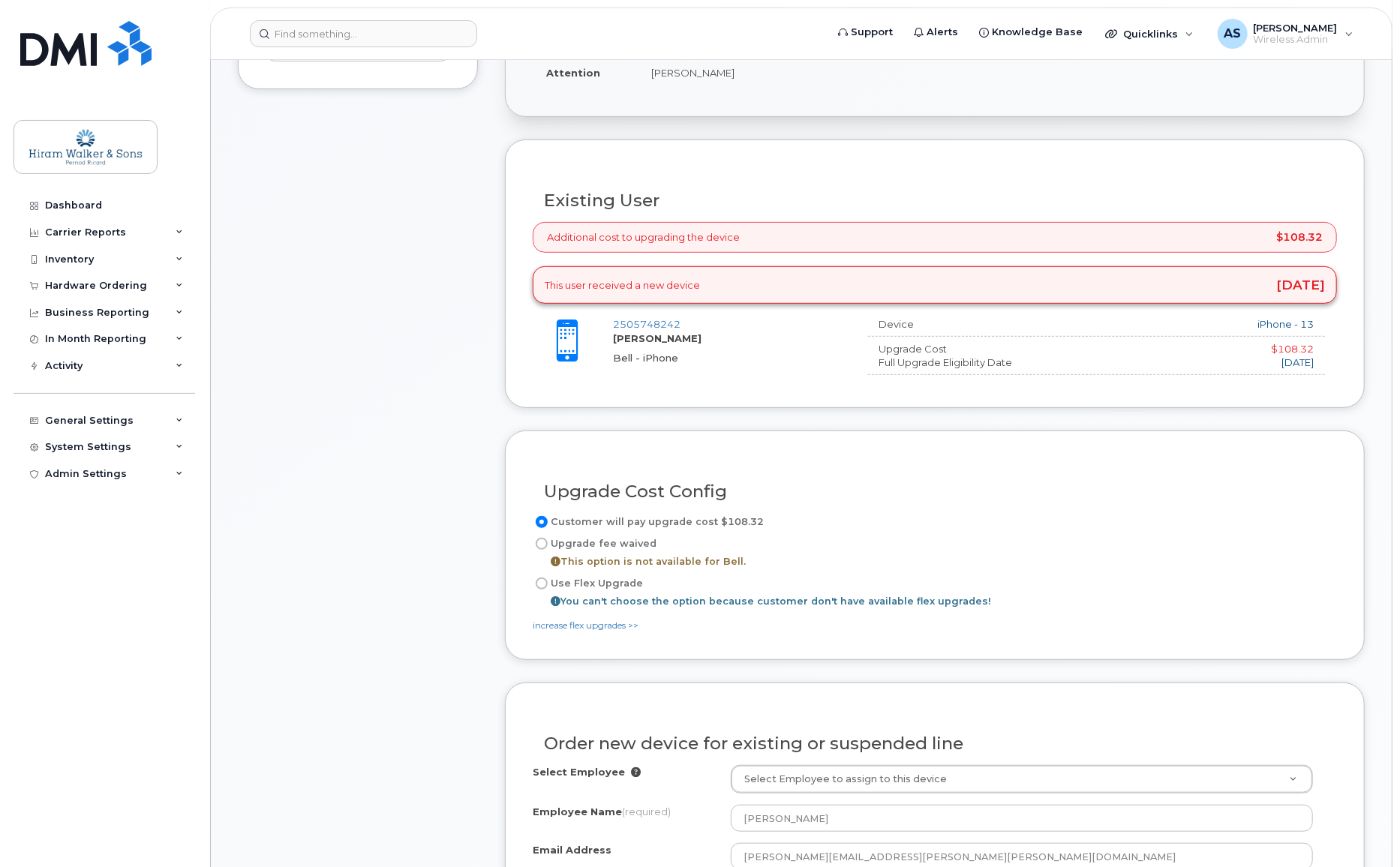
scroll to position [613, 0]
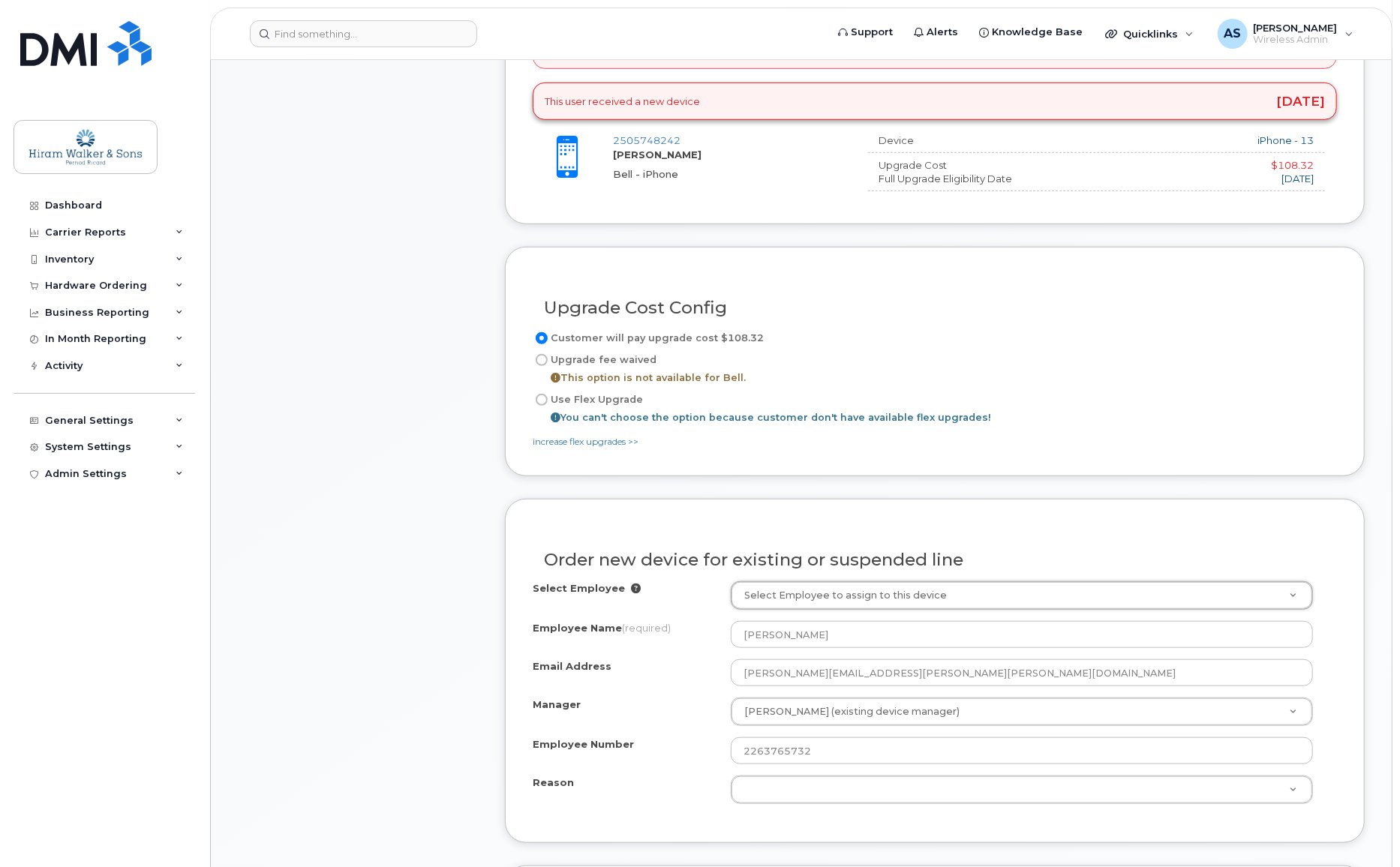
click at [613, 446] on div "Customer will pay upgrade cost $108.32 Upgrade fee waived This option is not av…" at bounding box center [935, 389] width 804 height 120
click at [617, 442] on link "increase flex upgrades >>" at bounding box center [586, 441] width 105 height 12
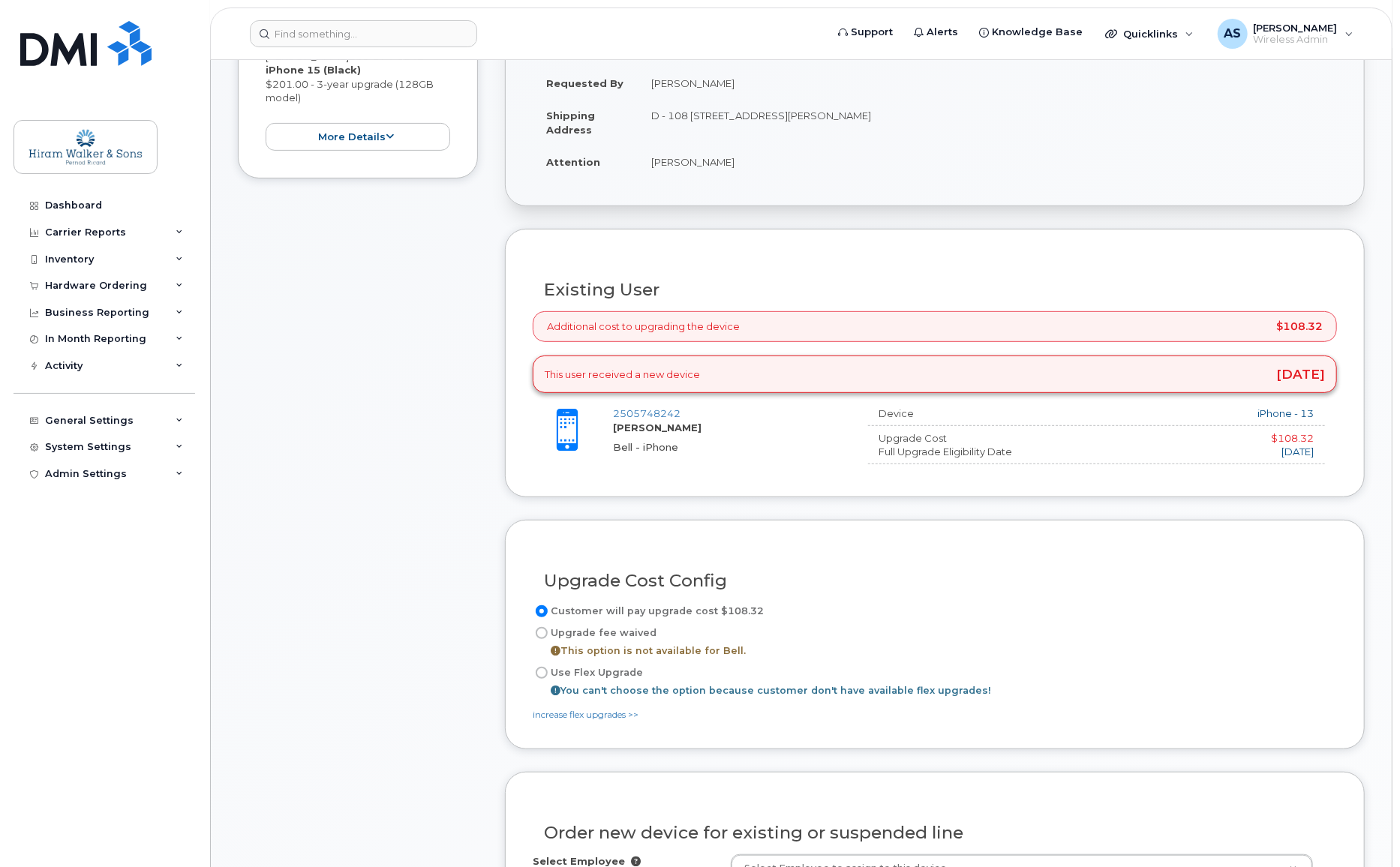
click at [496, 418] on div "Item #1 in process $201.00 Hardware Upgrade [PERSON_NAME] [PHONE_NUMBER] iPhone…" at bounding box center [801, 821] width 1127 height 1778
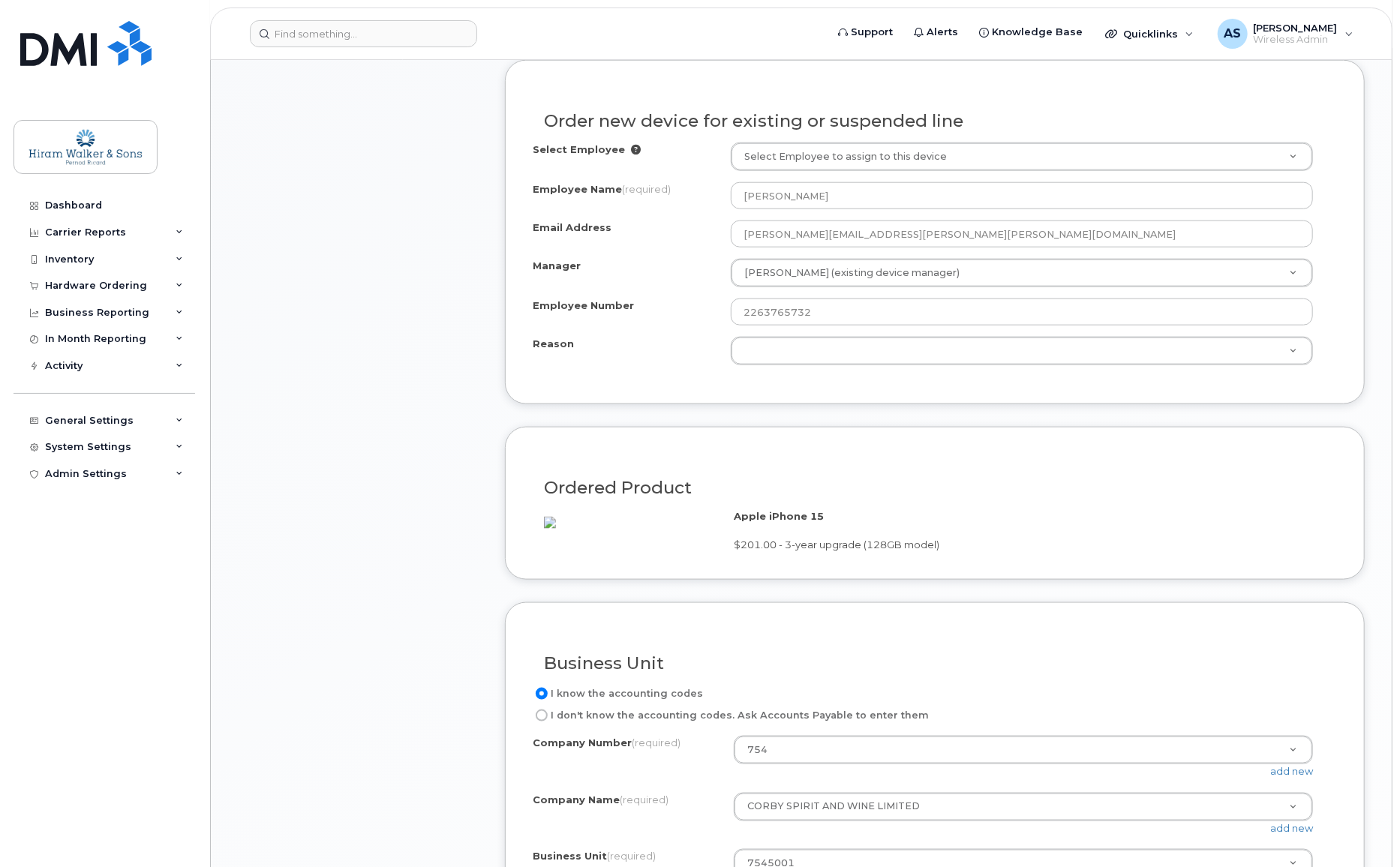
scroll to position [1228, 0]
